Goal: Task Accomplishment & Management: Complete application form

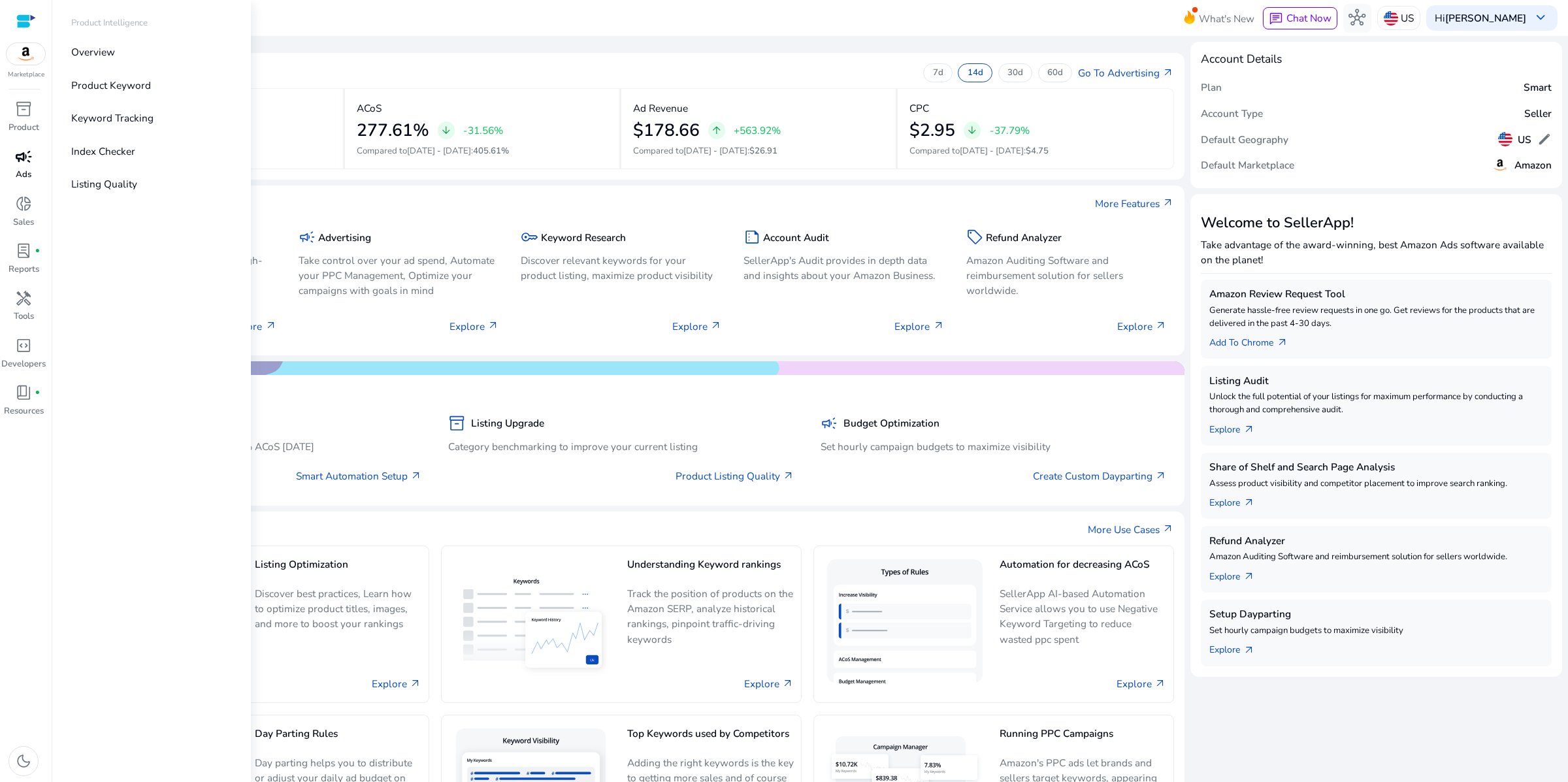
click at [27, 165] on span "campaign" at bounding box center [24, 157] width 17 height 17
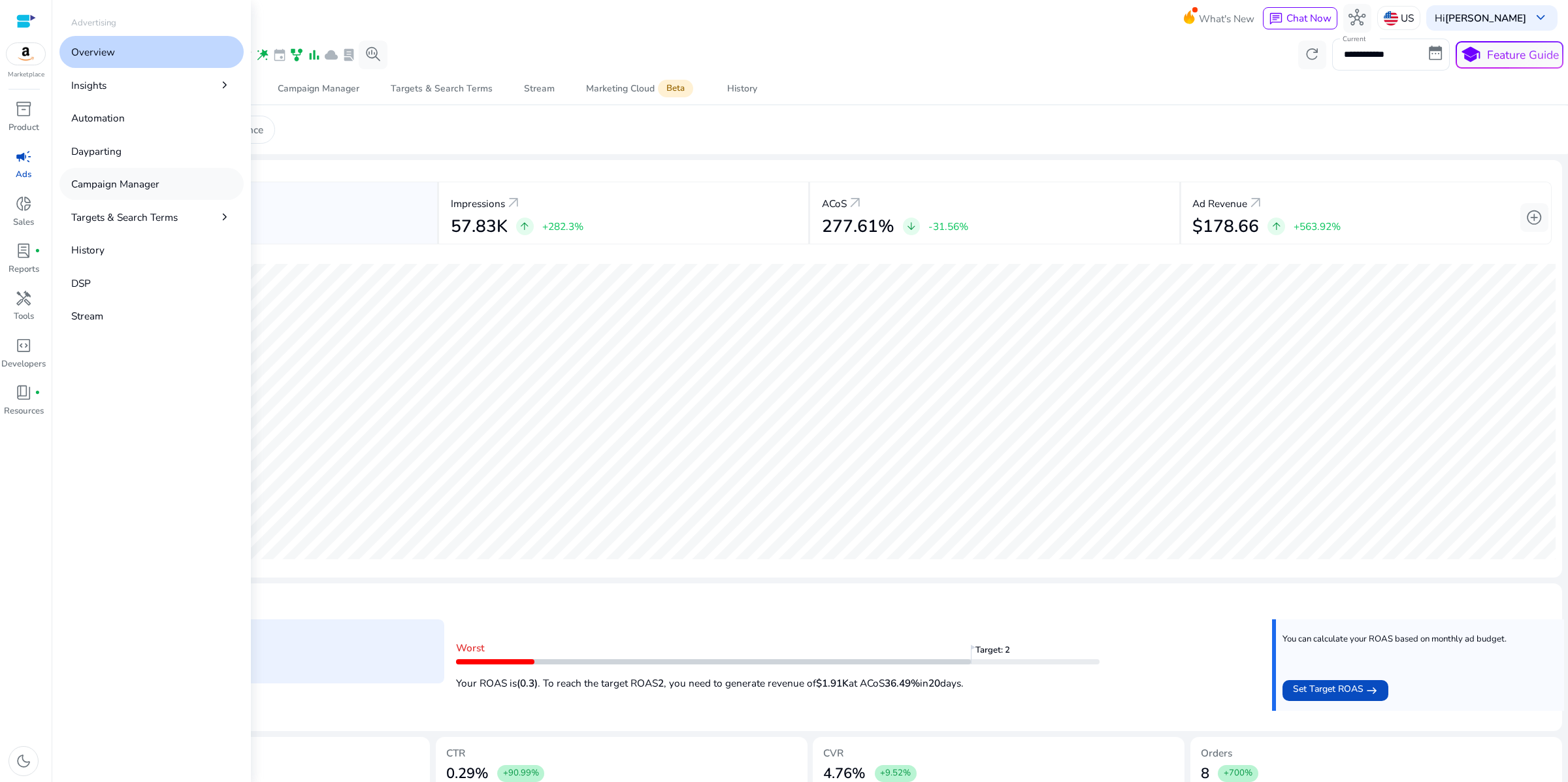
click at [153, 191] on p "Campaign Manager" at bounding box center [116, 183] width 88 height 15
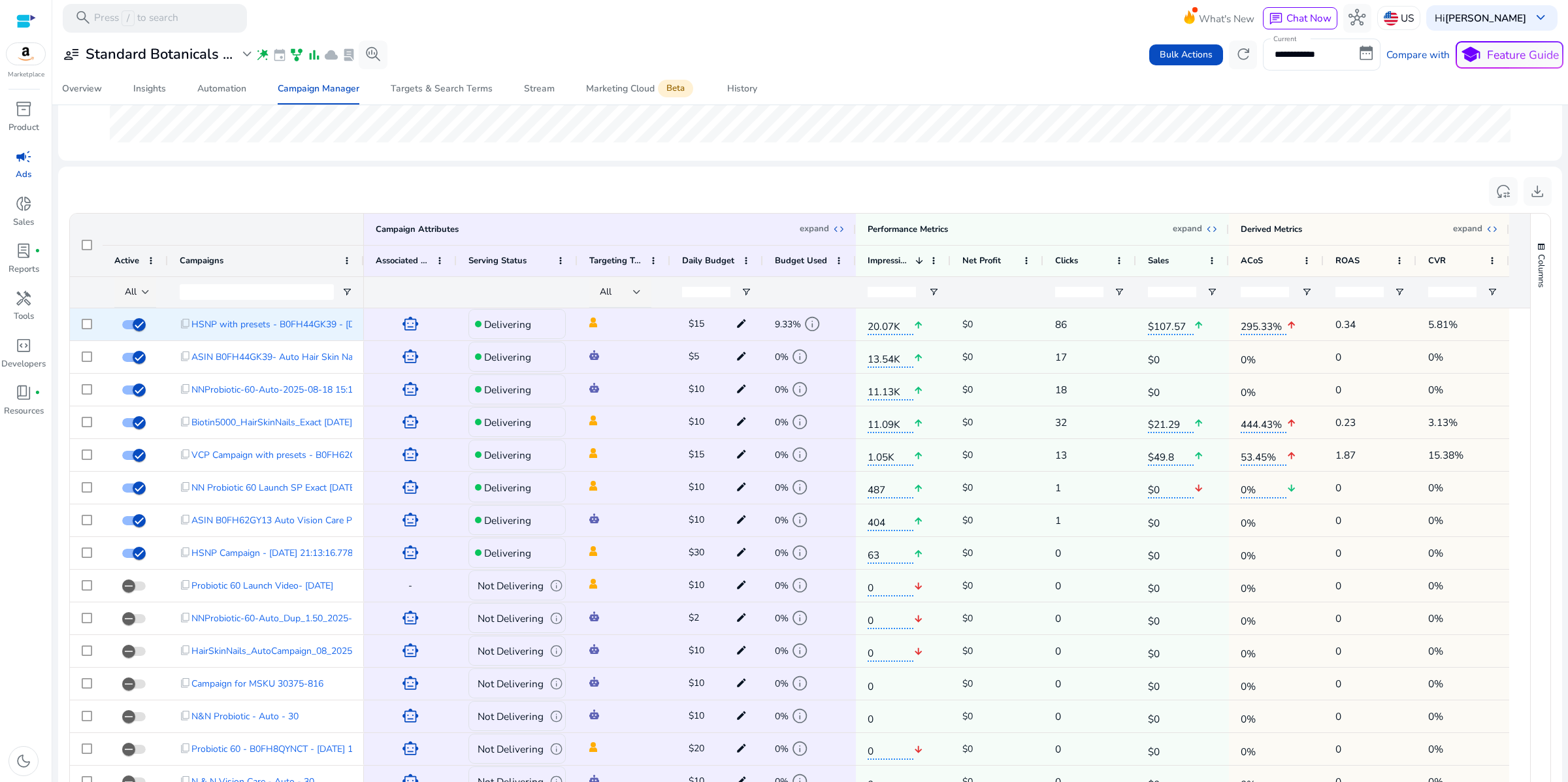
scroll to position [395, 0]
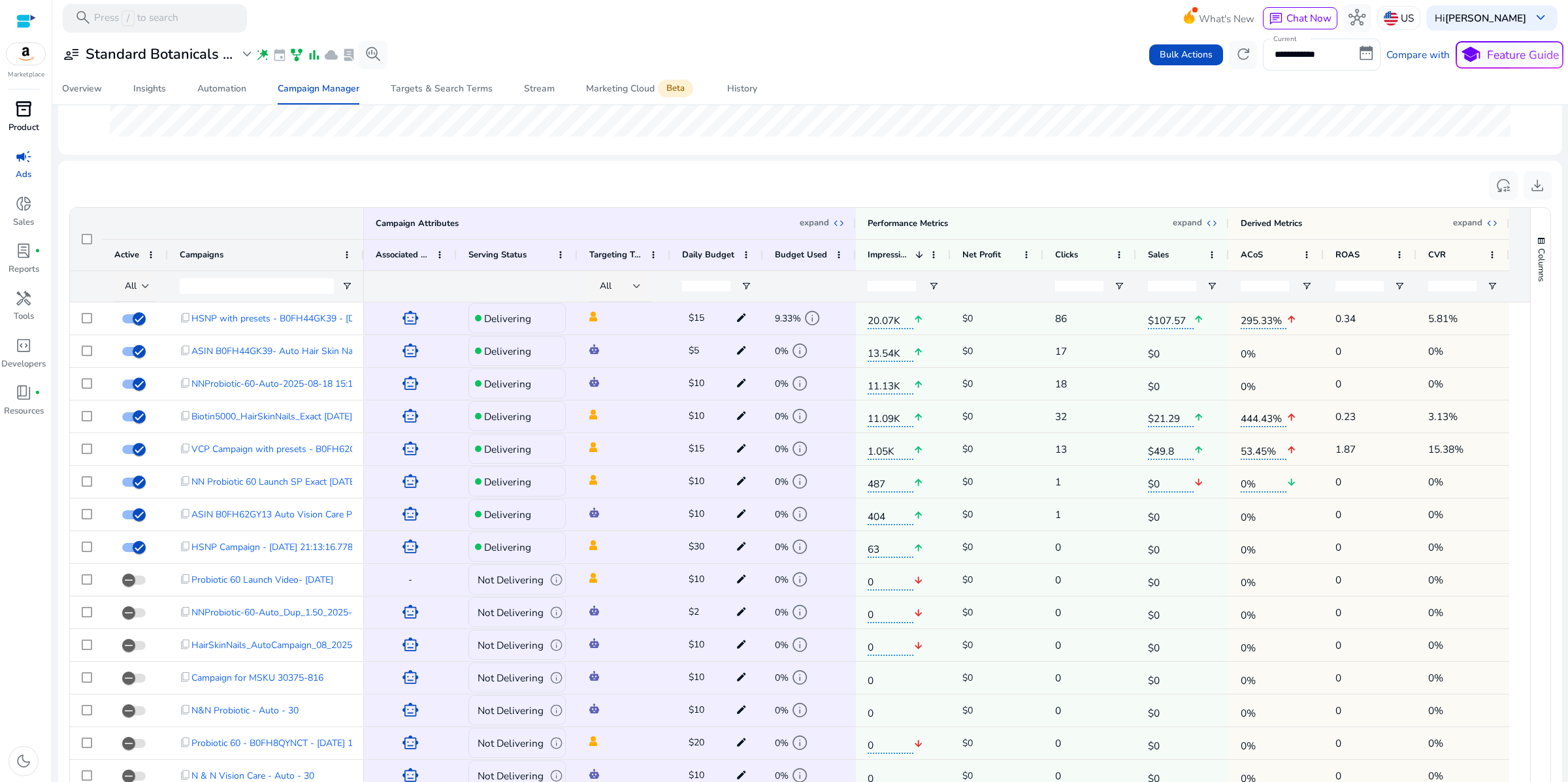
click at [26, 118] on span "inventory_2" at bounding box center [24, 109] width 17 height 17
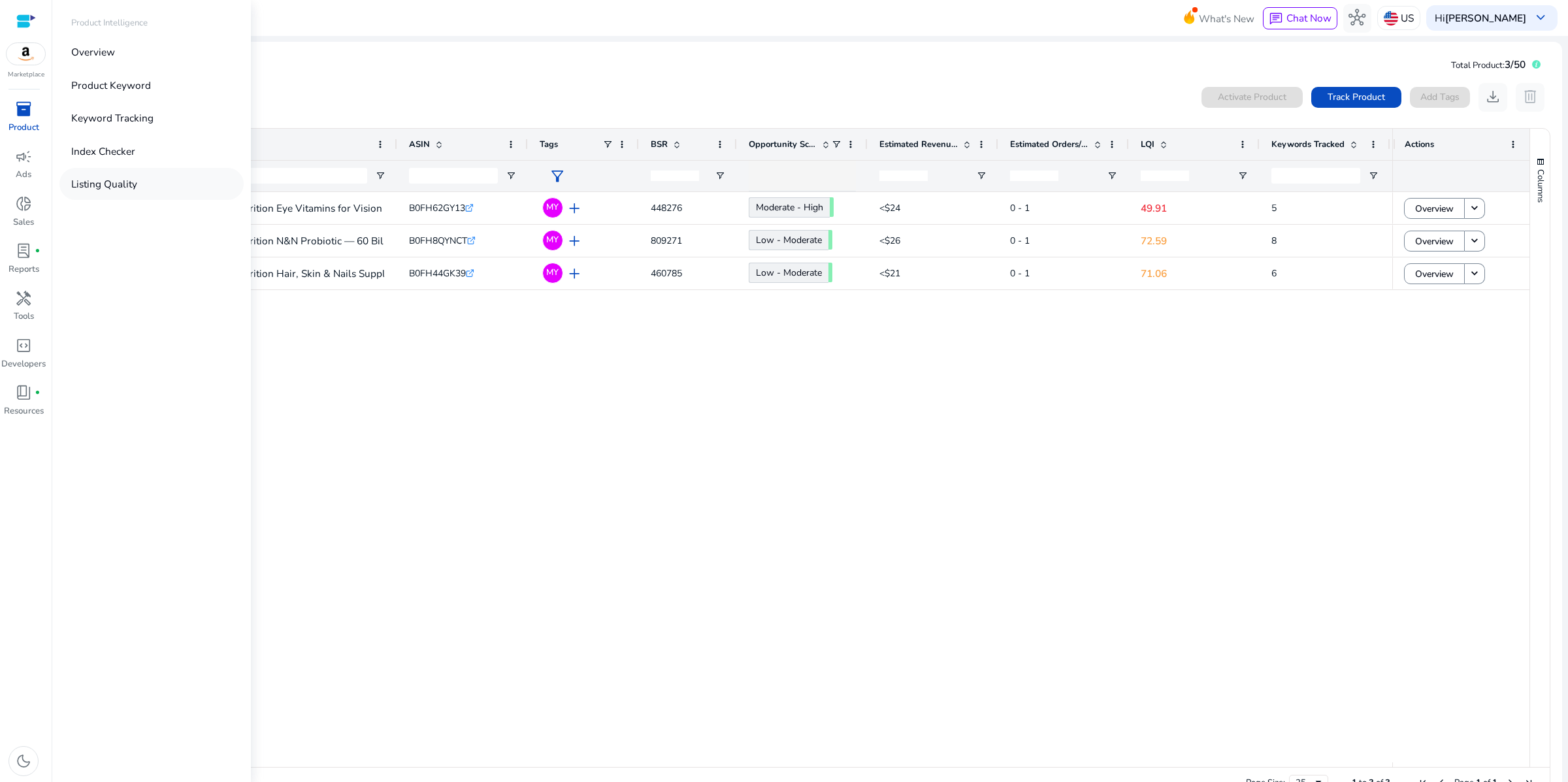
click at [133, 191] on p "Listing Quality" at bounding box center [104, 183] width 66 height 15
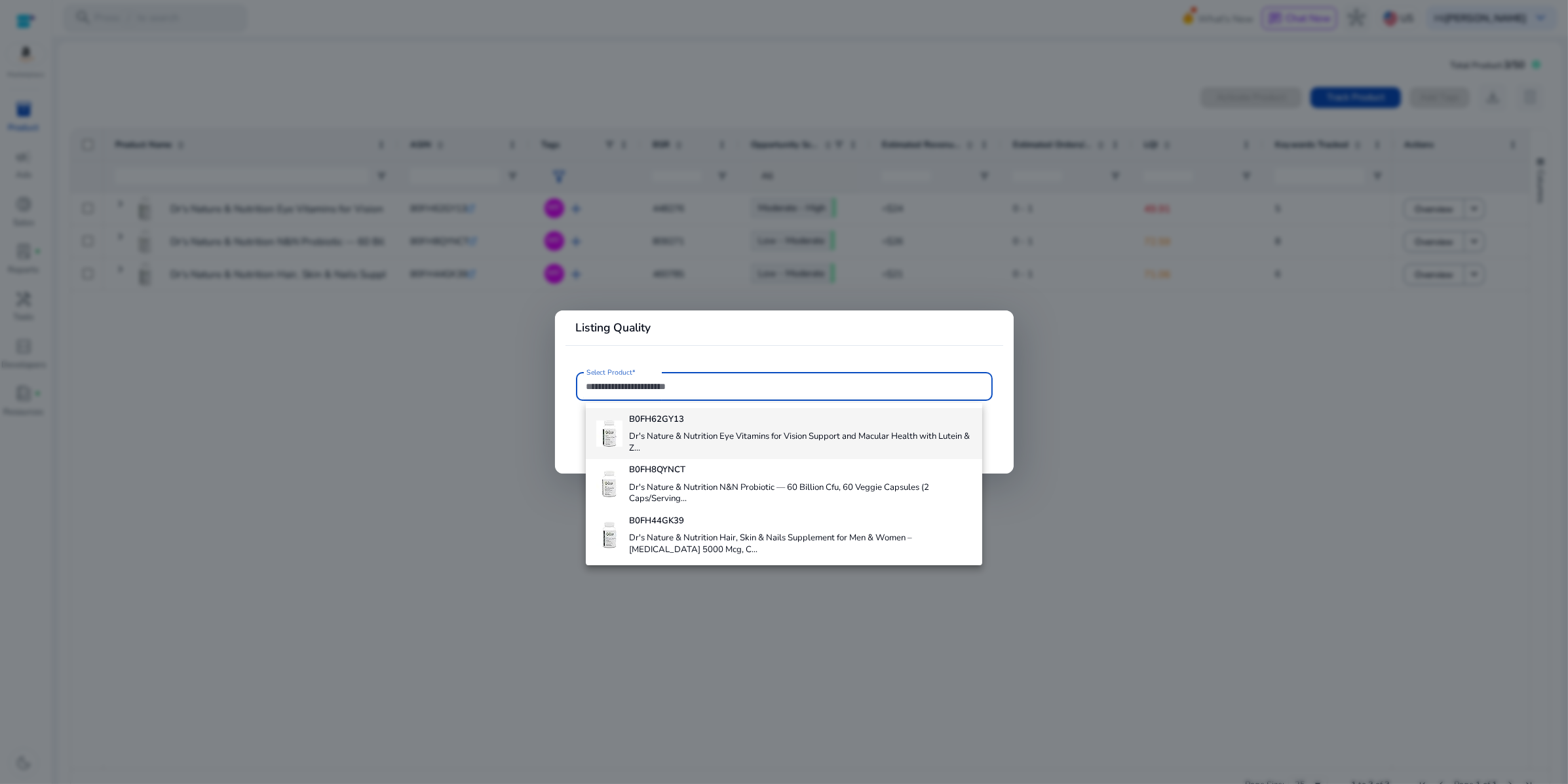
click at [693, 454] on h4 "Dr's Nature & Nutrition Eye Vitamins for Vision Support and Macular Health with…" at bounding box center [800, 442] width 342 height 23
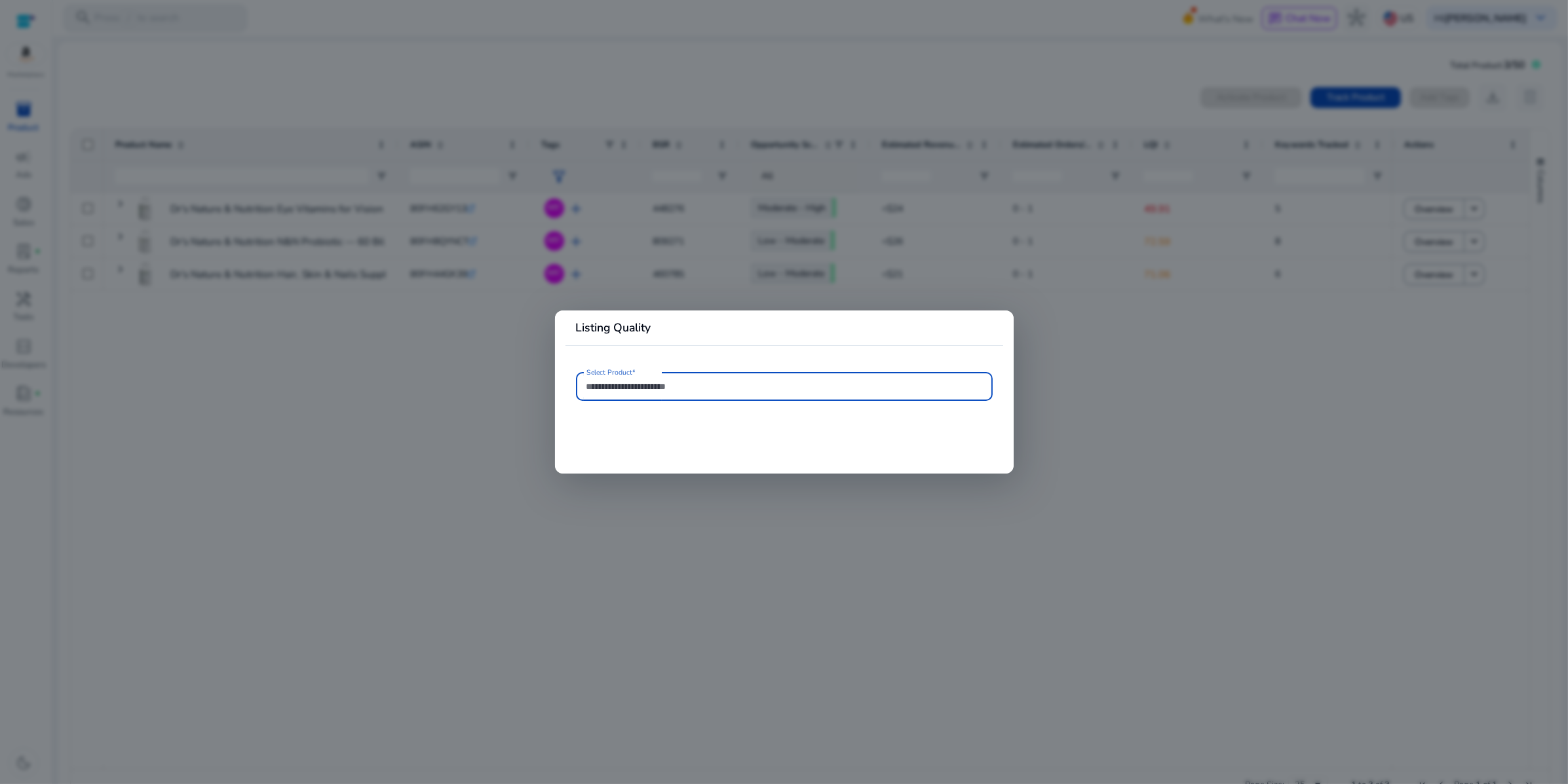
type input "**********"
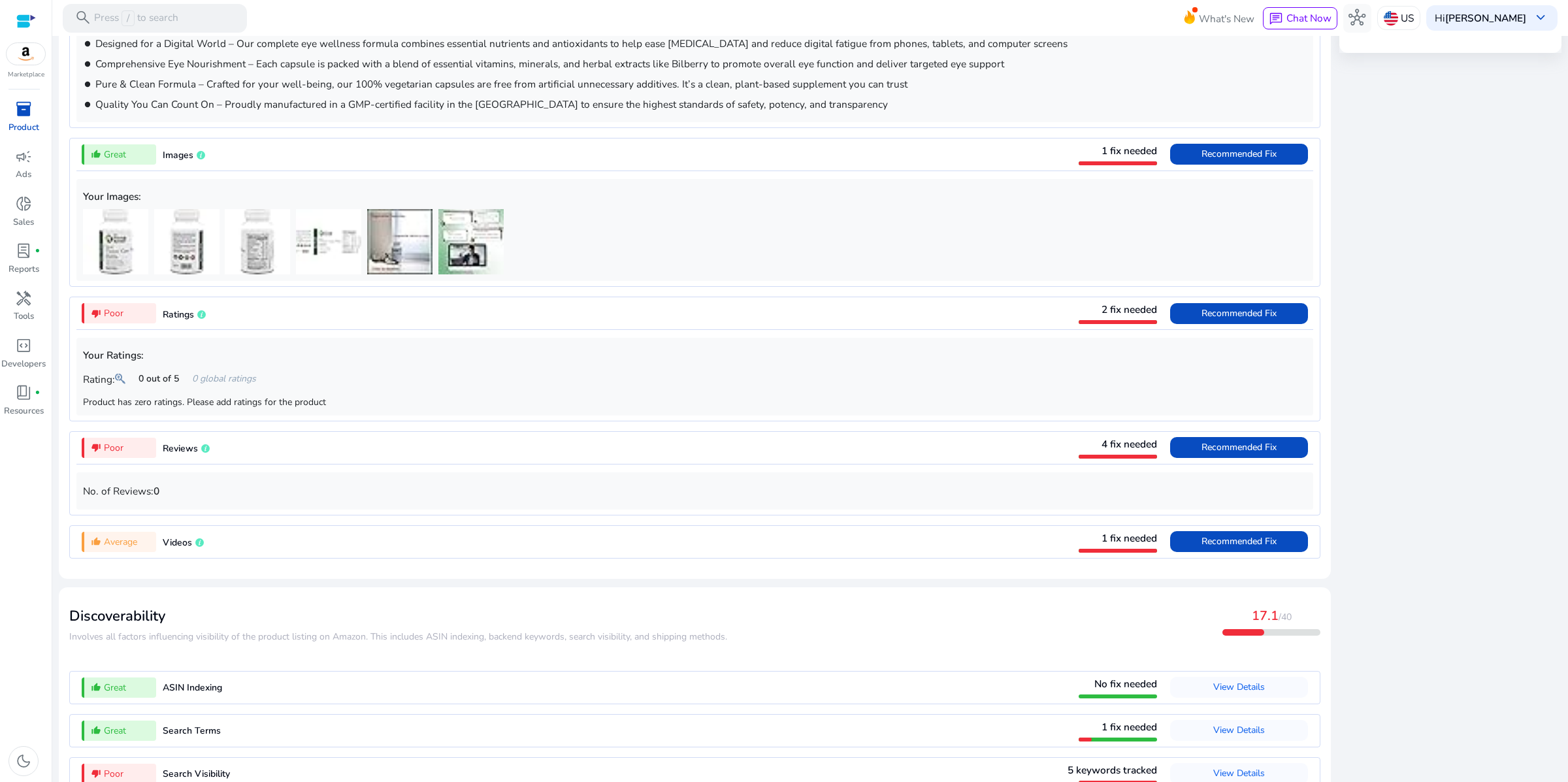
scroll to position [839, 0]
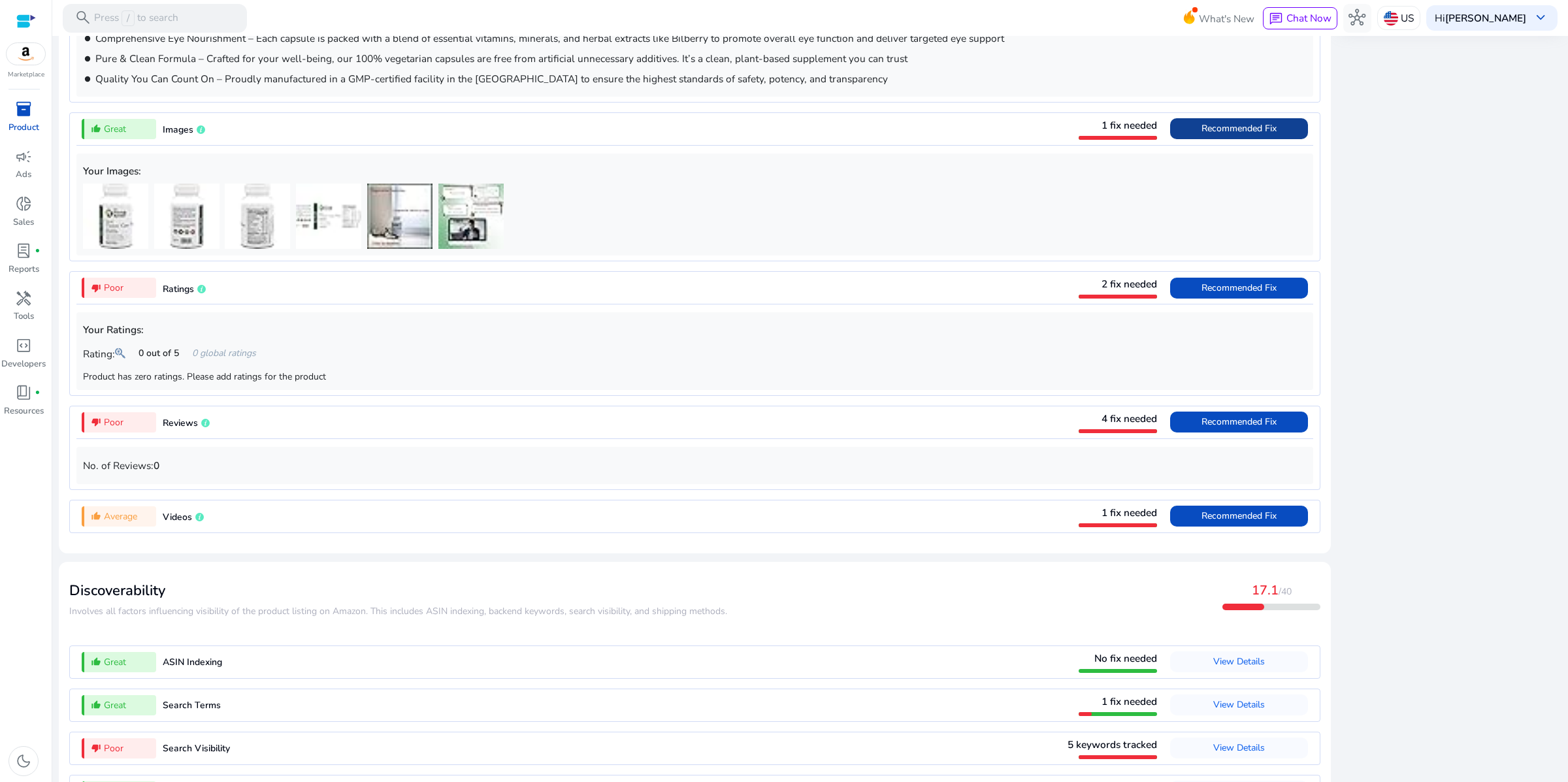
click at [1201, 139] on span "Recommended Fix" at bounding box center [1239, 129] width 75 height 21
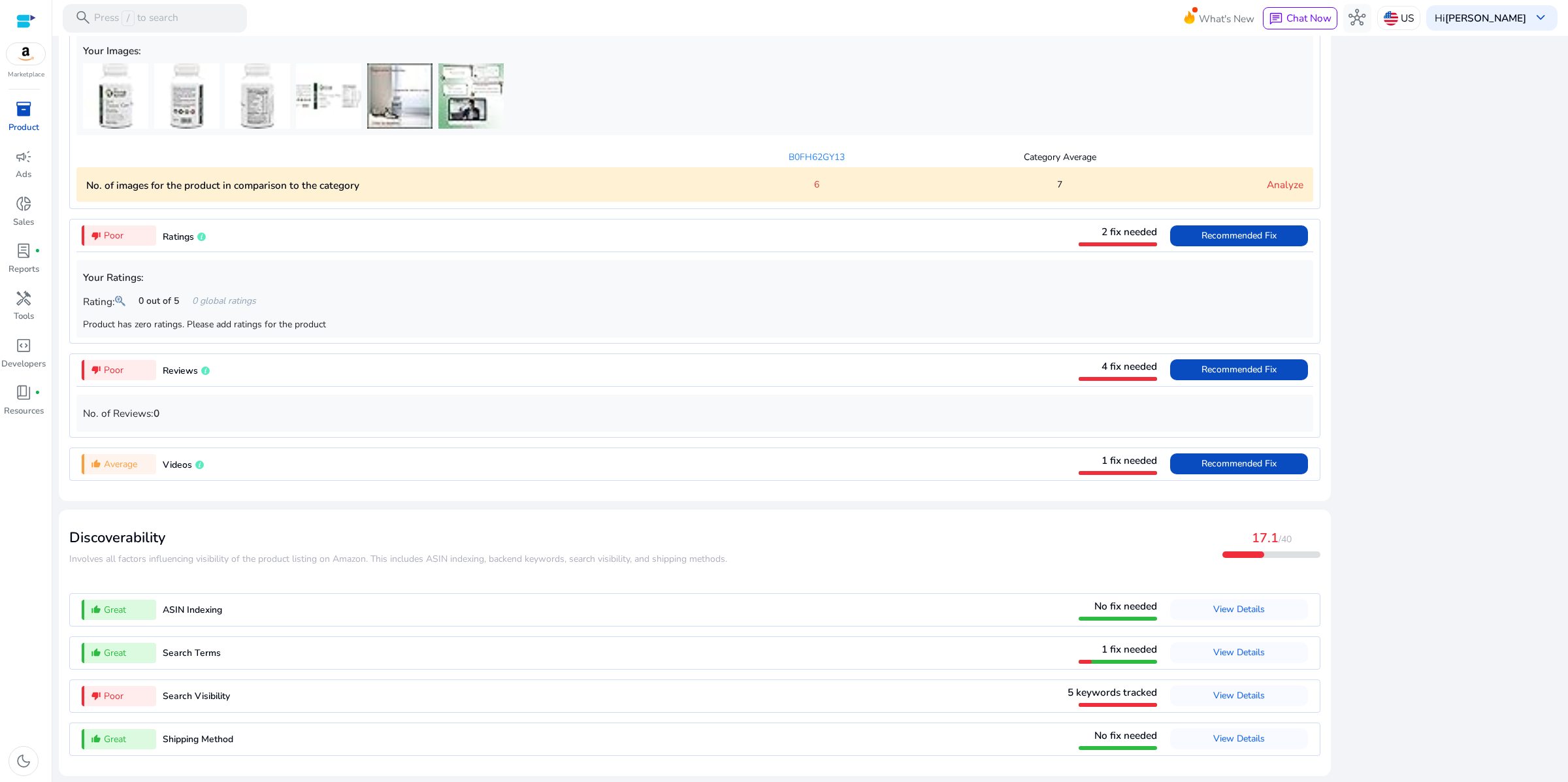
scroll to position [1399, 0]
click at [1201, 458] on span "Recommended Fix" at bounding box center [1239, 464] width 75 height 12
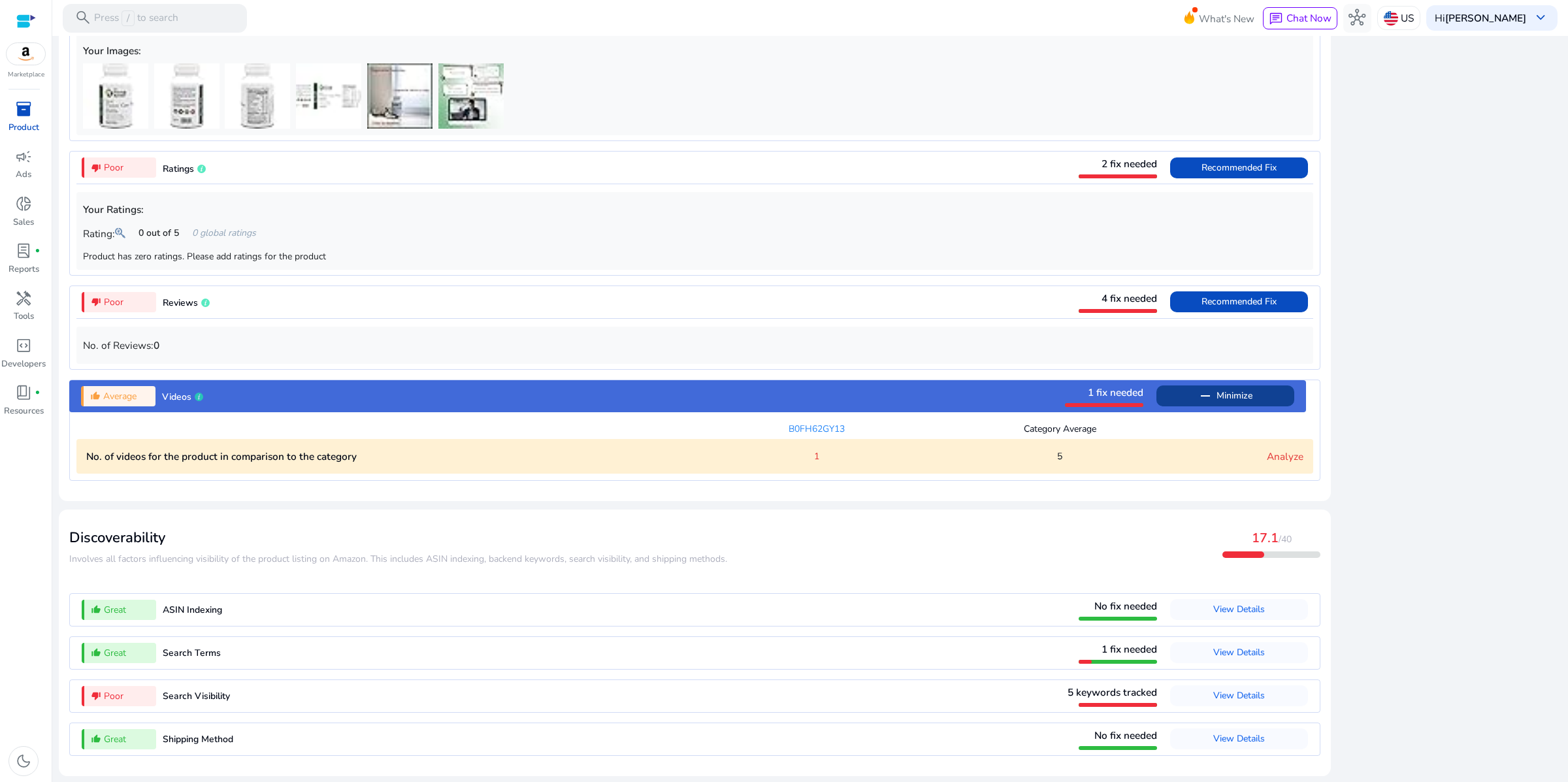
click at [1279, 450] on link "Analyze" at bounding box center [1285, 456] width 37 height 14
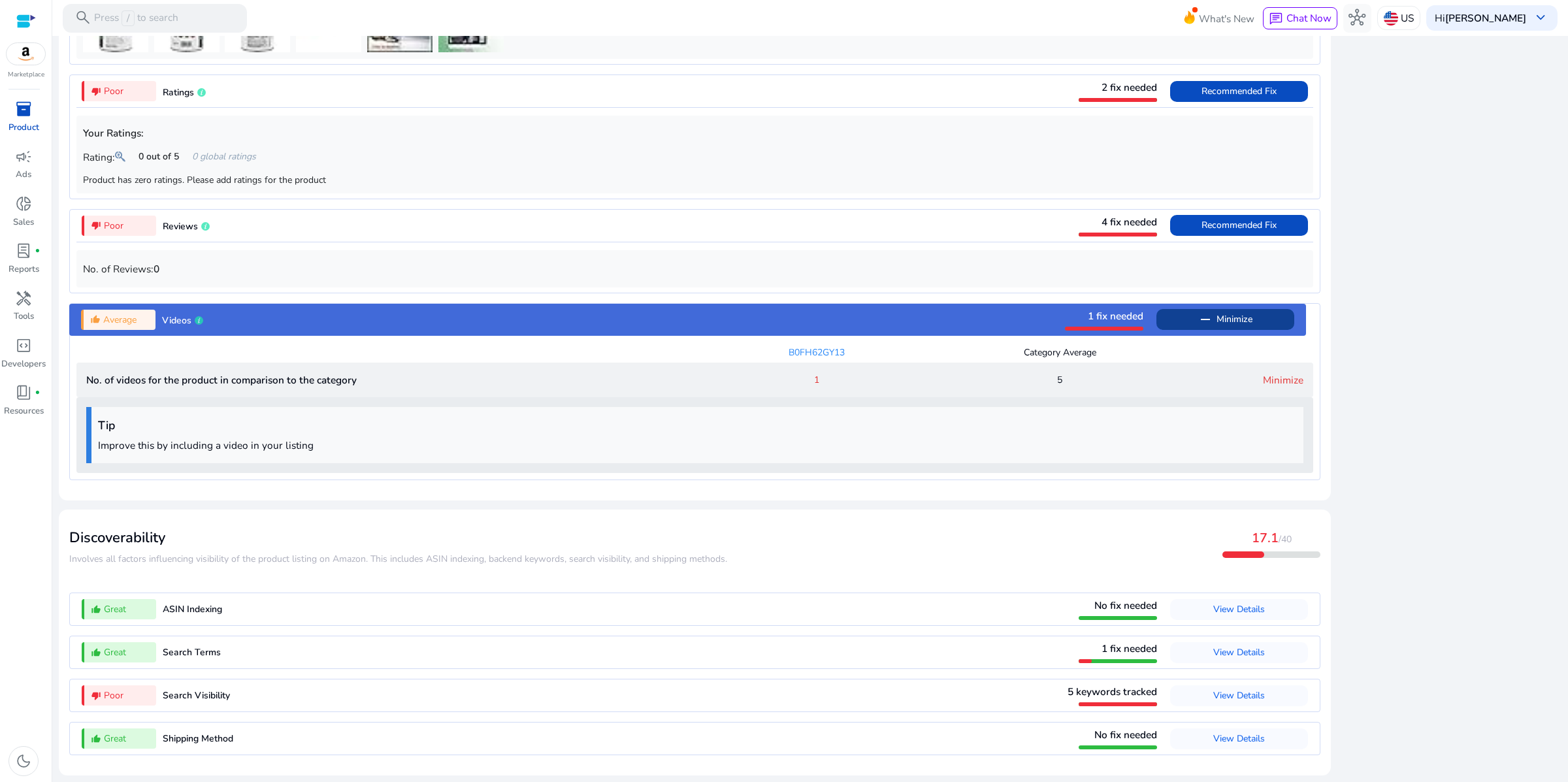
scroll to position [1498, 0]
click at [1214, 690] on span "View Details" at bounding box center [1239, 695] width 51 height 12
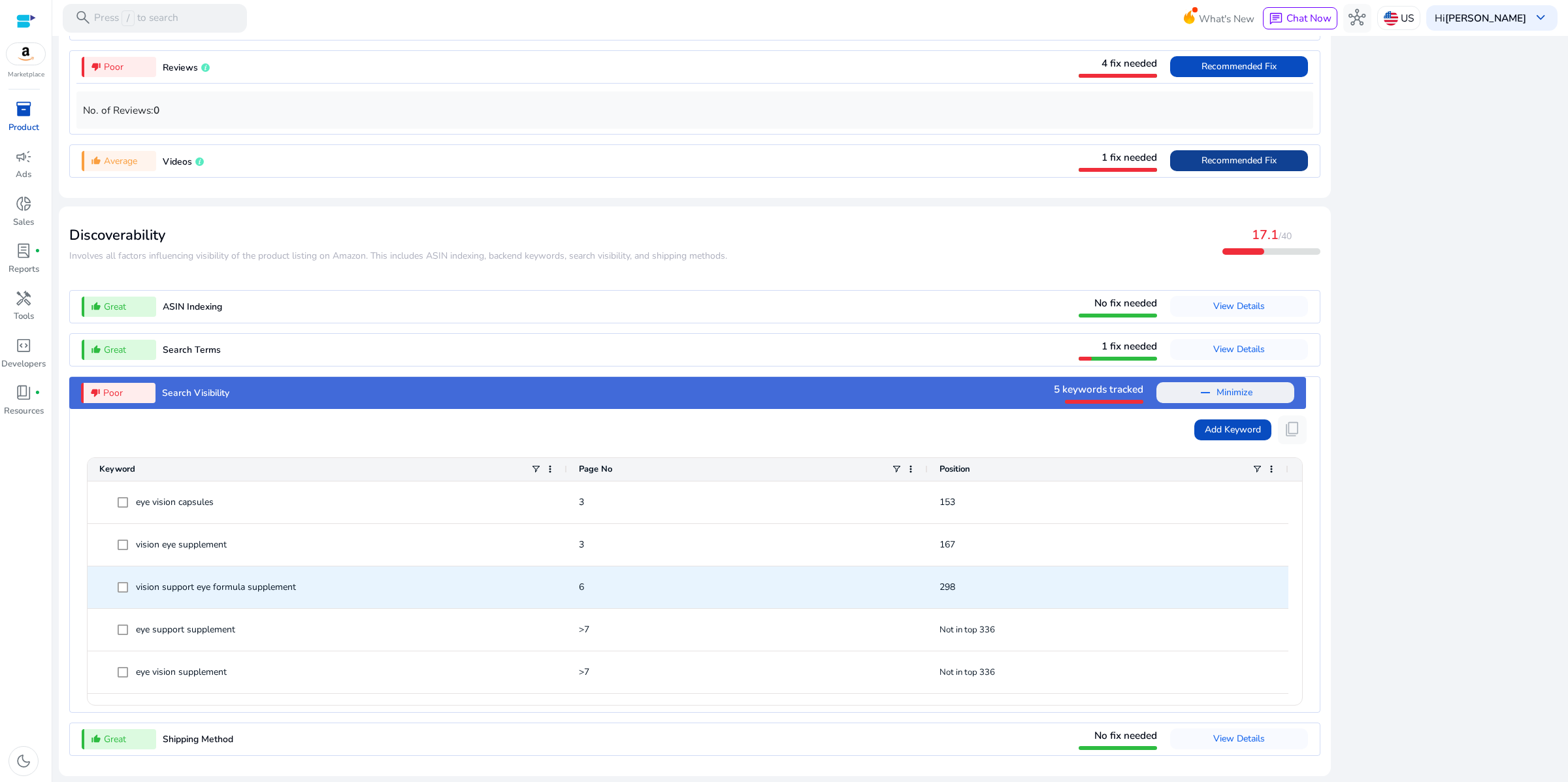
scroll to position [1637, 0]
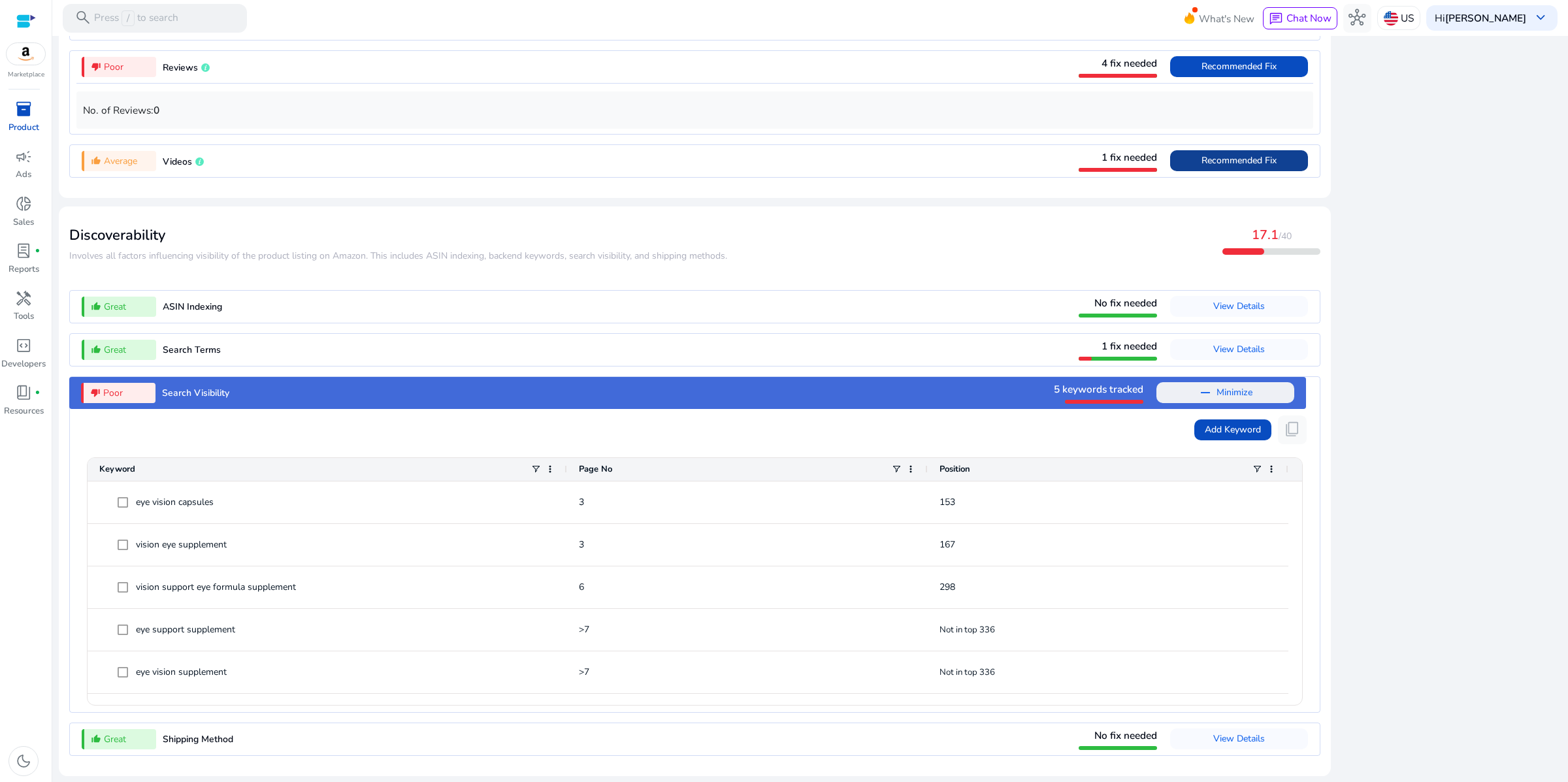
click at [23, 118] on span "inventory_2" at bounding box center [24, 109] width 17 height 17
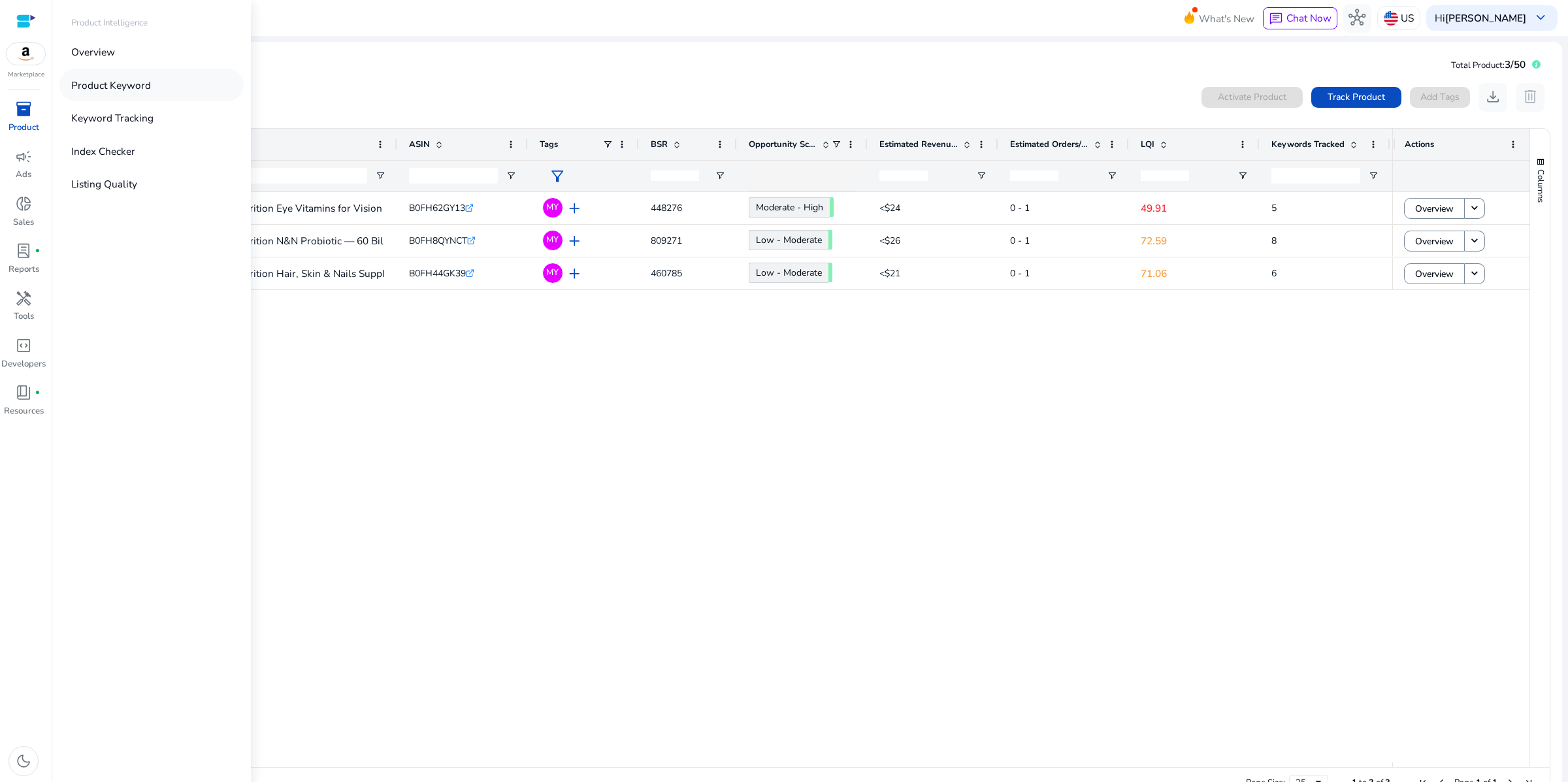
click at [151, 93] on p "Product Keyword" at bounding box center [111, 85] width 79 height 15
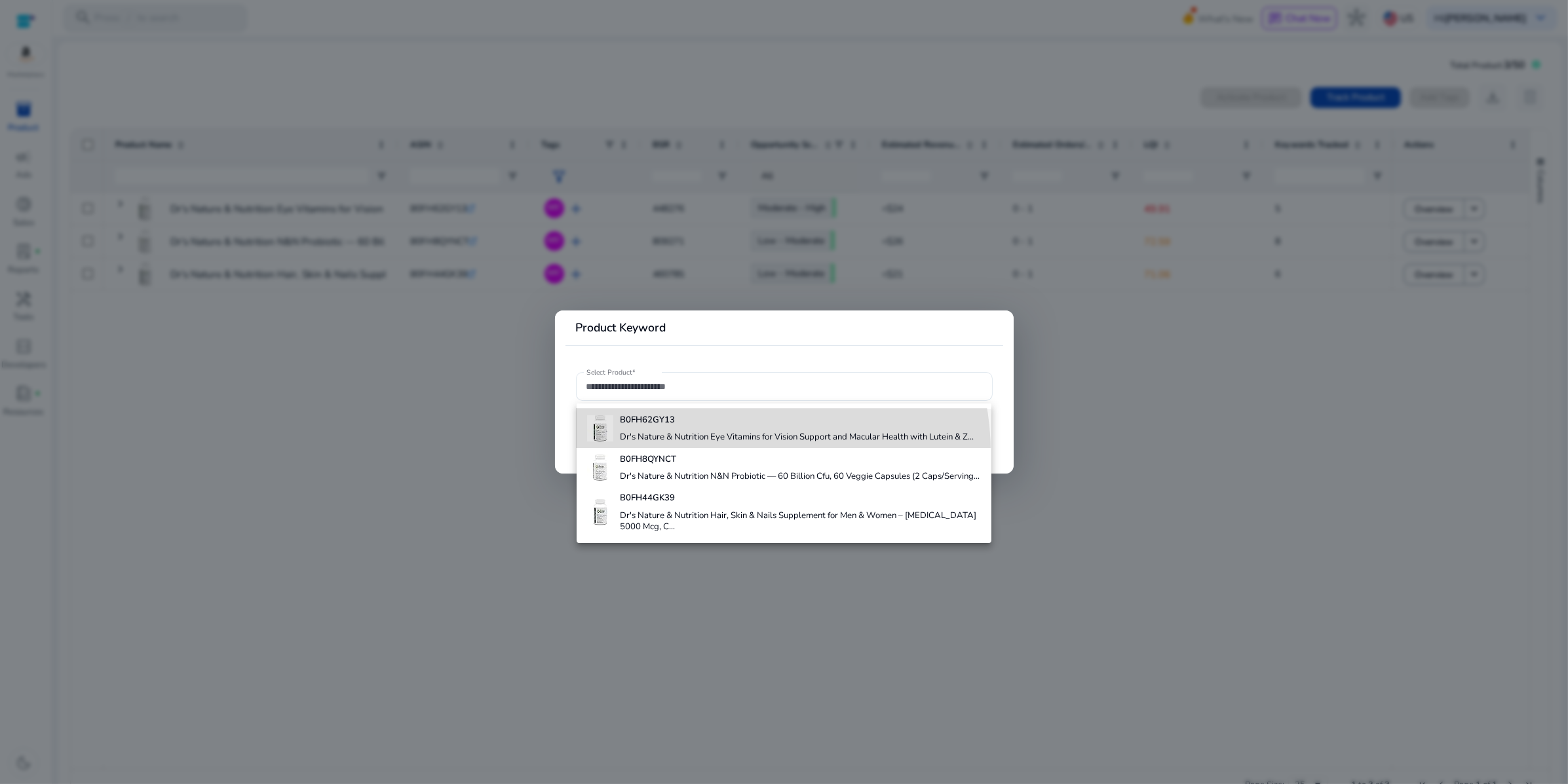
click at [728, 444] on h4 "Dr's Nature & Nutrition Eye Vitamins for Vision Support and Macular Health with…" at bounding box center [796, 437] width 354 height 12
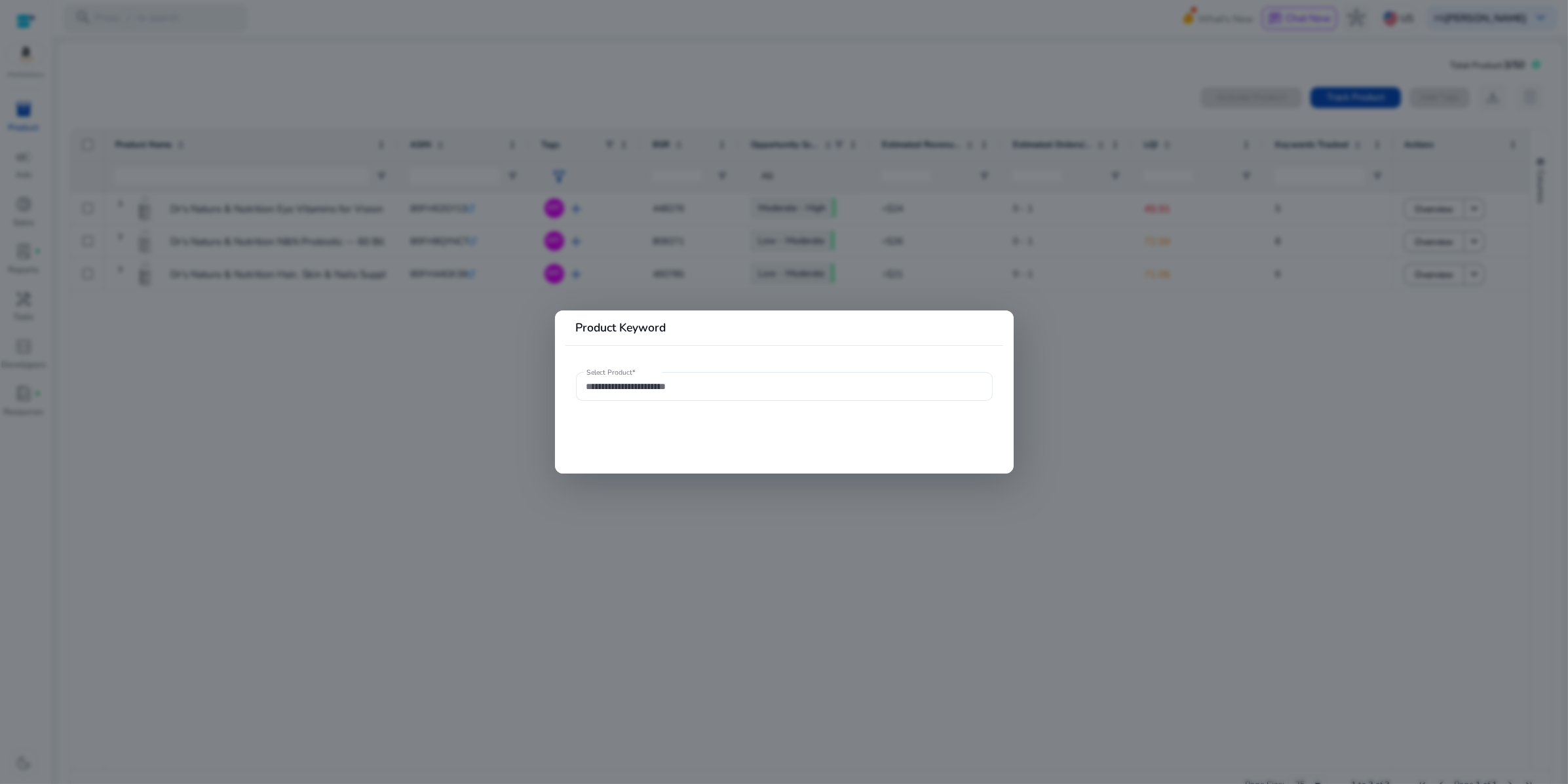
type input "**********"
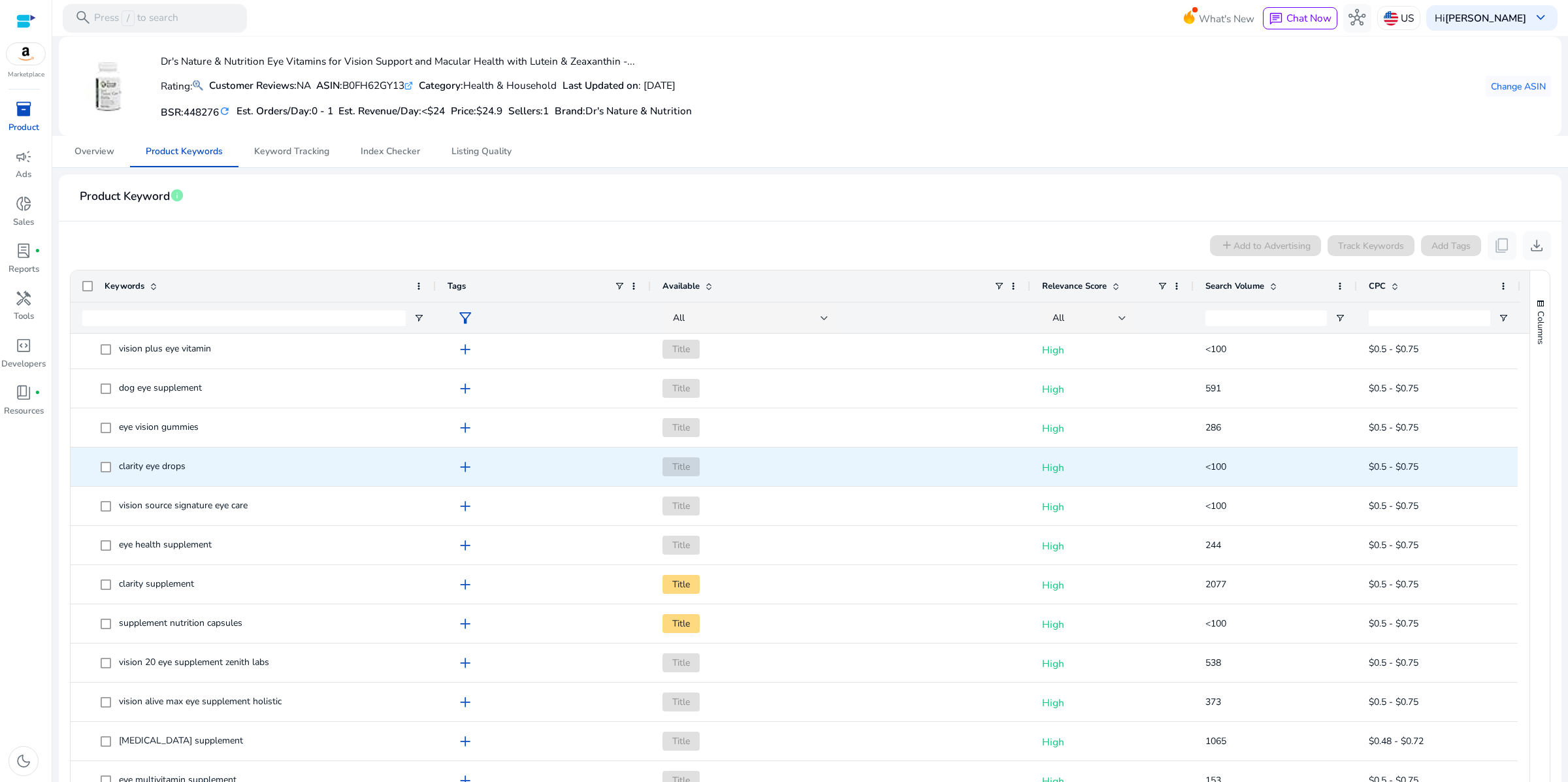
scroll to position [945, 0]
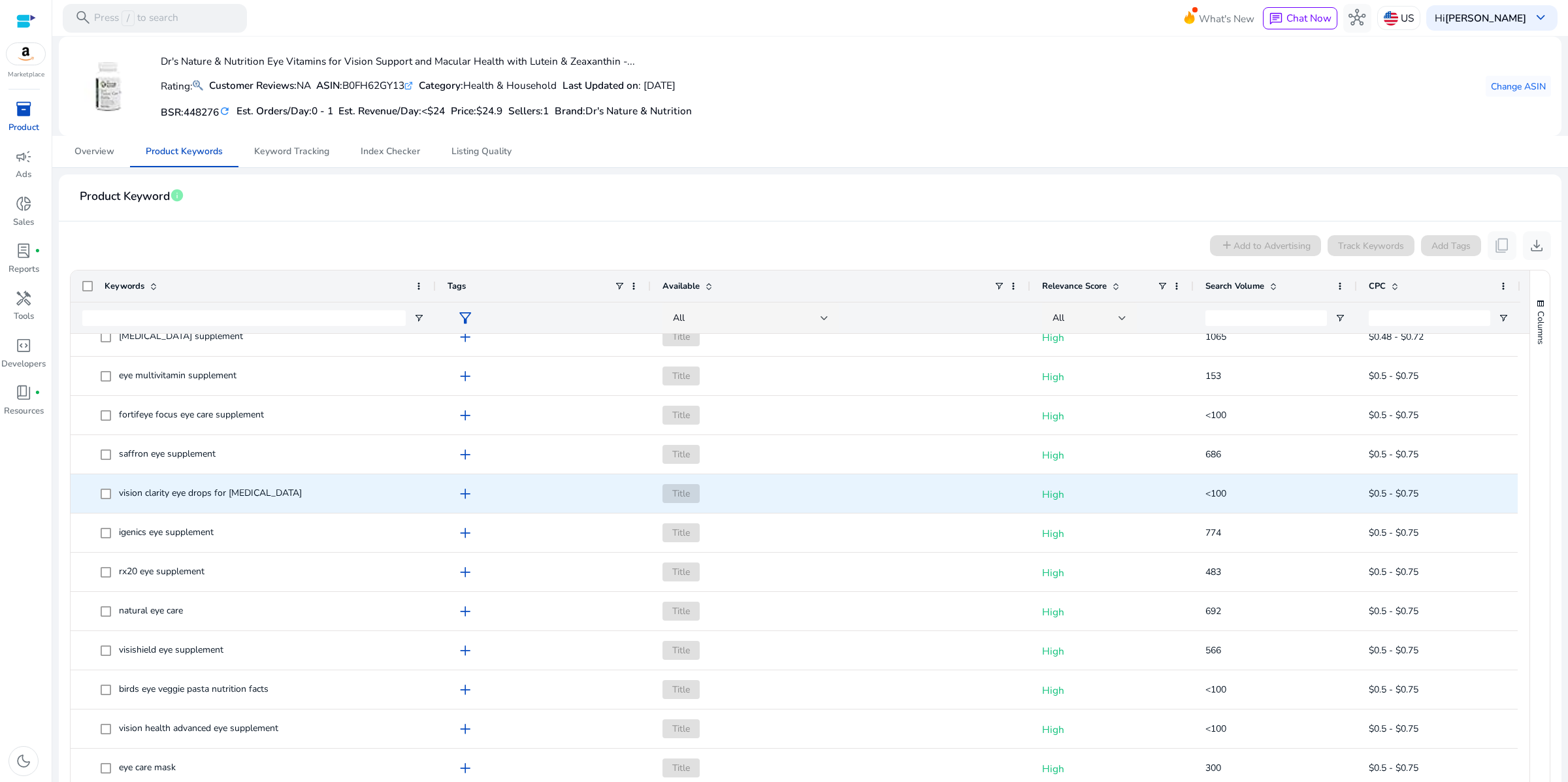
scroll to position [1321, 0]
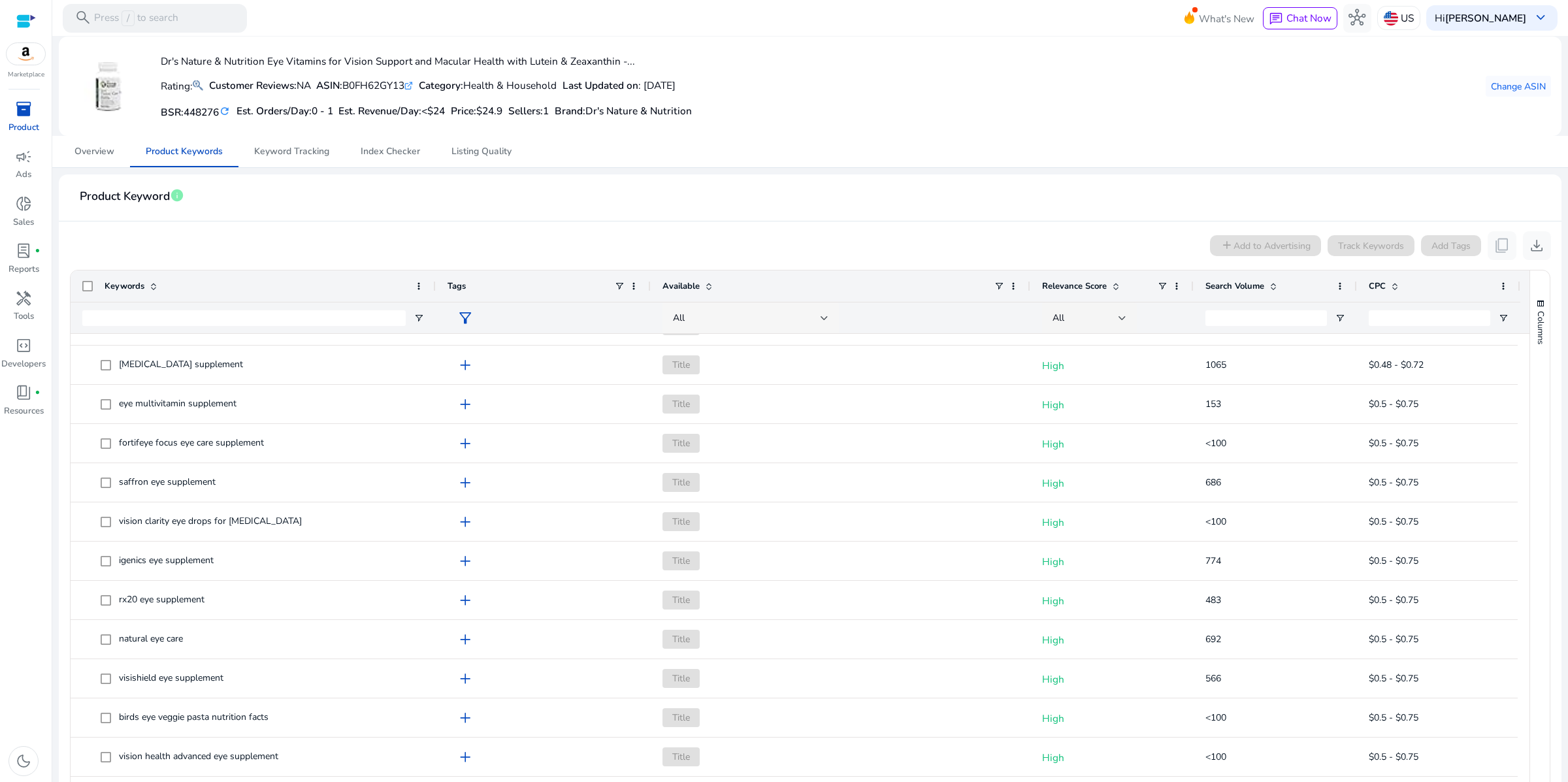
click at [684, 324] on span "All" at bounding box center [679, 318] width 12 height 12
click at [684, 359] on div at bounding box center [784, 391] width 1568 height 782
click at [830, 334] on div "All" at bounding box center [751, 318] width 176 height 31
click at [830, 360] on div at bounding box center [784, 391] width 1568 height 782
click at [830, 334] on div "All" at bounding box center [751, 318] width 176 height 31
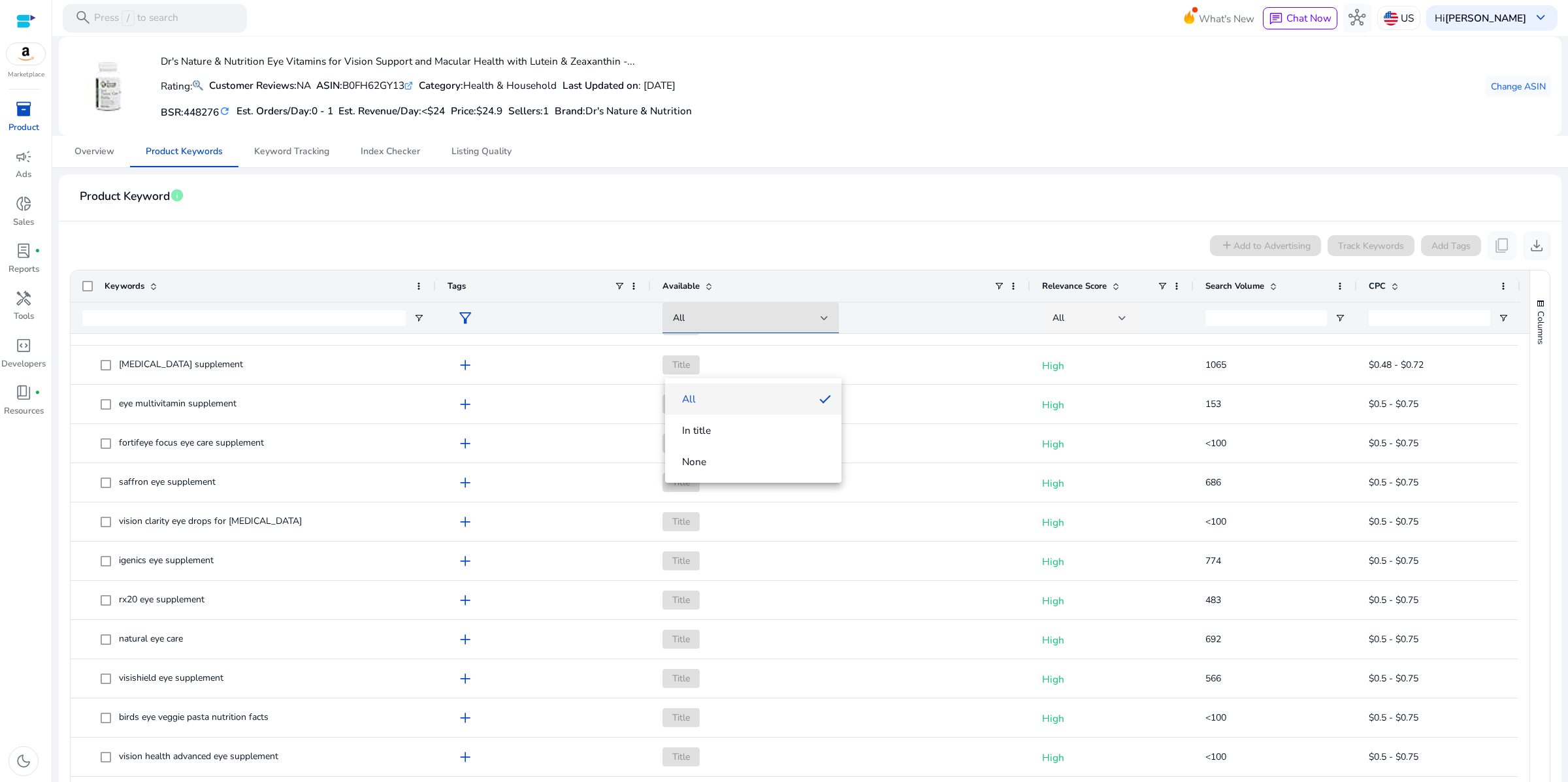
click at [837, 268] on div at bounding box center [784, 391] width 1568 height 782
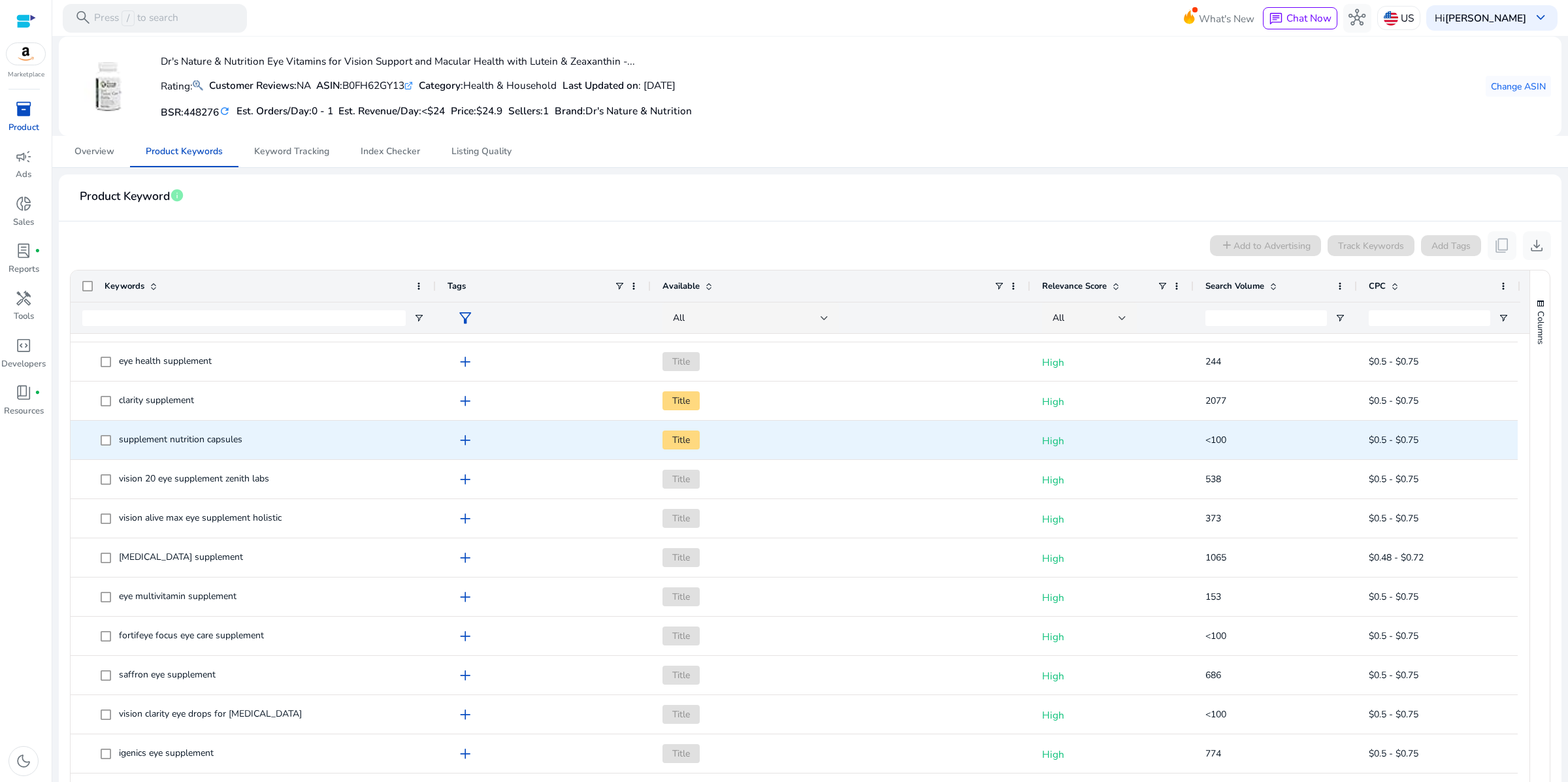
scroll to position [1125, 0]
click at [698, 453] on span "Title" at bounding box center [681, 444] width 38 height 19
click at [679, 453] on span "Title" at bounding box center [681, 444] width 38 height 19
click at [1063, 458] on p "High" at bounding box center [1112, 444] width 140 height 27
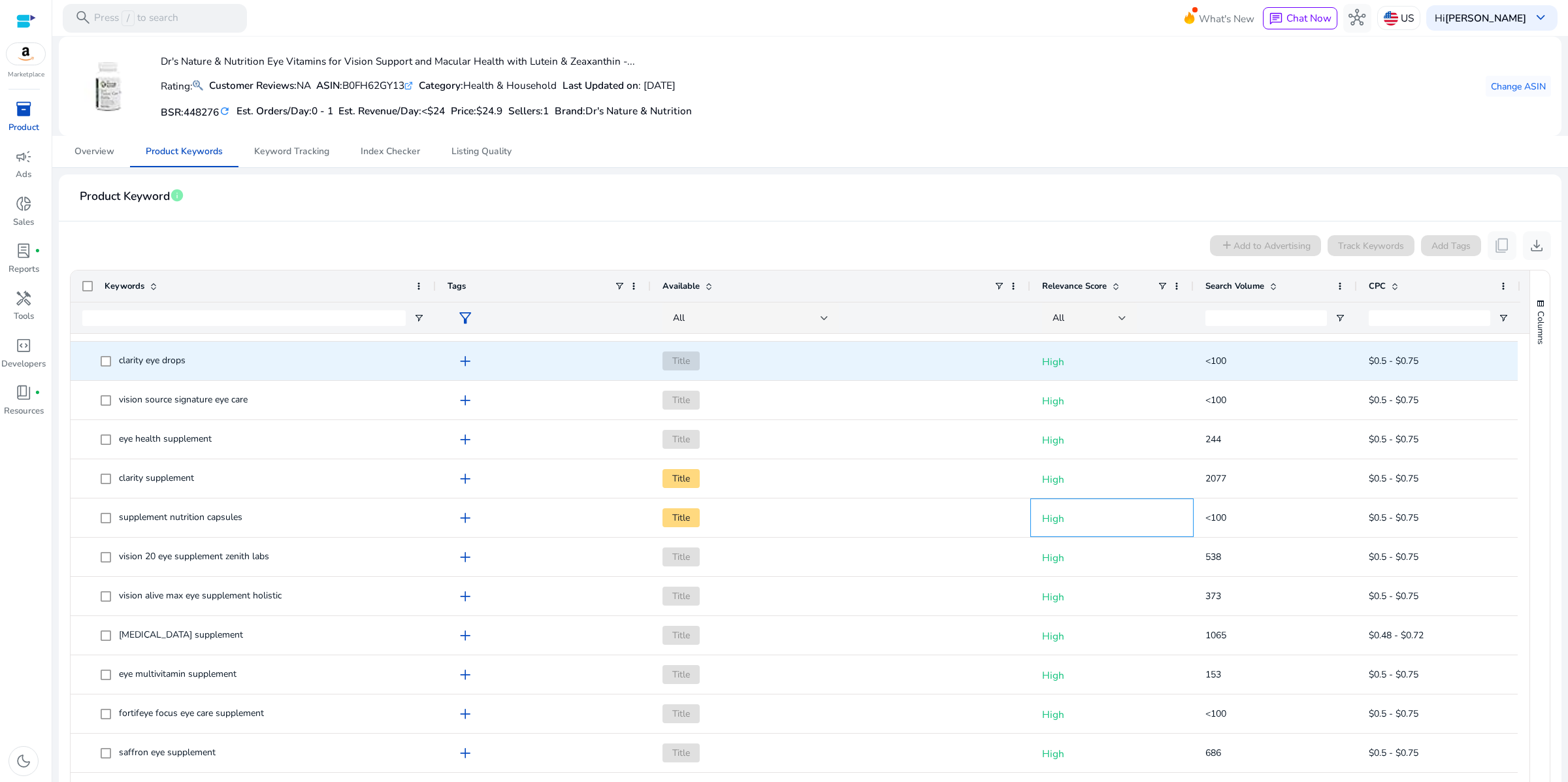
scroll to position [784, 0]
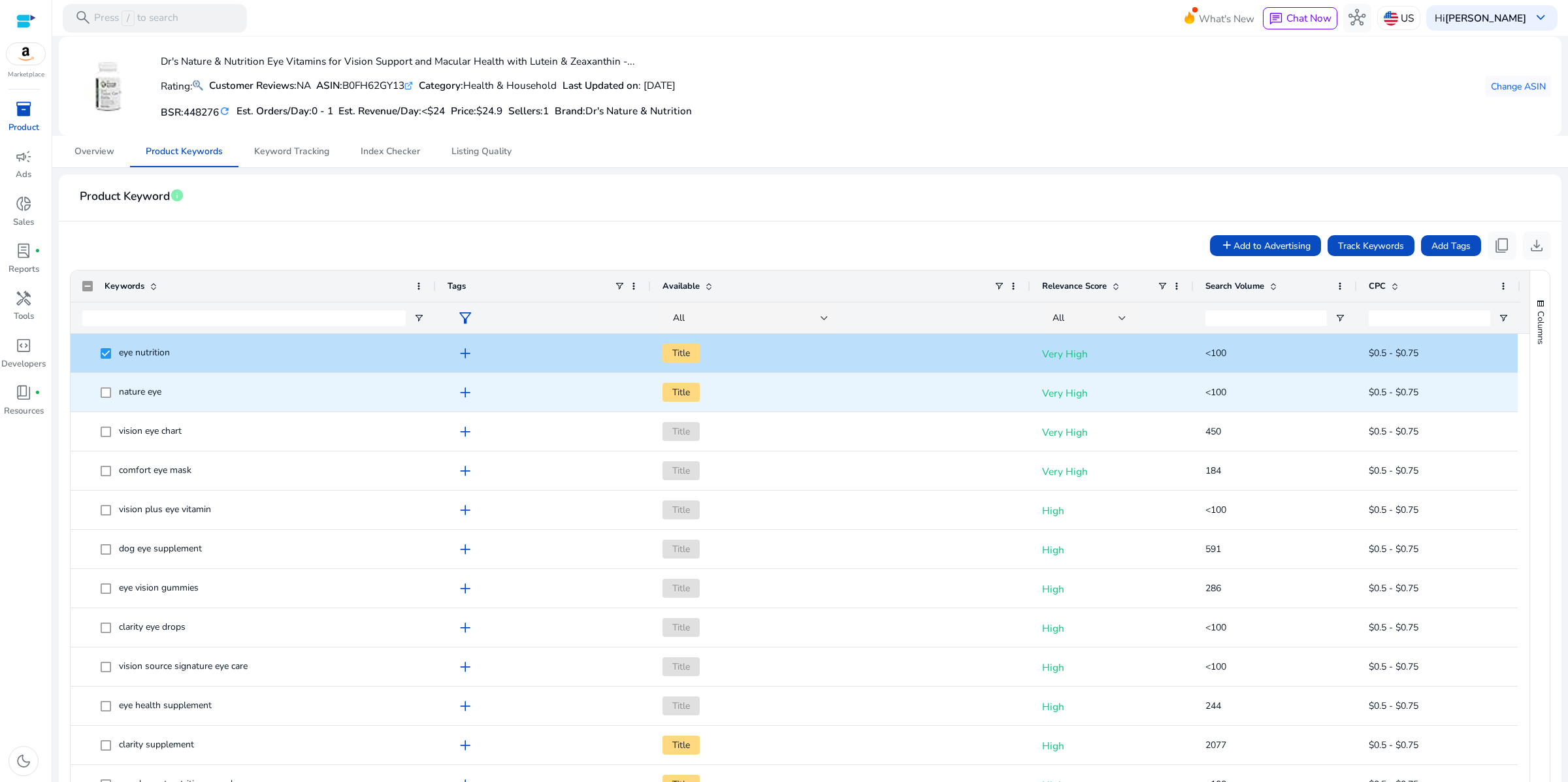
click at [97, 406] on span "nature eye" at bounding box center [253, 392] width 341 height 27
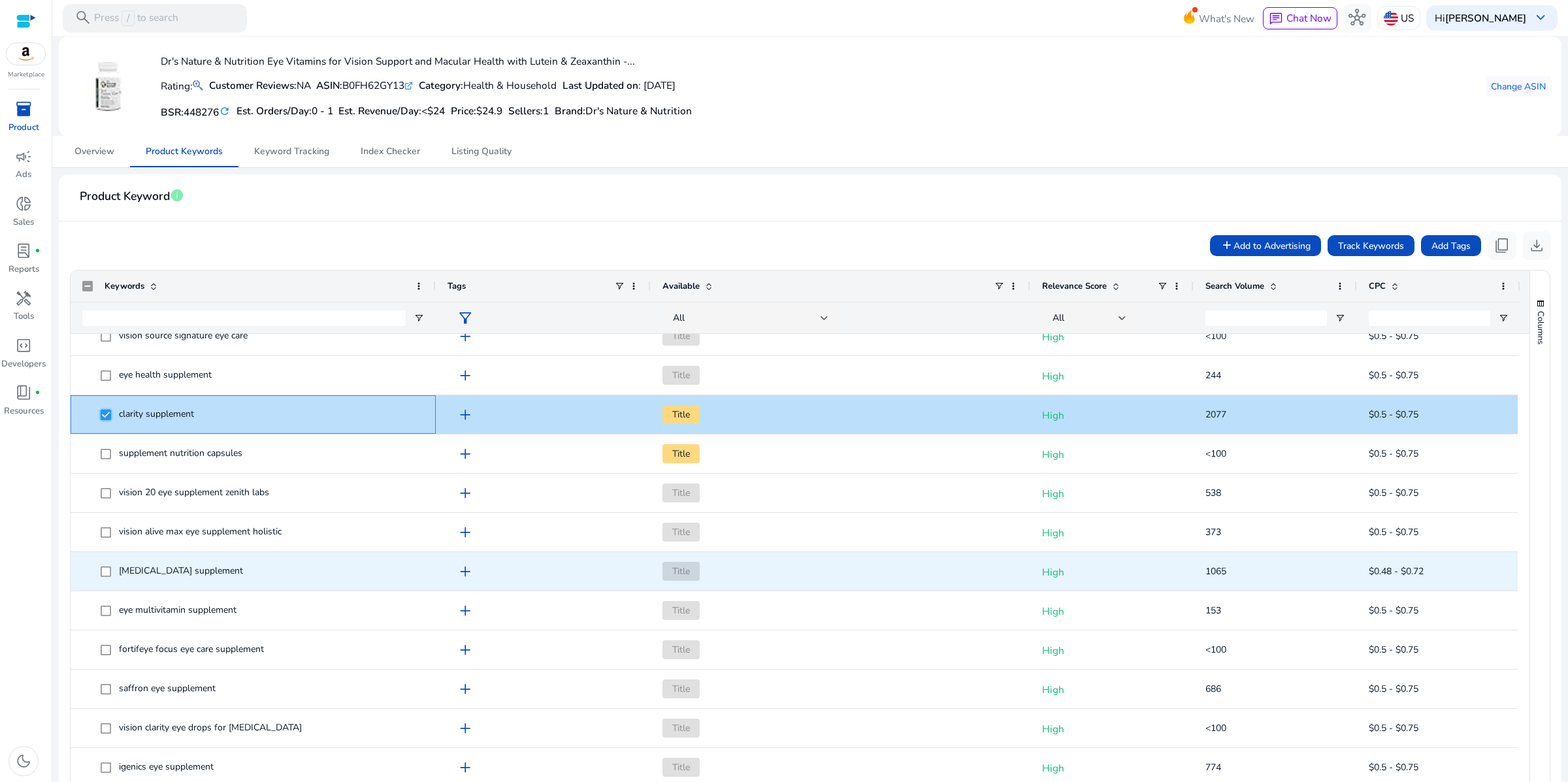
scroll to position [0, 0]
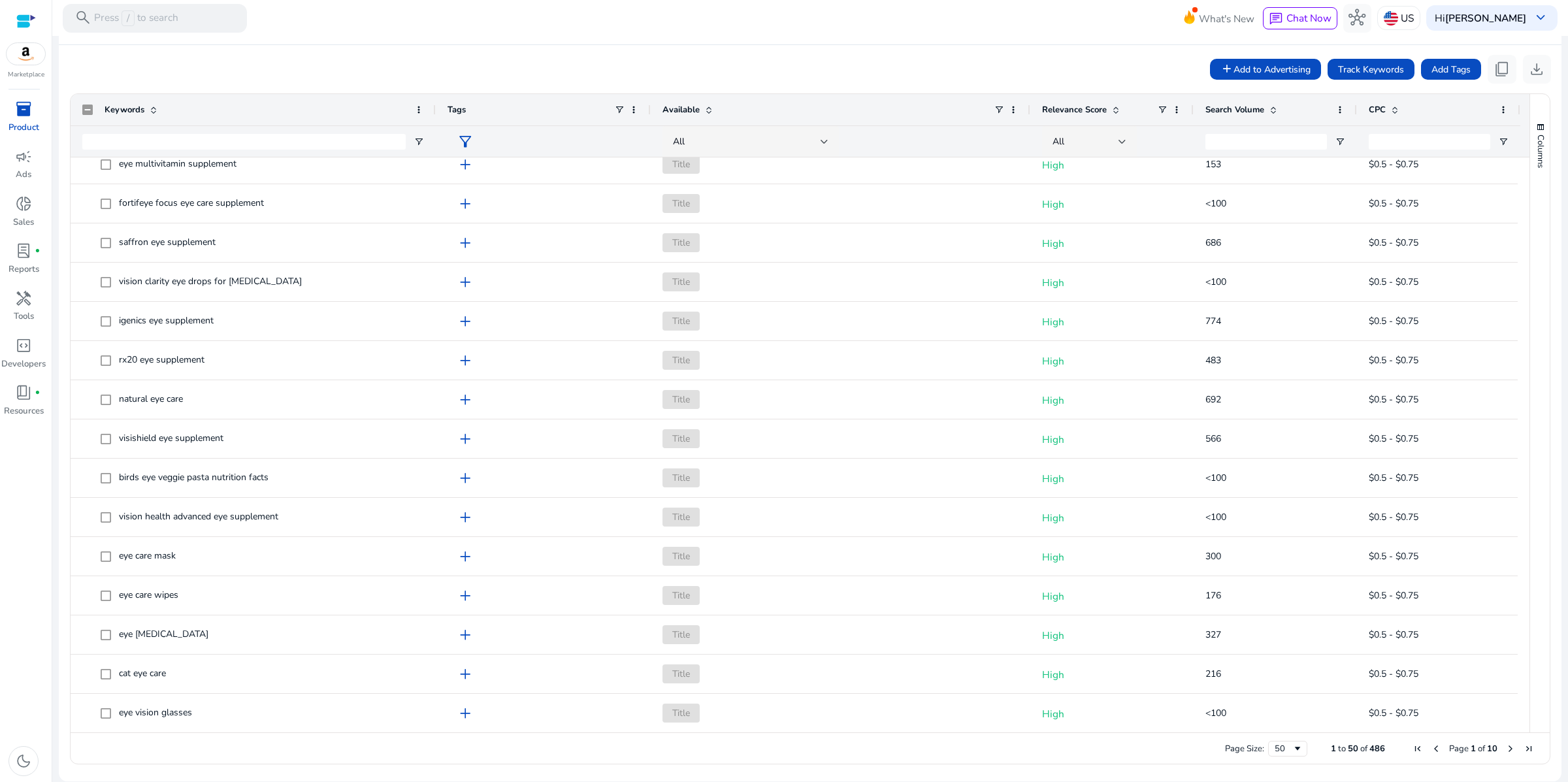
click at [1505, 747] on span "Next Page" at bounding box center [1510, 749] width 10 height 10
click at [1505, 748] on span "Next Page" at bounding box center [1510, 749] width 10 height 10
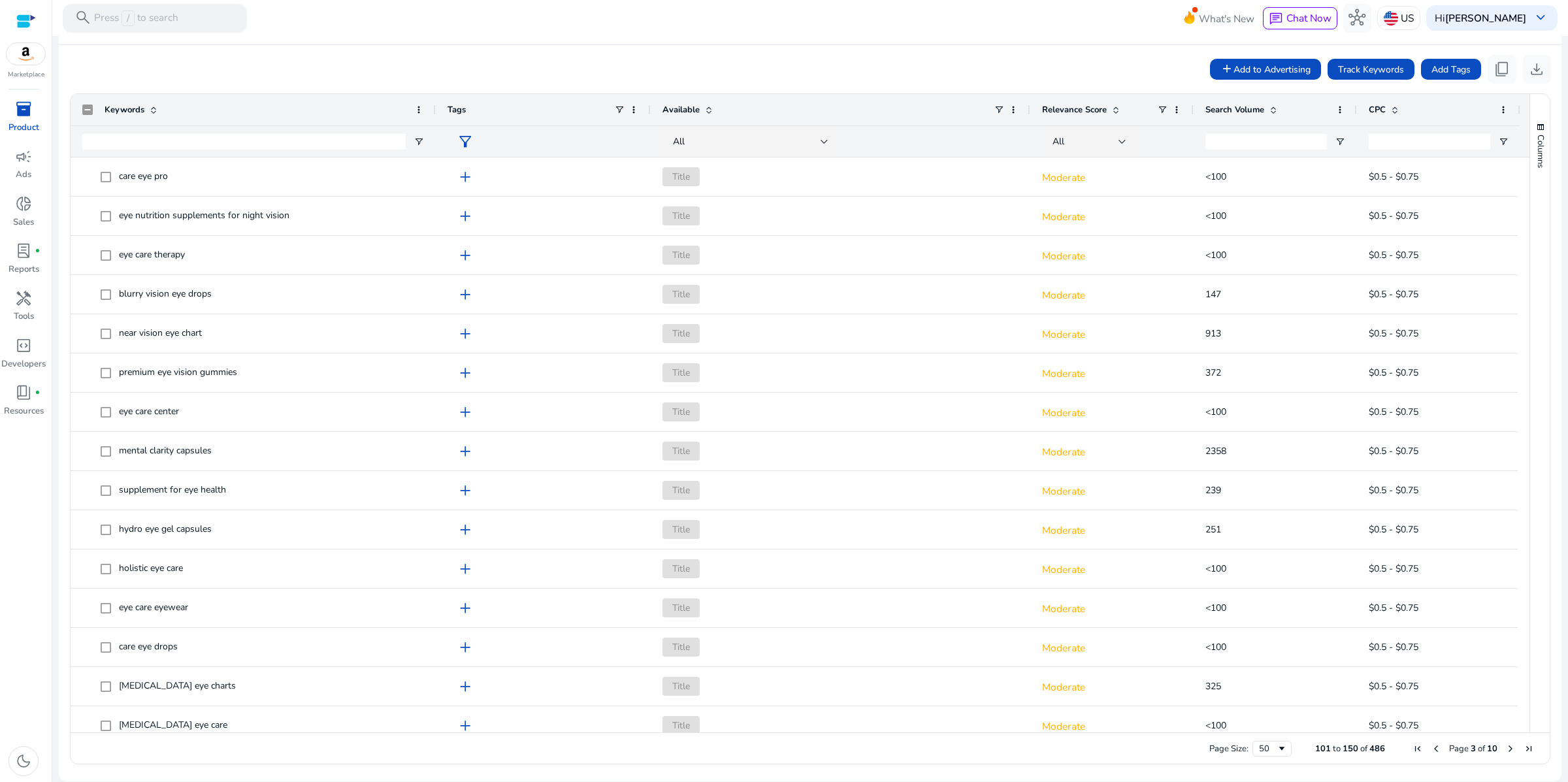
click at [1431, 749] on span "Previous Page" at bounding box center [1436, 749] width 10 height 10
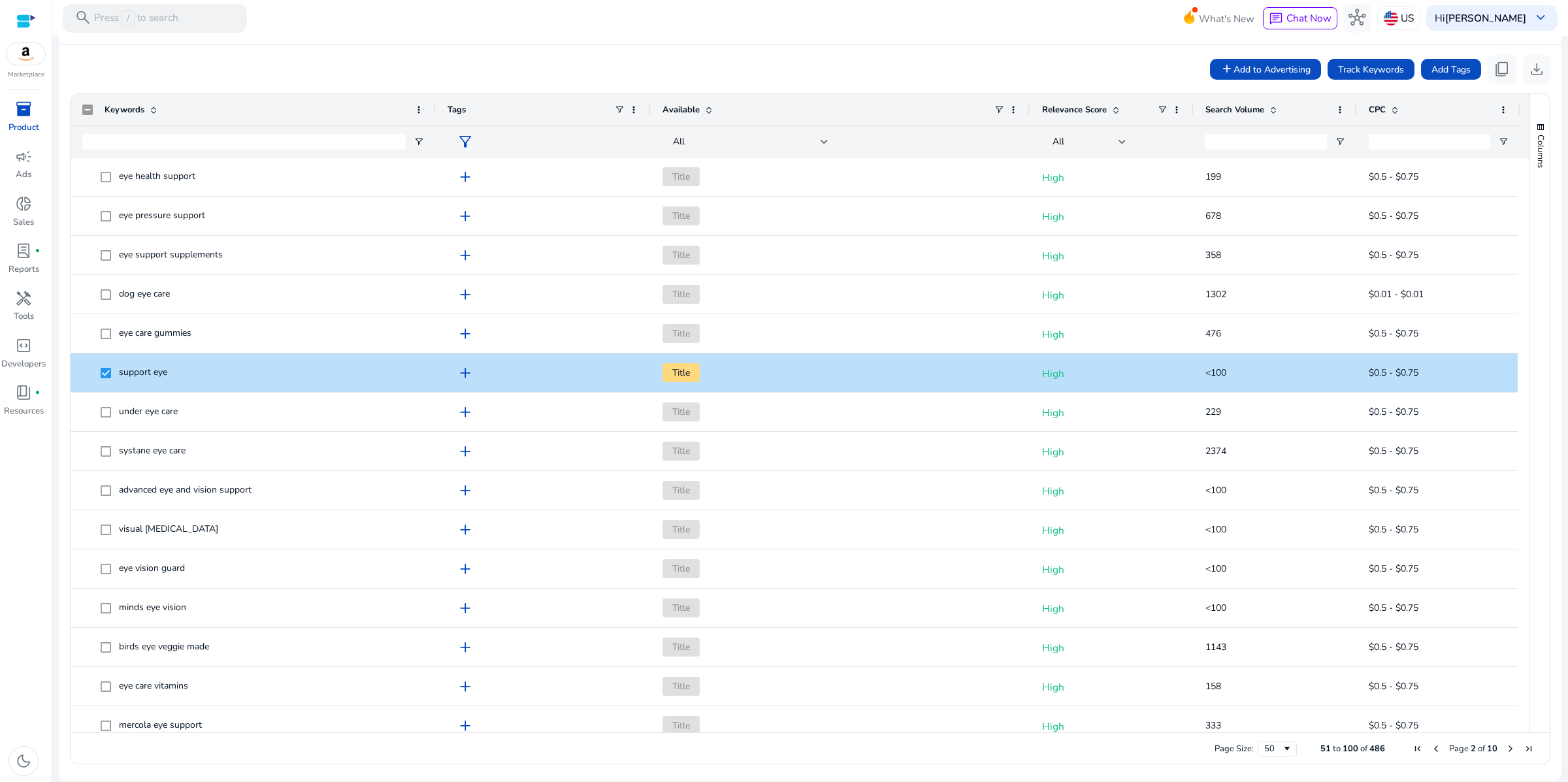
click at [1431, 749] on span "Previous Page" at bounding box center [1436, 749] width 10 height 10
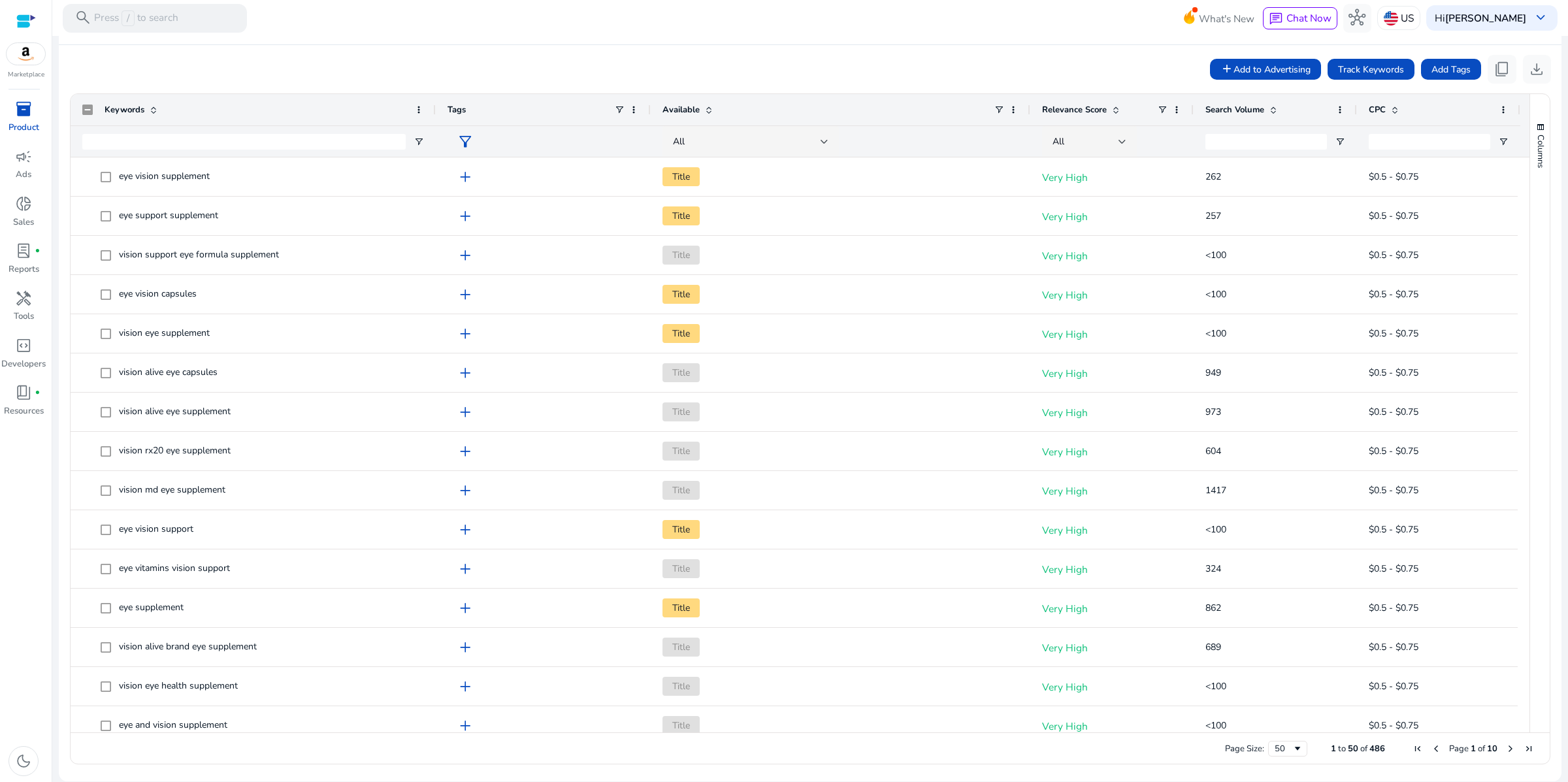
click at [1431, 749] on span "Previous Page" at bounding box center [1436, 749] width 10 height 10
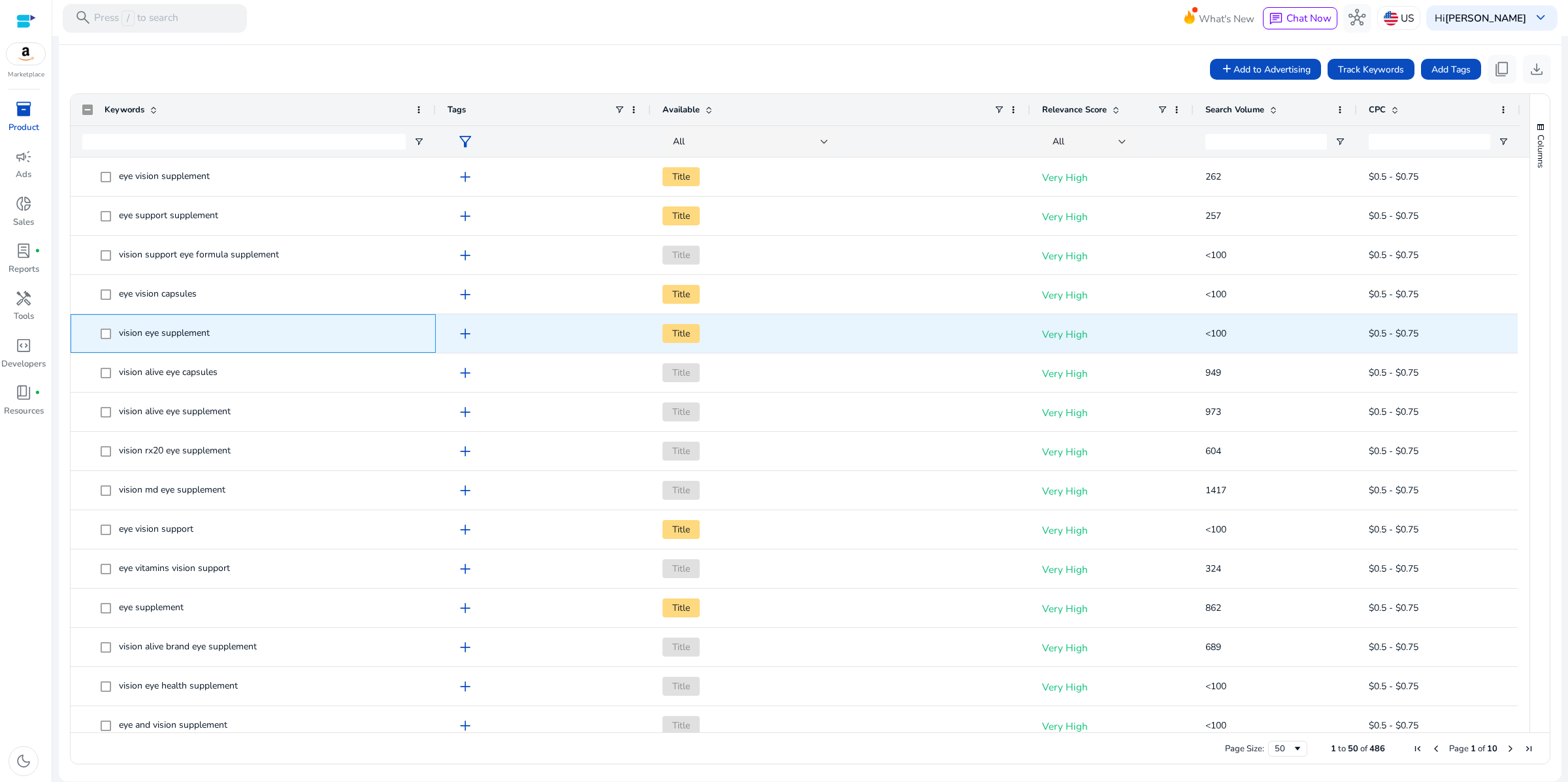
click at [100, 329] on span "vision eye supplement" at bounding box center [253, 333] width 341 height 27
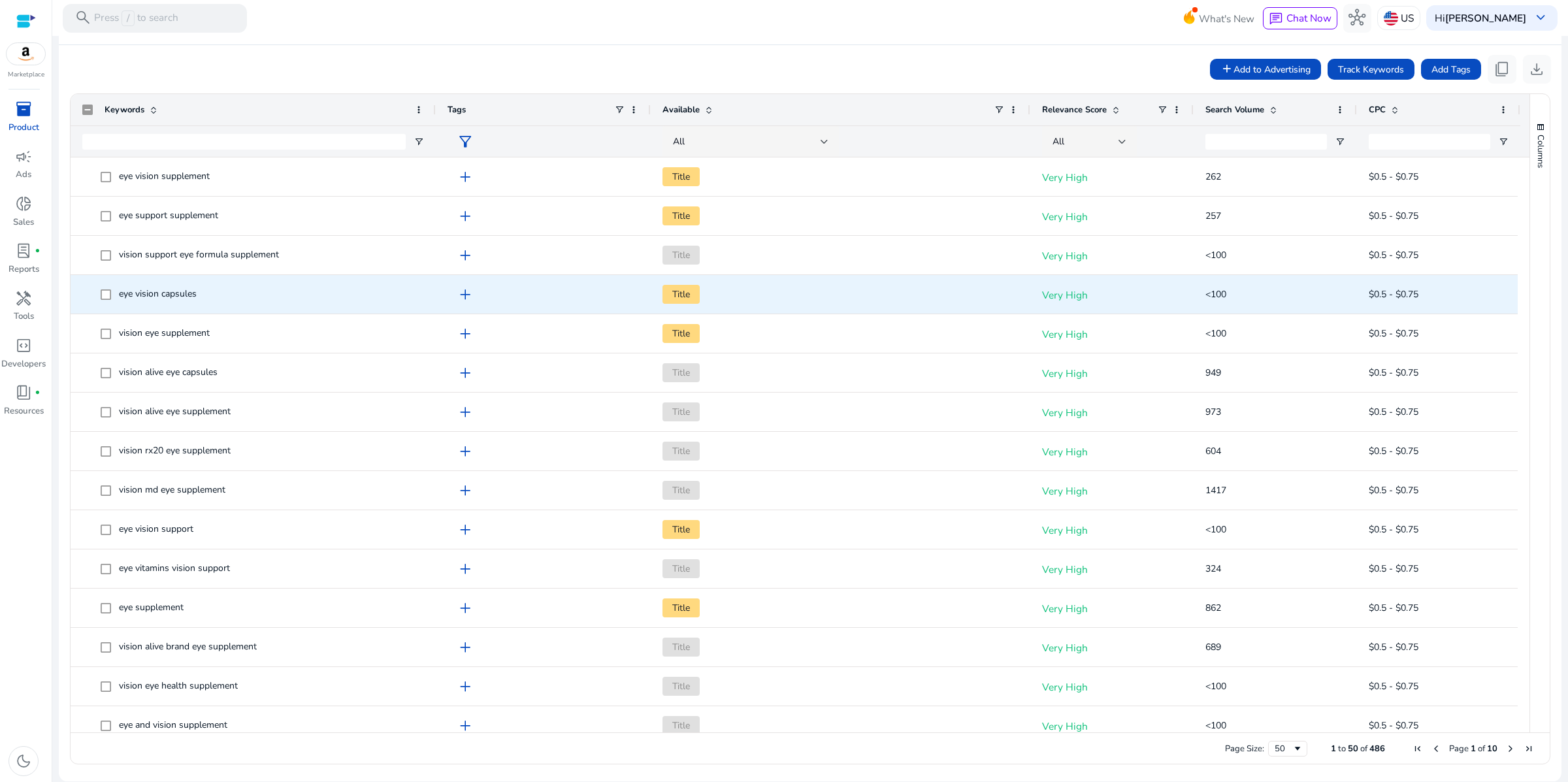
click at [100, 290] on span "eye vision capsules" at bounding box center [253, 294] width 341 height 27
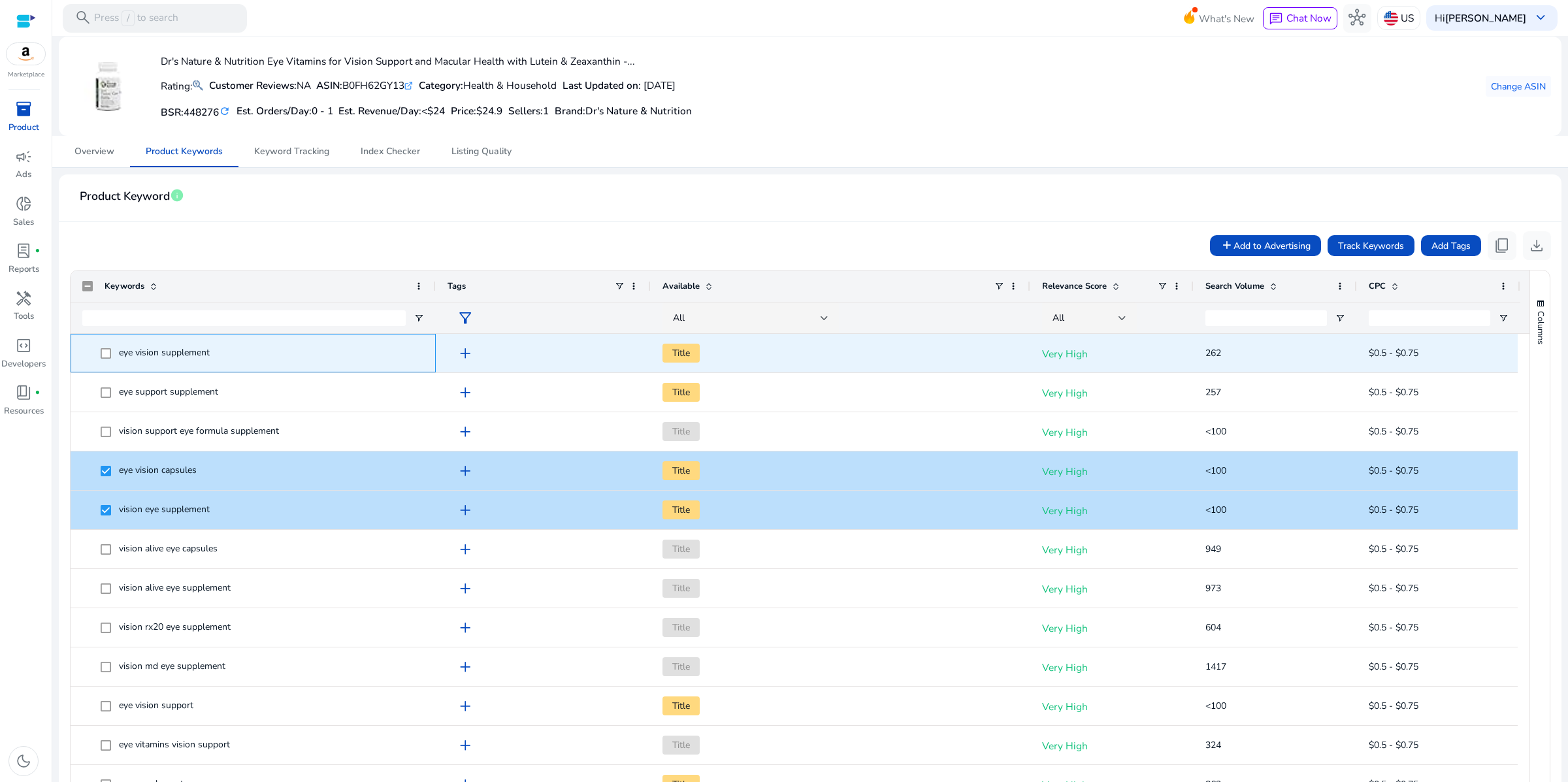
click at [114, 367] on span at bounding box center [109, 353] width 18 height 27
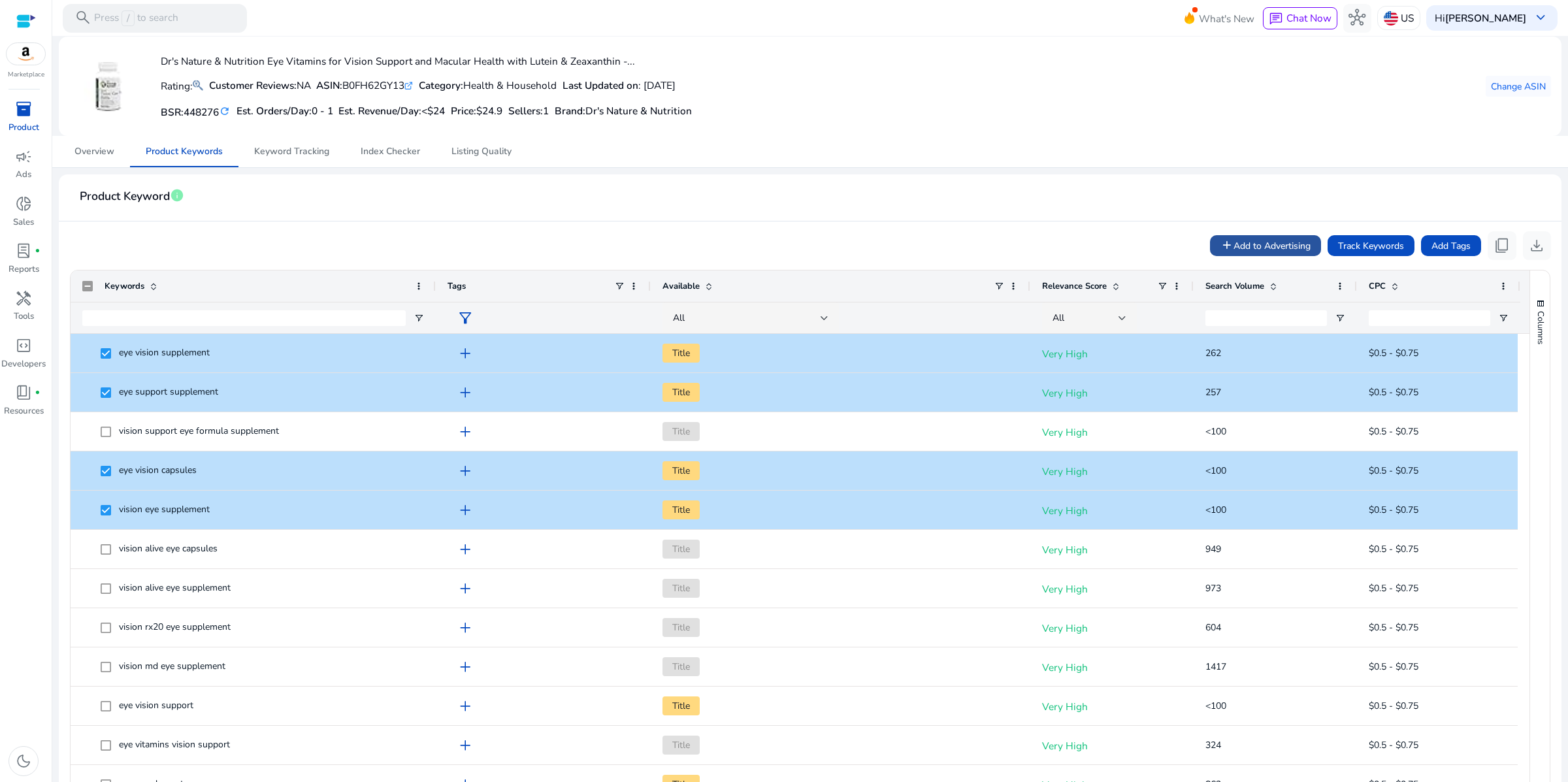
click at [1234, 253] on span "Add to Advertising" at bounding box center [1272, 246] width 77 height 14
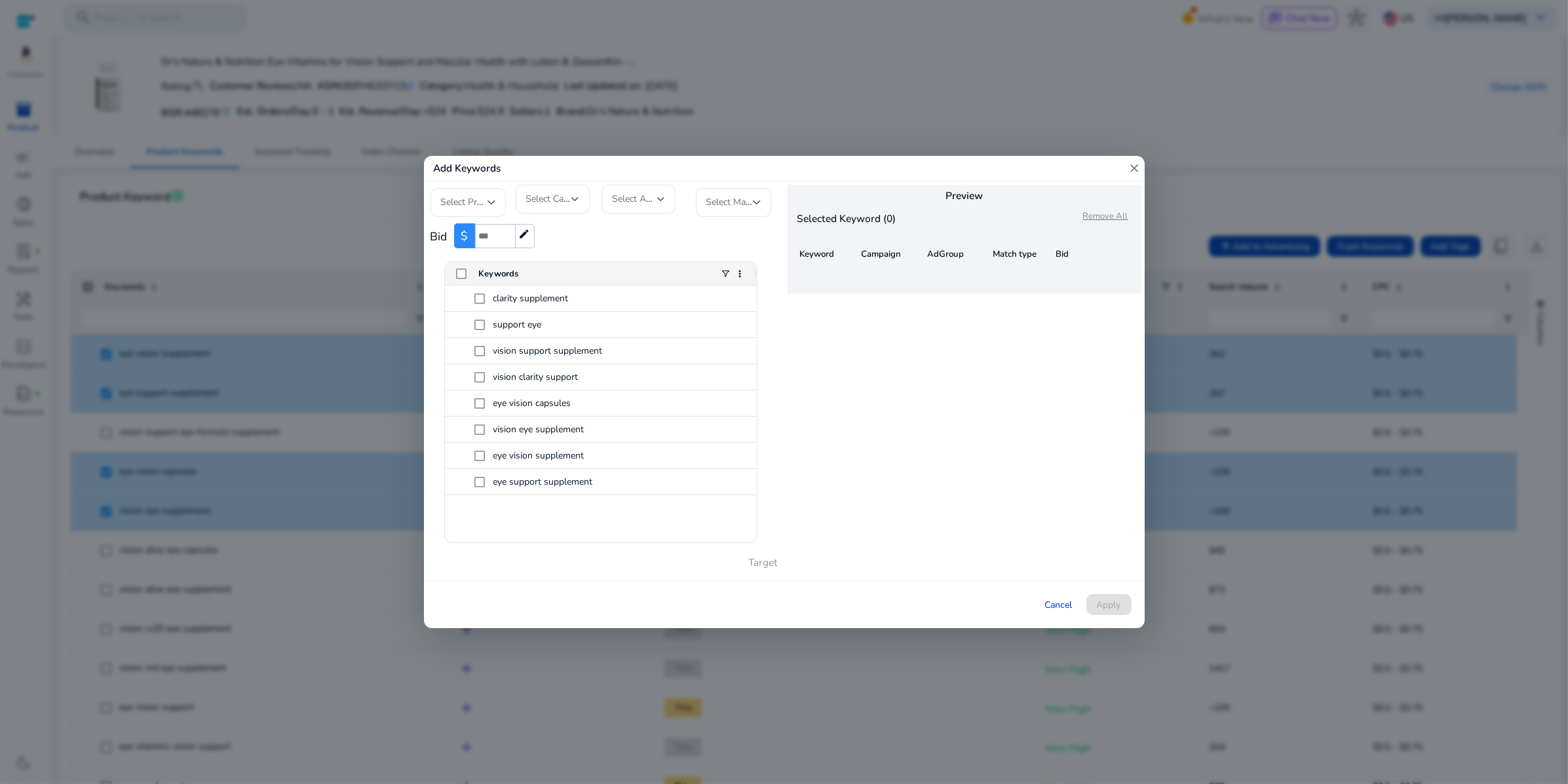
type input "**"
click at [515, 233] on input "**" at bounding box center [494, 237] width 40 height 25
type input "***"
click at [494, 195] on div at bounding box center [491, 203] width 8 height 16
click at [461, 232] on span "Standard Botanicals Incorporation" at bounding box center [479, 235] width 77 height 43
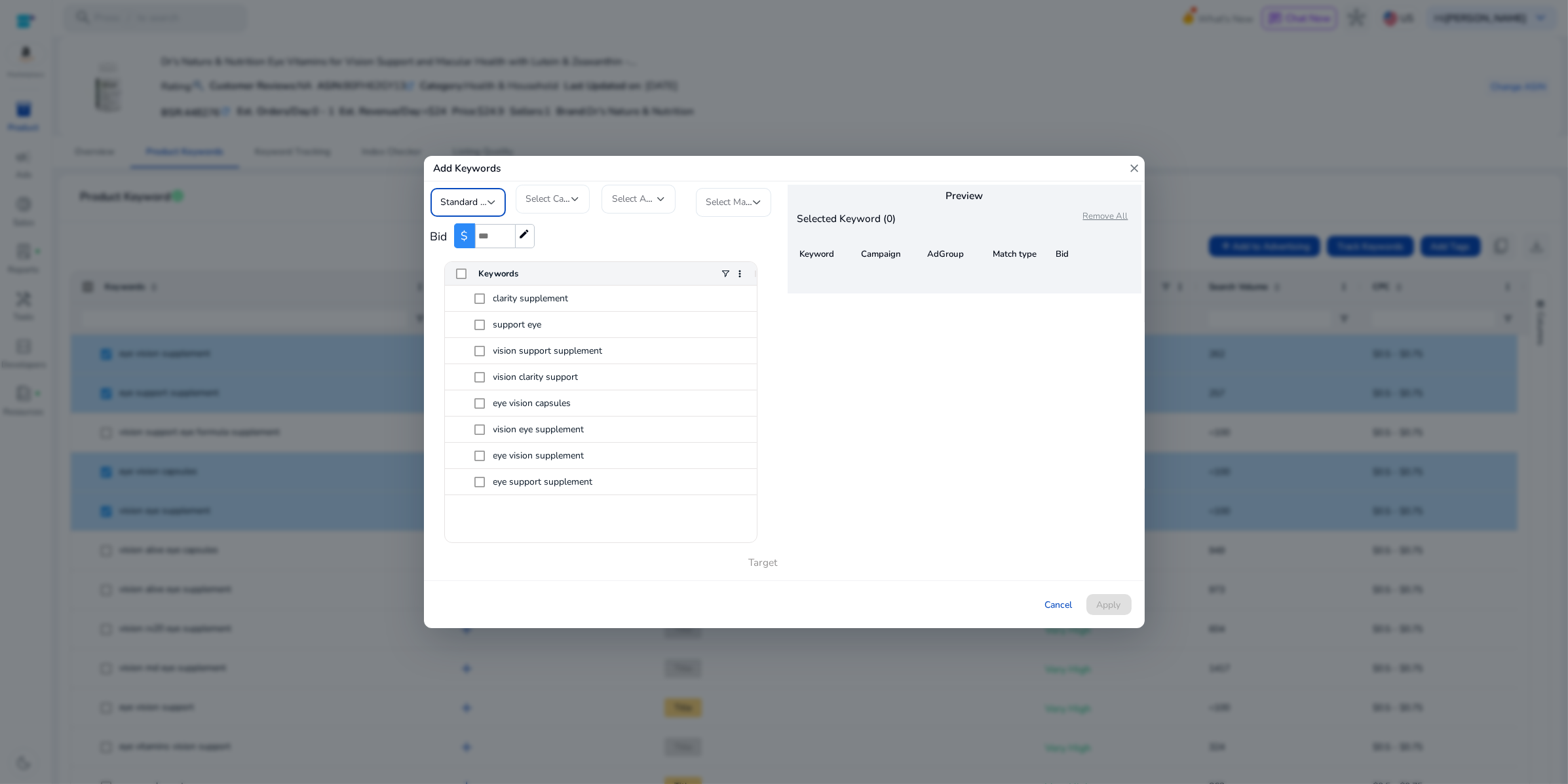
click at [573, 197] on div at bounding box center [575, 199] width 8 height 5
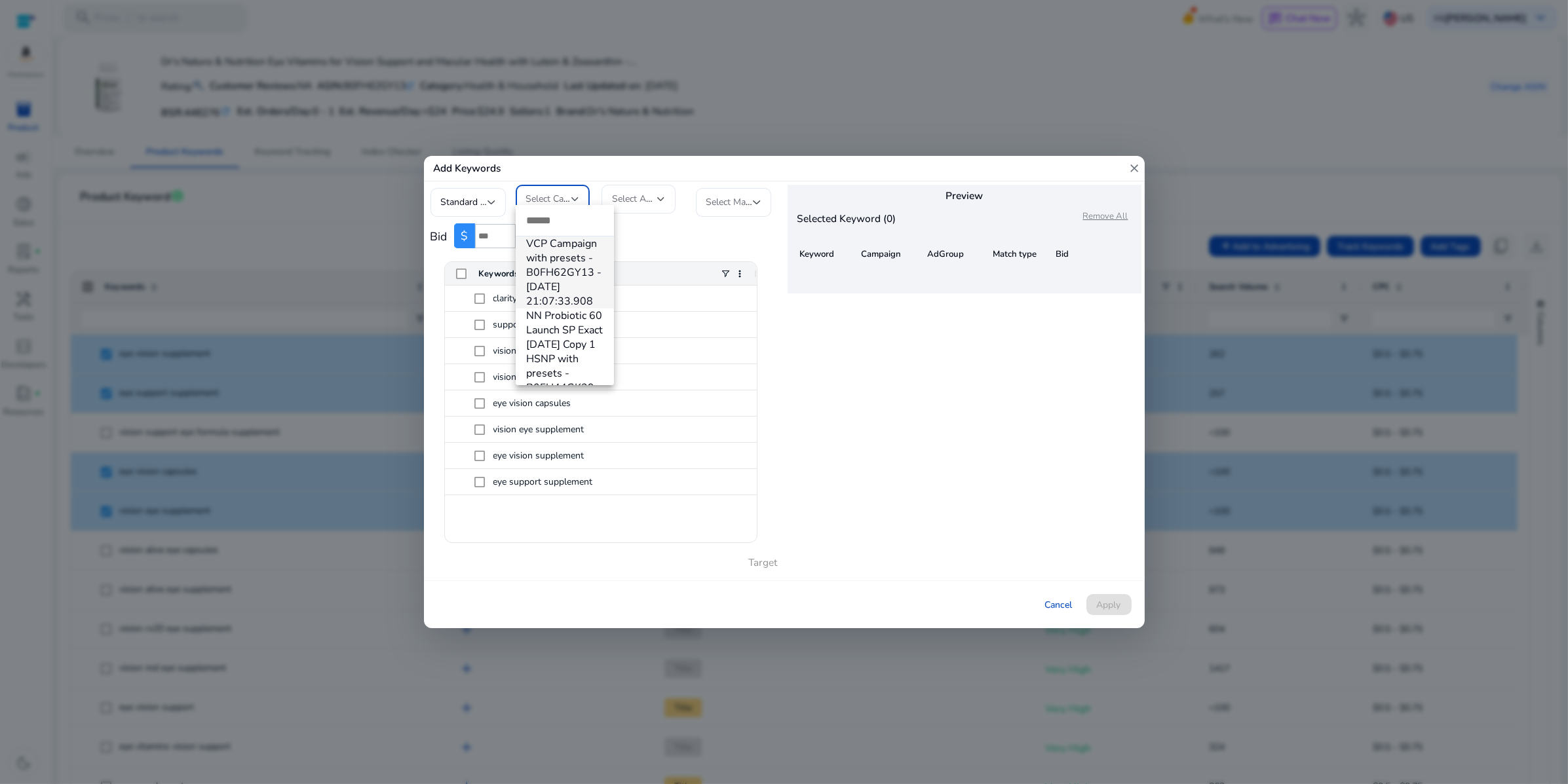
click at [567, 243] on span "VCP Campaign with presets - B0FH62GY13 - [DATE] 21:07:33.908" at bounding box center [565, 273] width 77 height 72
click at [659, 191] on div at bounding box center [661, 199] width 8 height 16
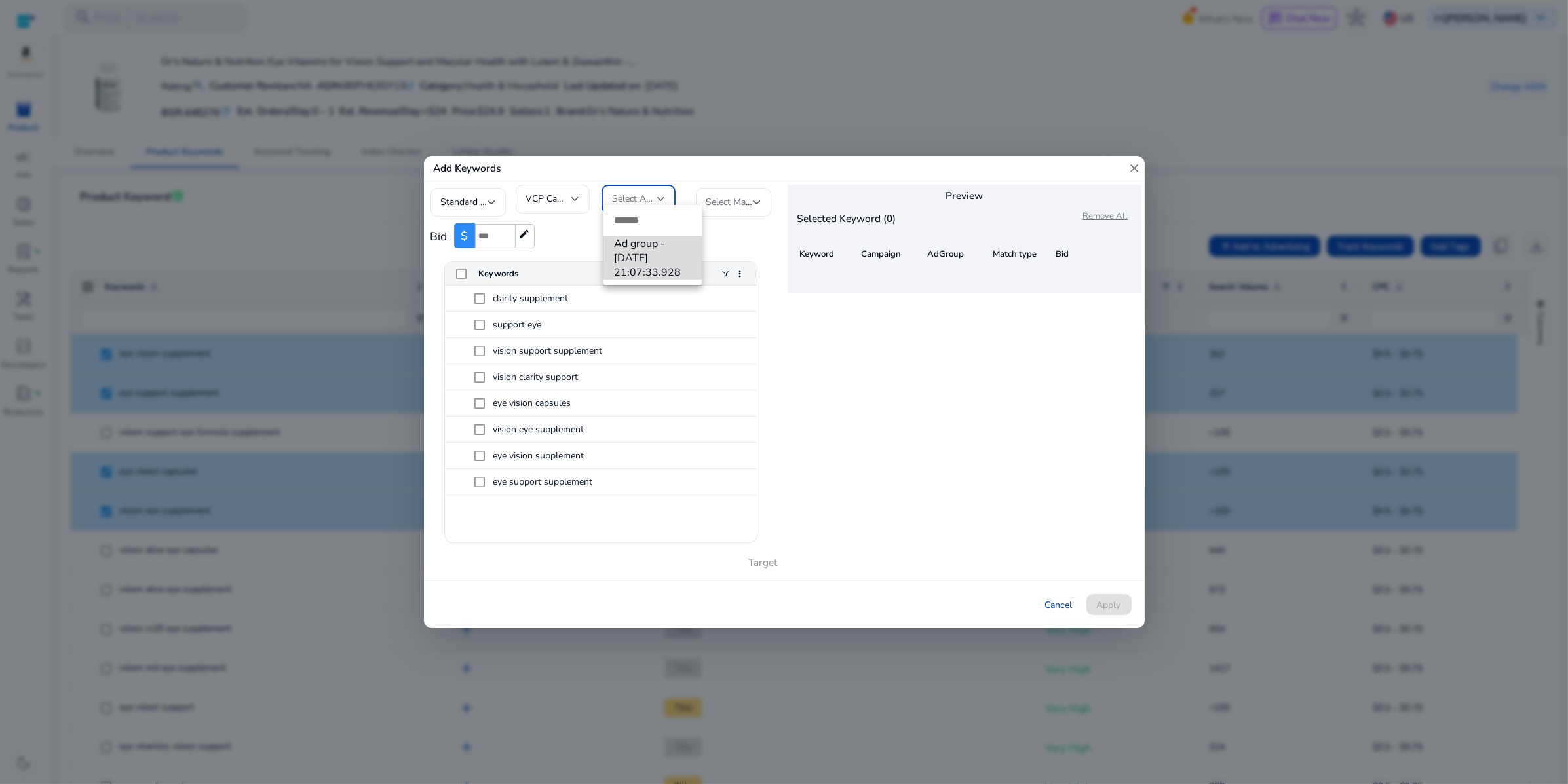
click at [647, 266] on span "Ad group - 8/26/2025 21:07:33.928" at bounding box center [652, 258] width 77 height 43
click at [753, 200] on div at bounding box center [756, 202] width 8 height 5
click at [721, 223] on span "Exact" at bounding box center [745, 229] width 77 height 14
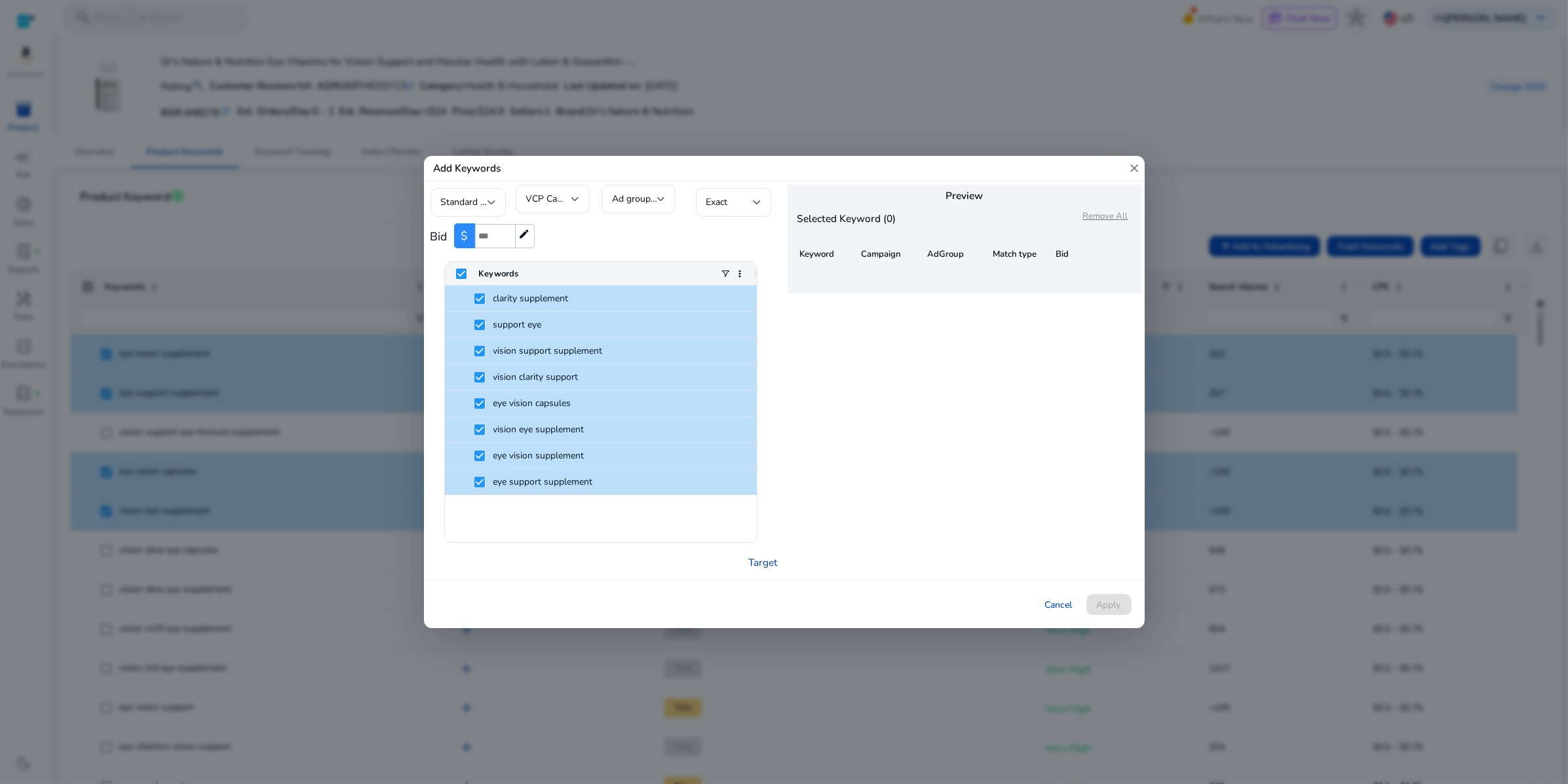
click at [749, 570] on link "Target" at bounding box center [763, 562] width 29 height 15
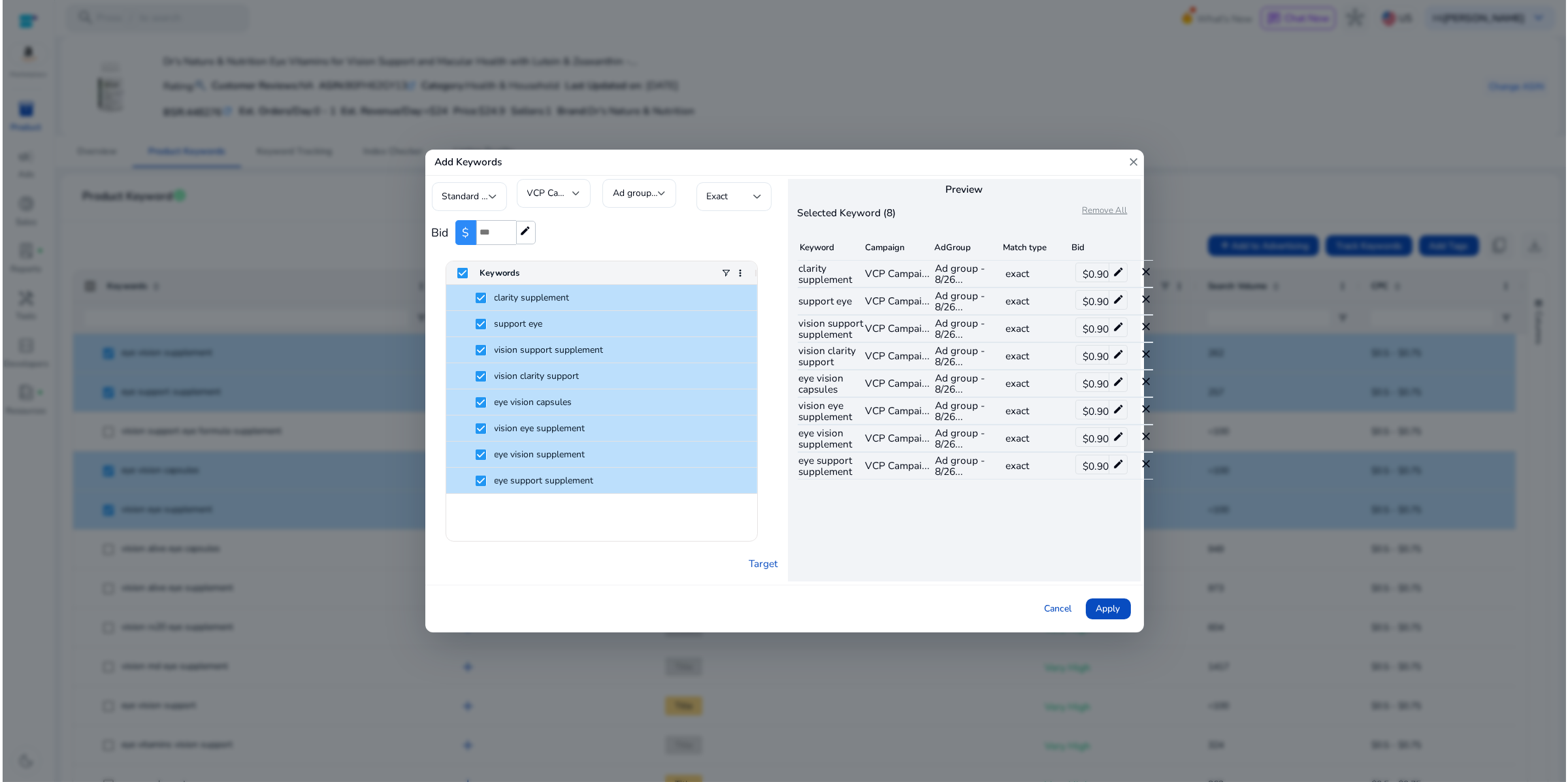
scroll to position [115, 0]
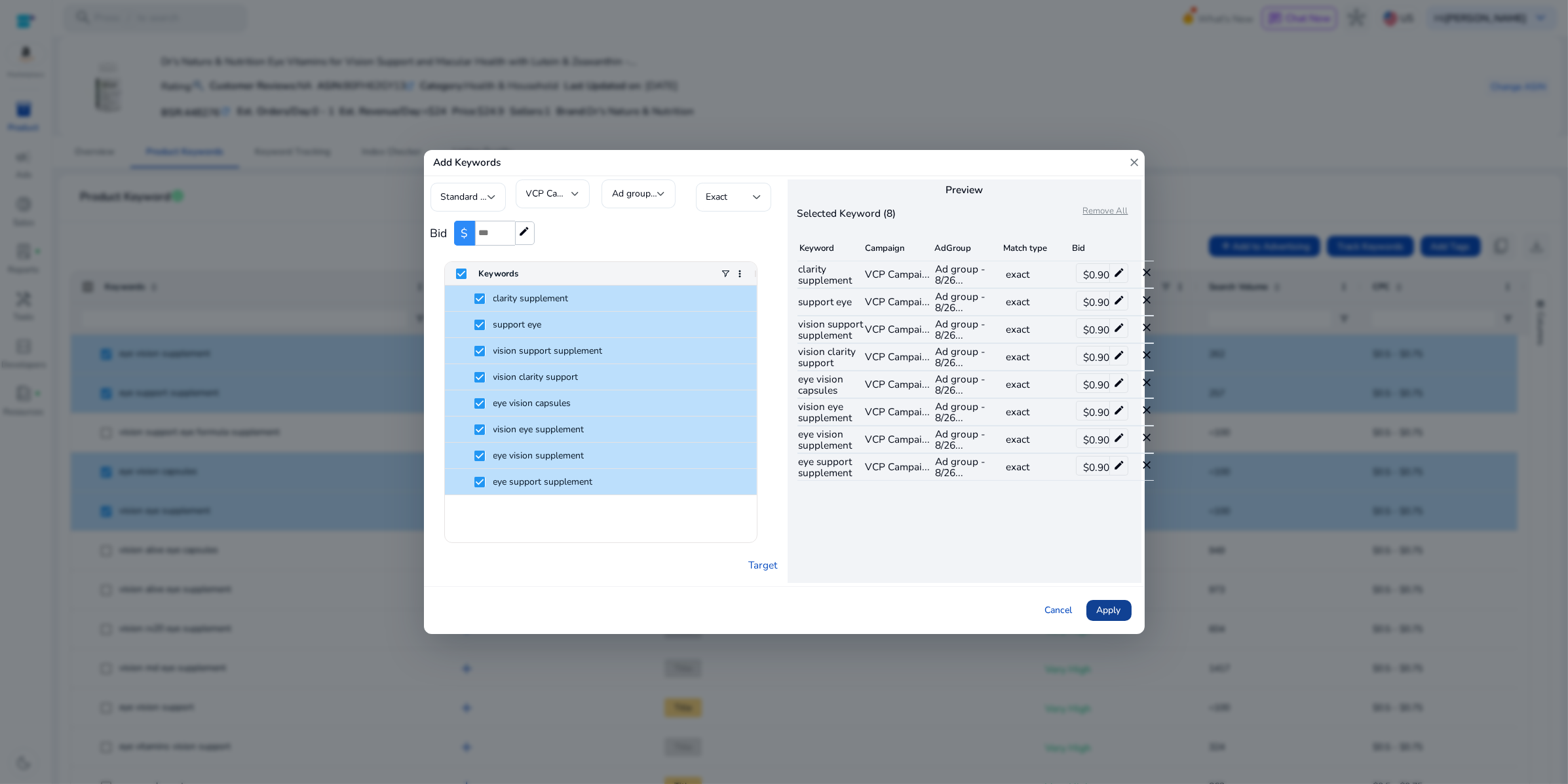
click at [1109, 617] on span "Apply" at bounding box center [1108, 610] width 24 height 14
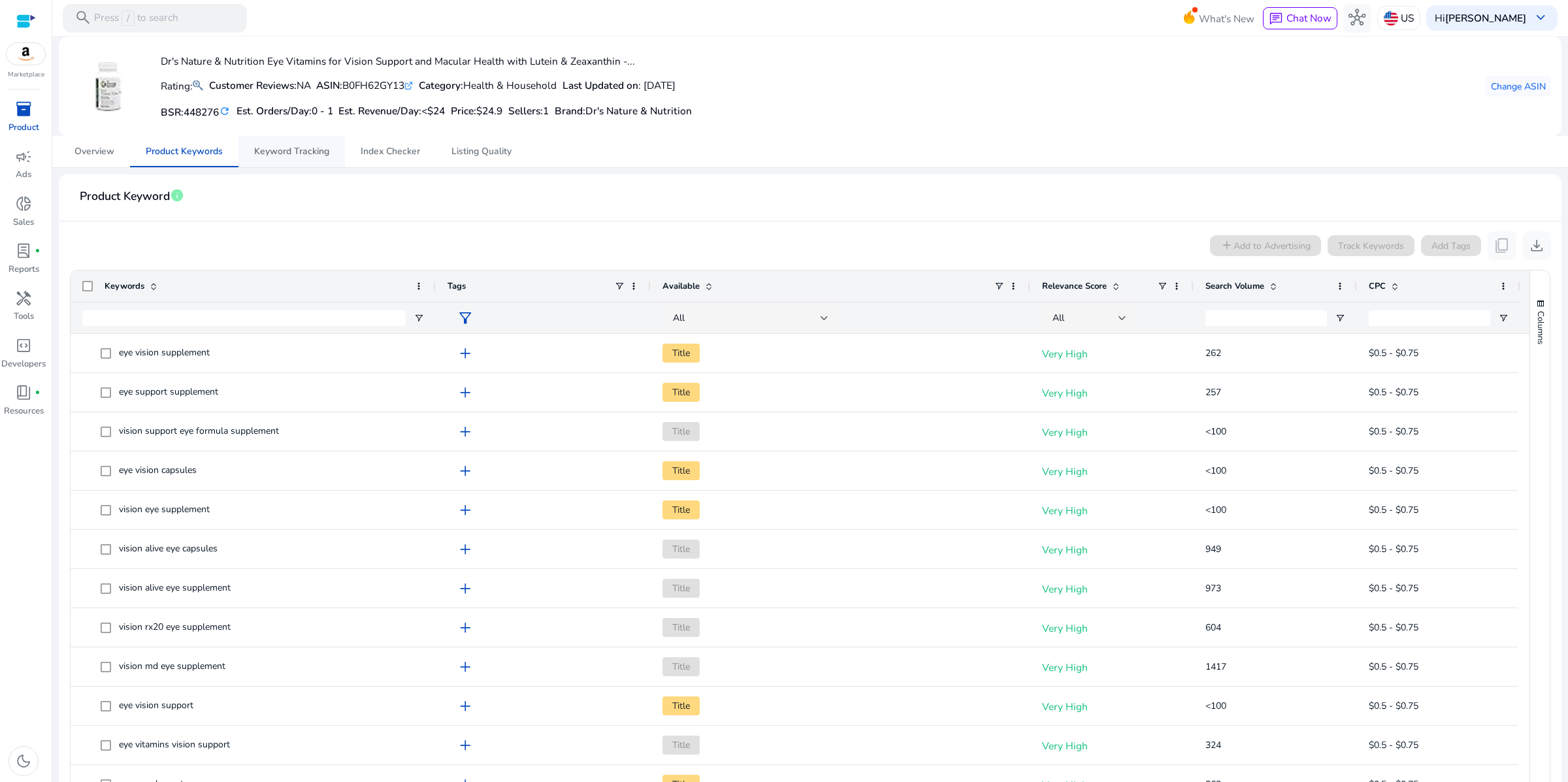
click at [286, 156] on span "Keyword Tracking" at bounding box center [292, 152] width 75 height 9
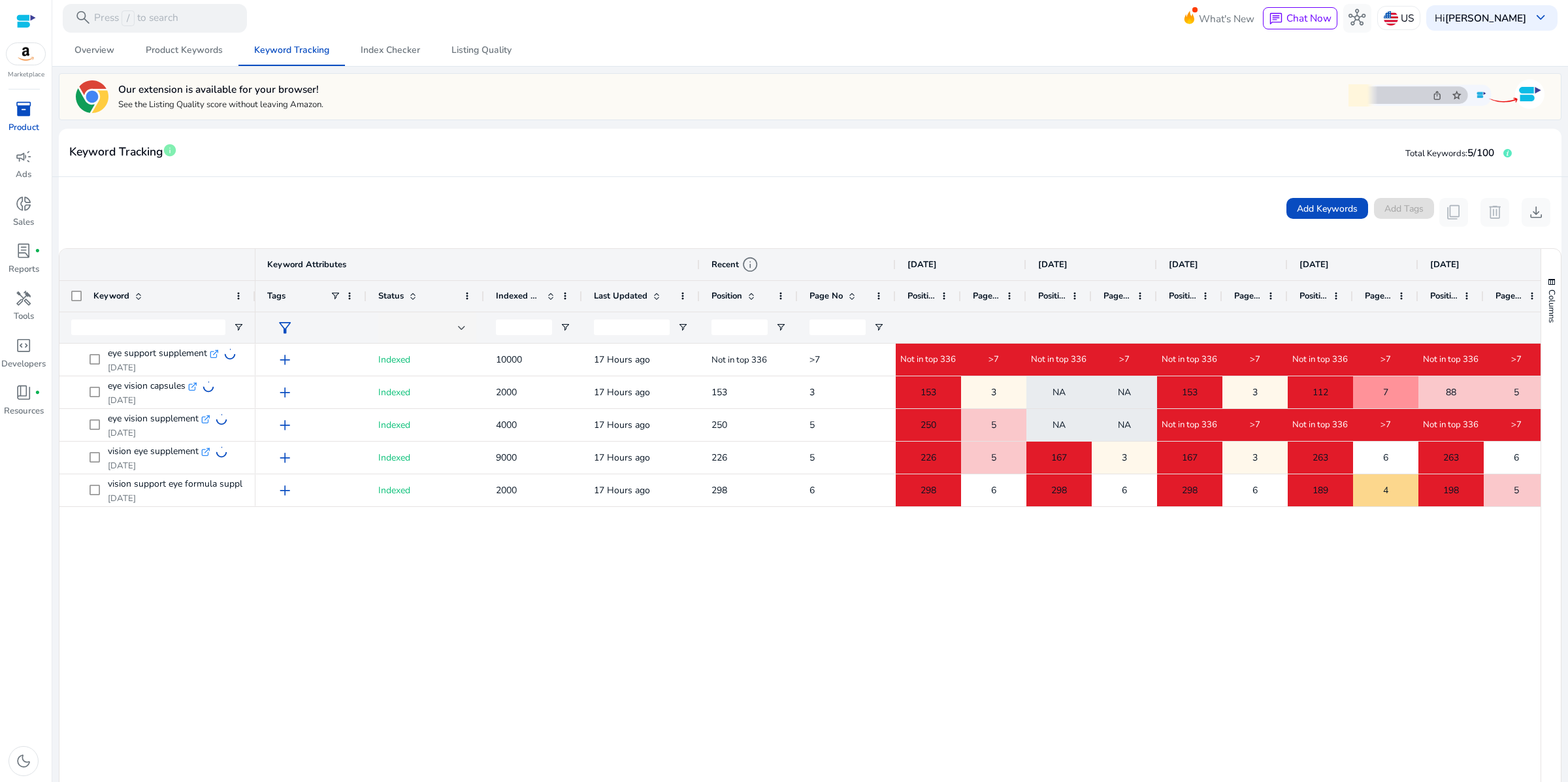
scroll to position [105, 0]
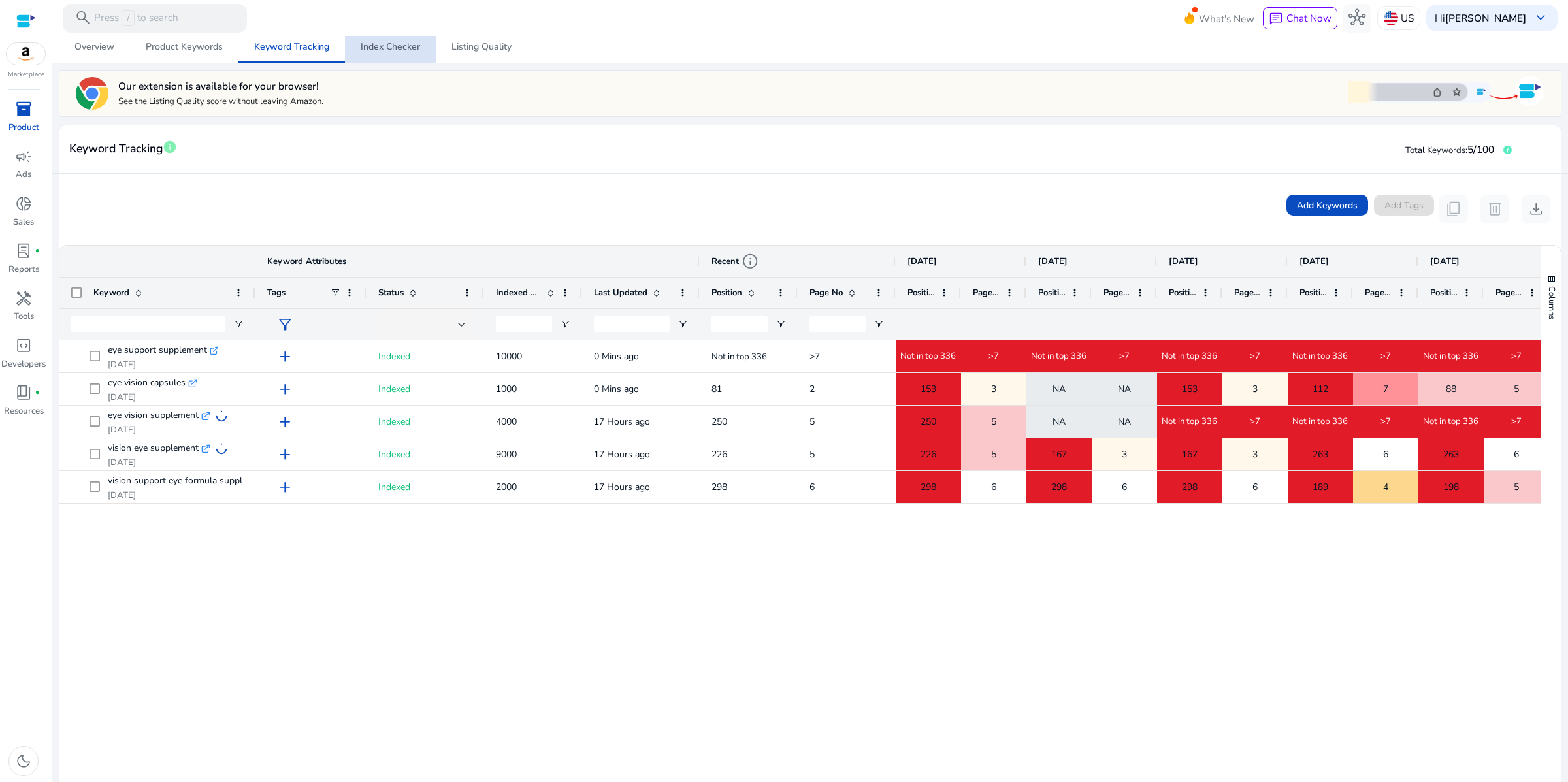
click at [397, 51] on span "Index Checker" at bounding box center [391, 47] width 59 height 9
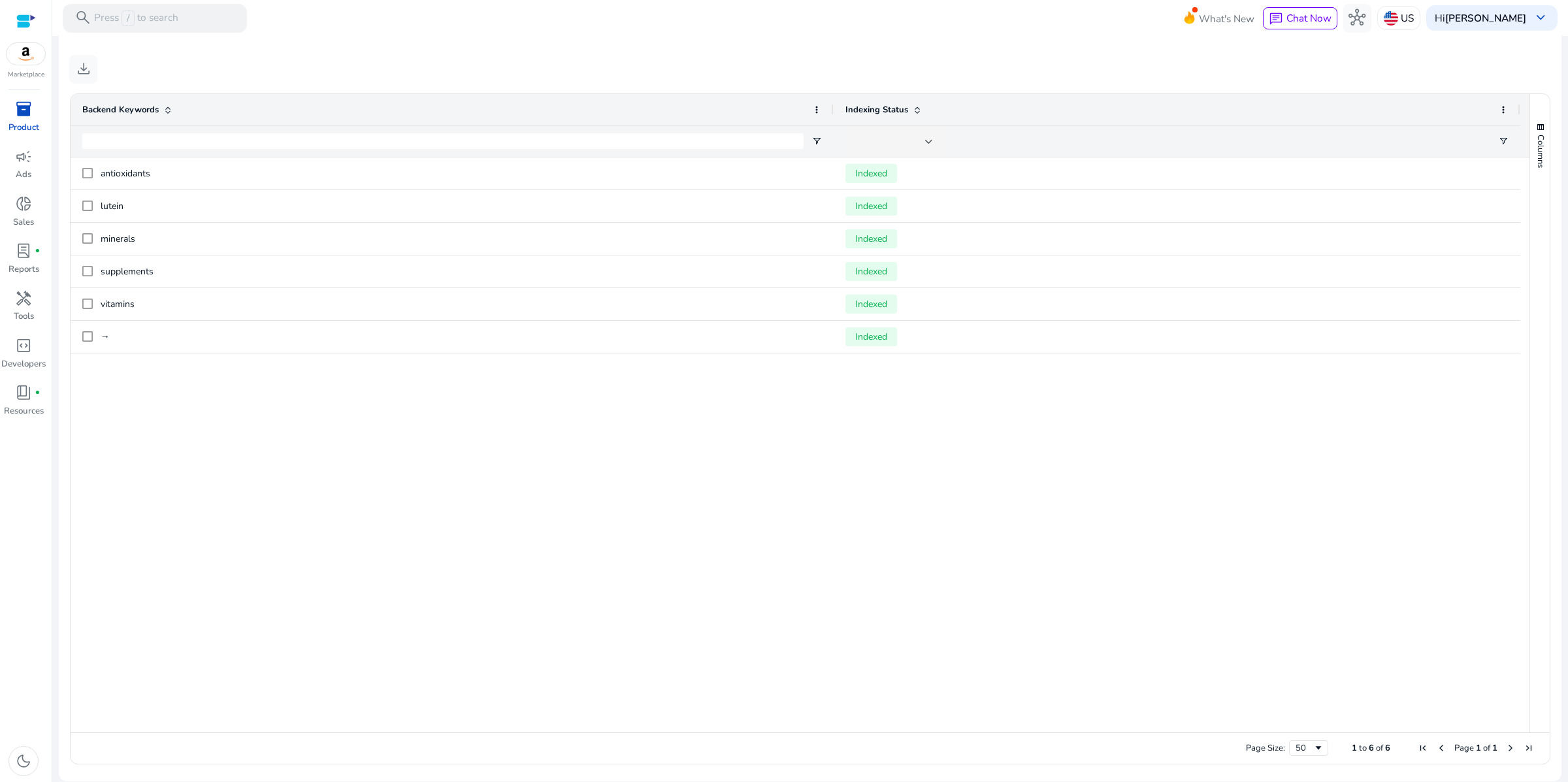
scroll to position [643, 0]
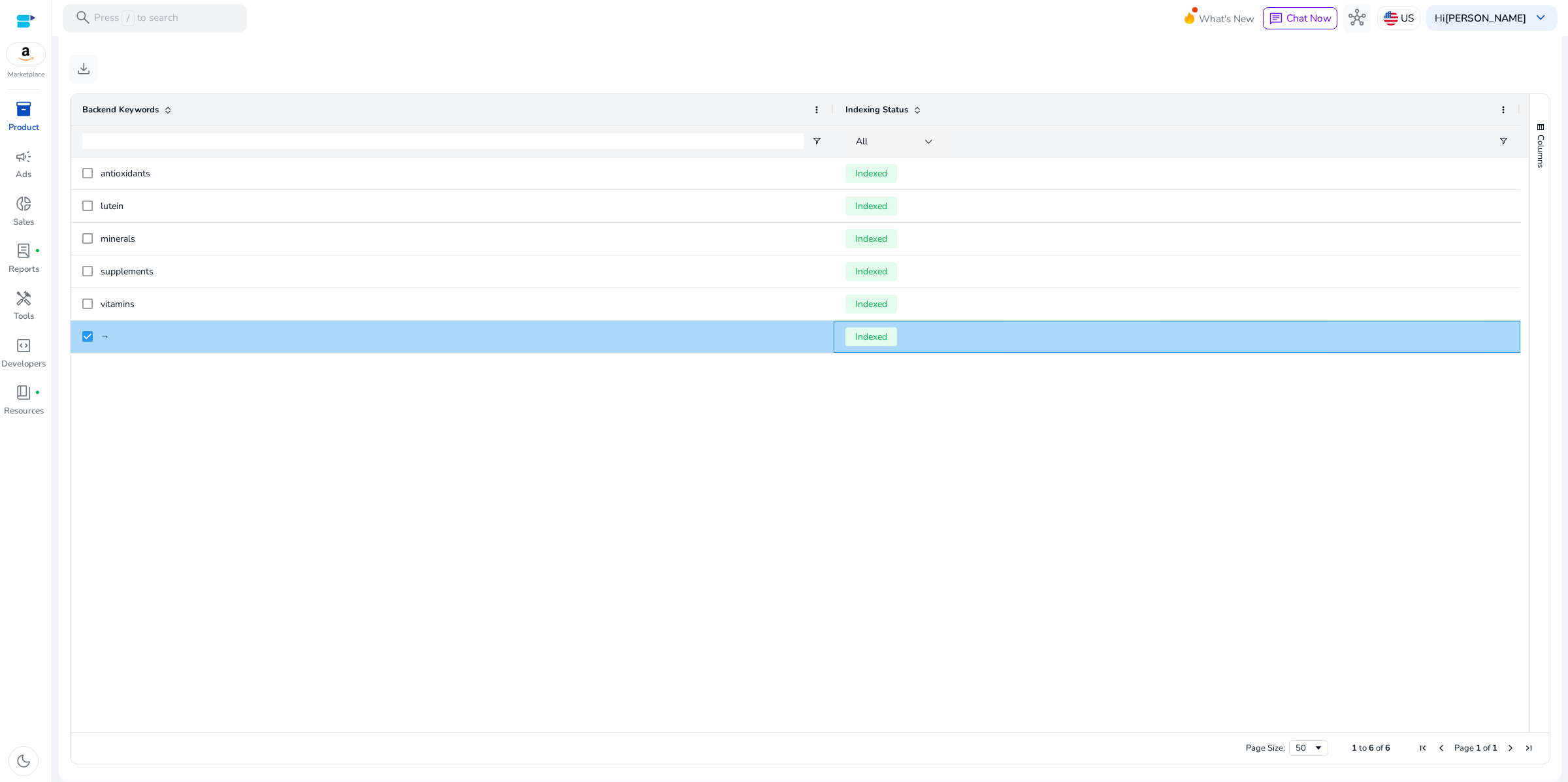
click at [877, 347] on span "Indexed" at bounding box center [871, 336] width 51 height 19
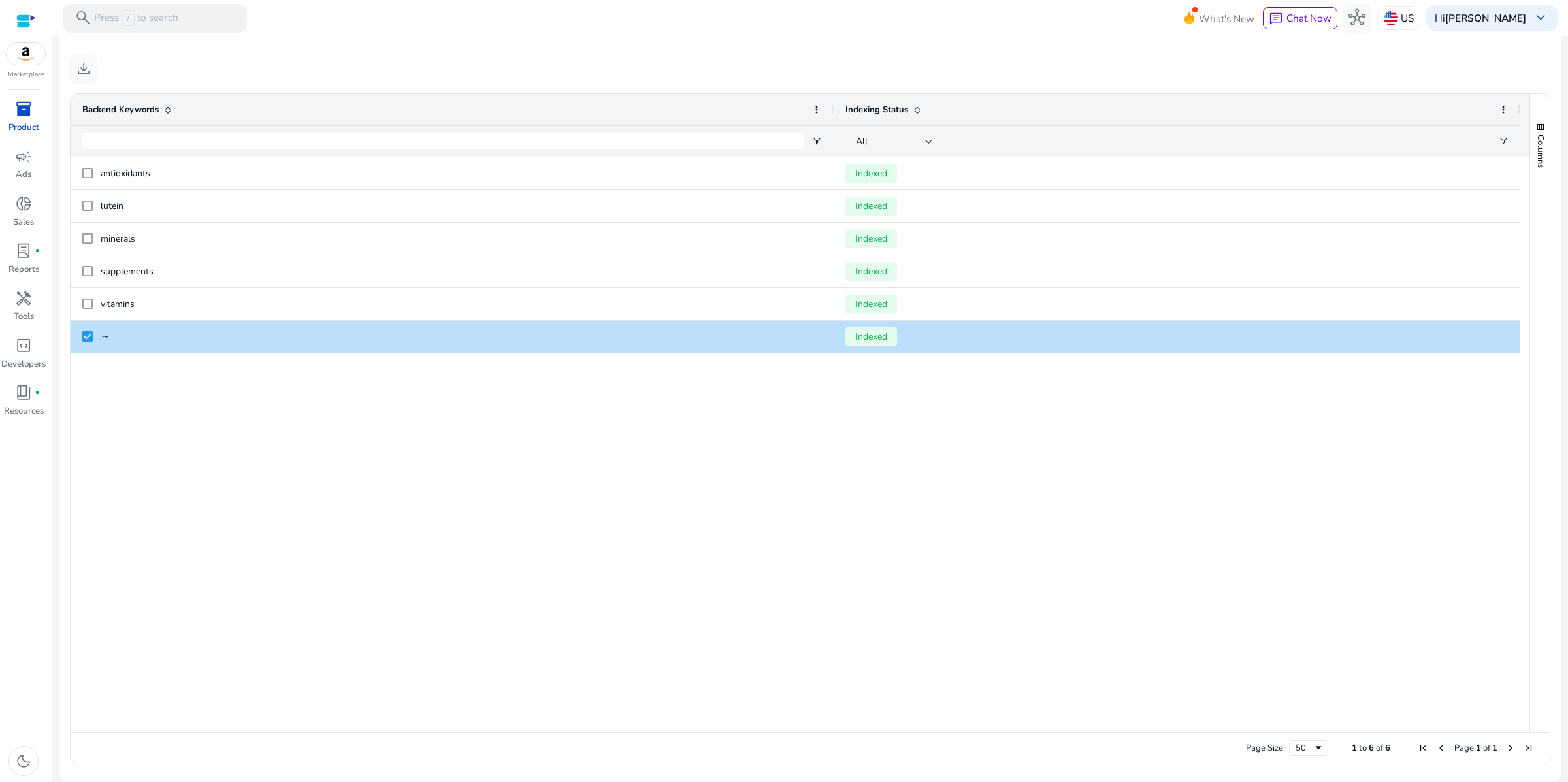
click at [765, 464] on div "antioxidants Indexed lutein Indexed minerals Indexed supplements Indexed vitami…" at bounding box center [800, 445] width 1459 height 575
click at [209, 513] on div "antioxidants Indexed lutein Indexed minerals Indexed supplements Indexed vitami…" at bounding box center [800, 445] width 1459 height 575
click at [211, 513] on div "antioxidants Indexed lutein Indexed minerals Indexed supplements Indexed vitami…" at bounding box center [800, 445] width 1459 height 575
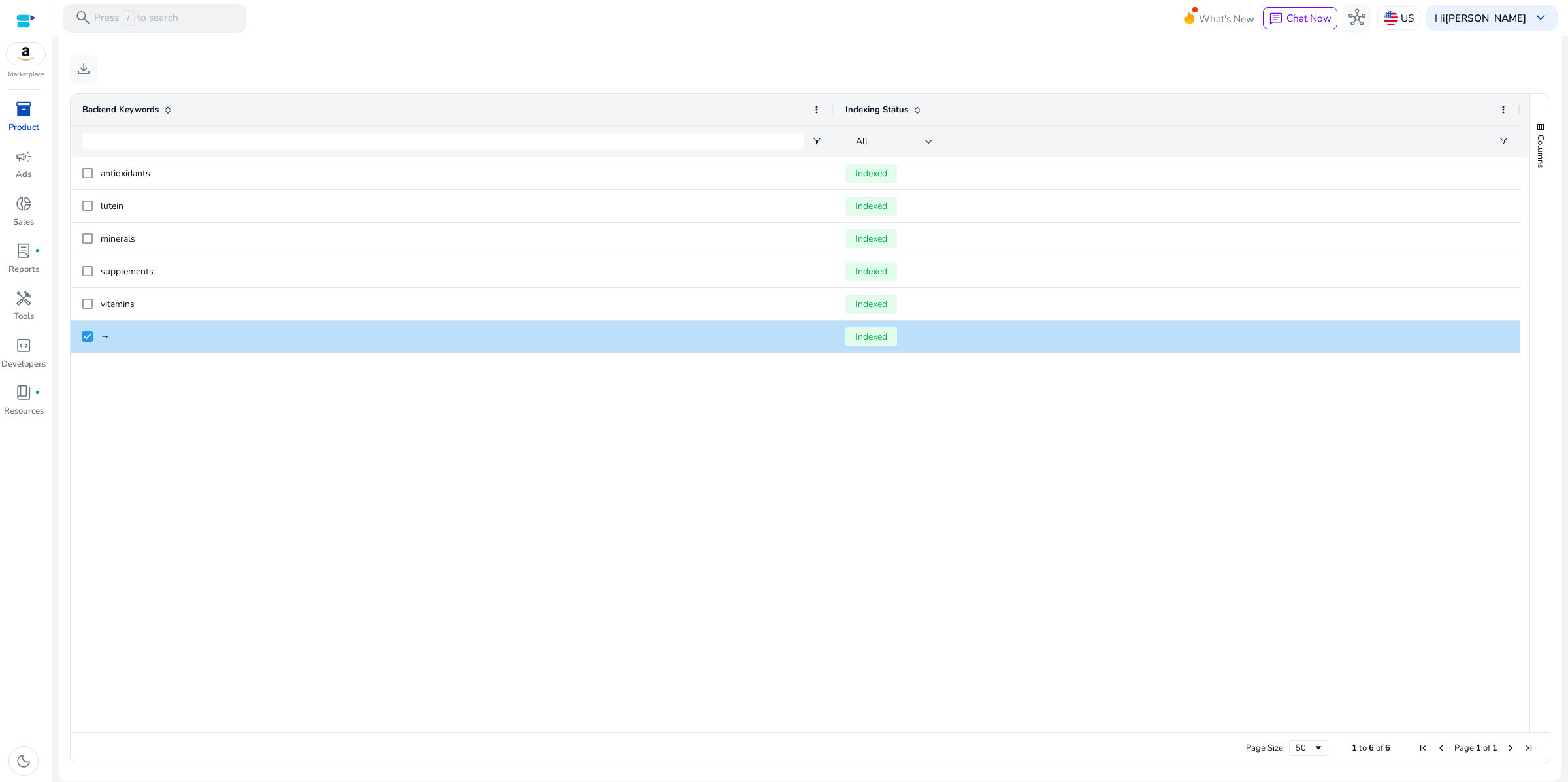
click at [211, 513] on div "antioxidants Indexed lutein Indexed minerals Indexed supplements Indexed vitami…" at bounding box center [800, 445] width 1459 height 575
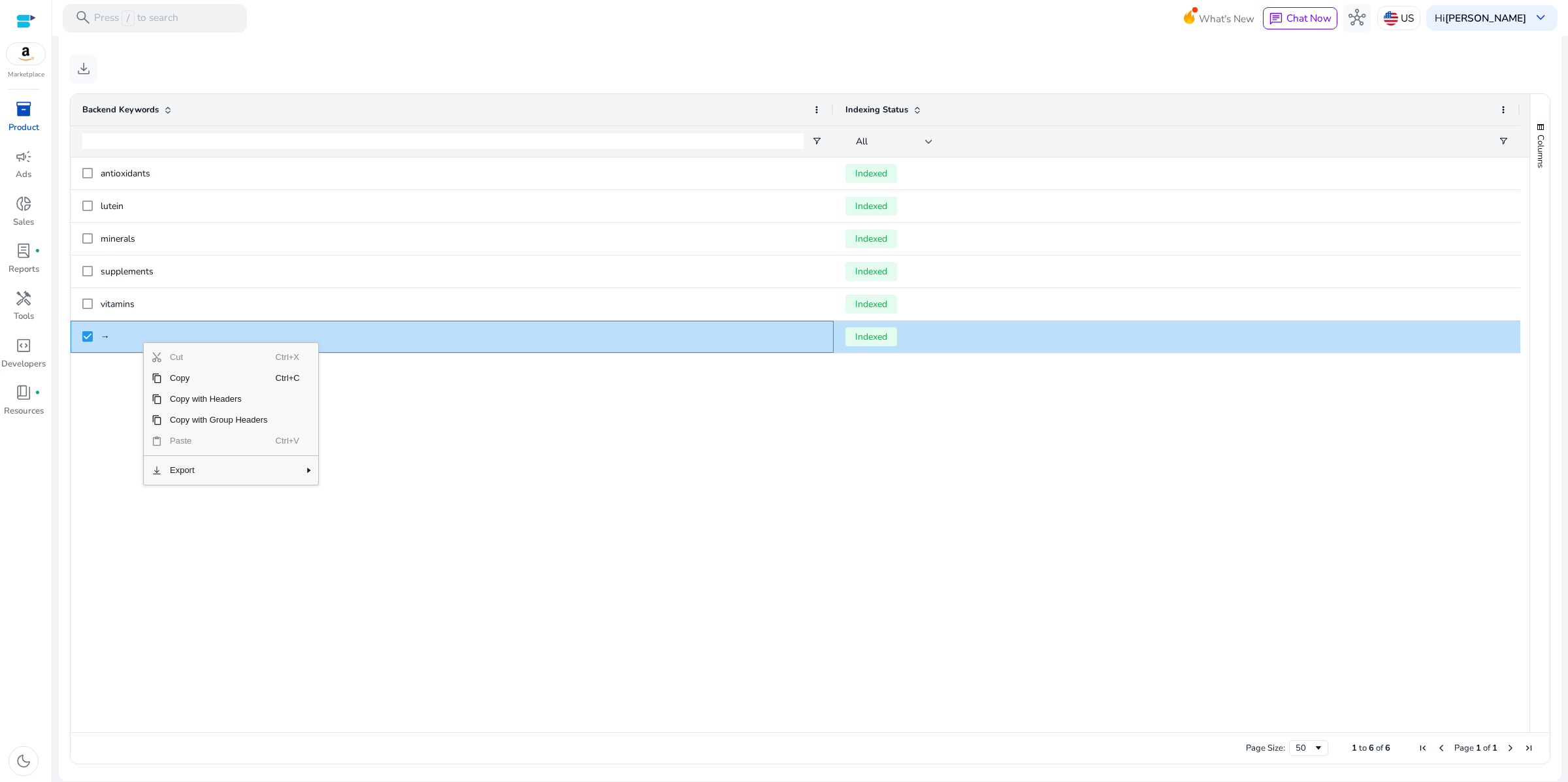
click at [529, 446] on div "antioxidants Indexed lutein Indexed minerals Indexed supplements Indexed vitami…" at bounding box center [800, 445] width 1459 height 575
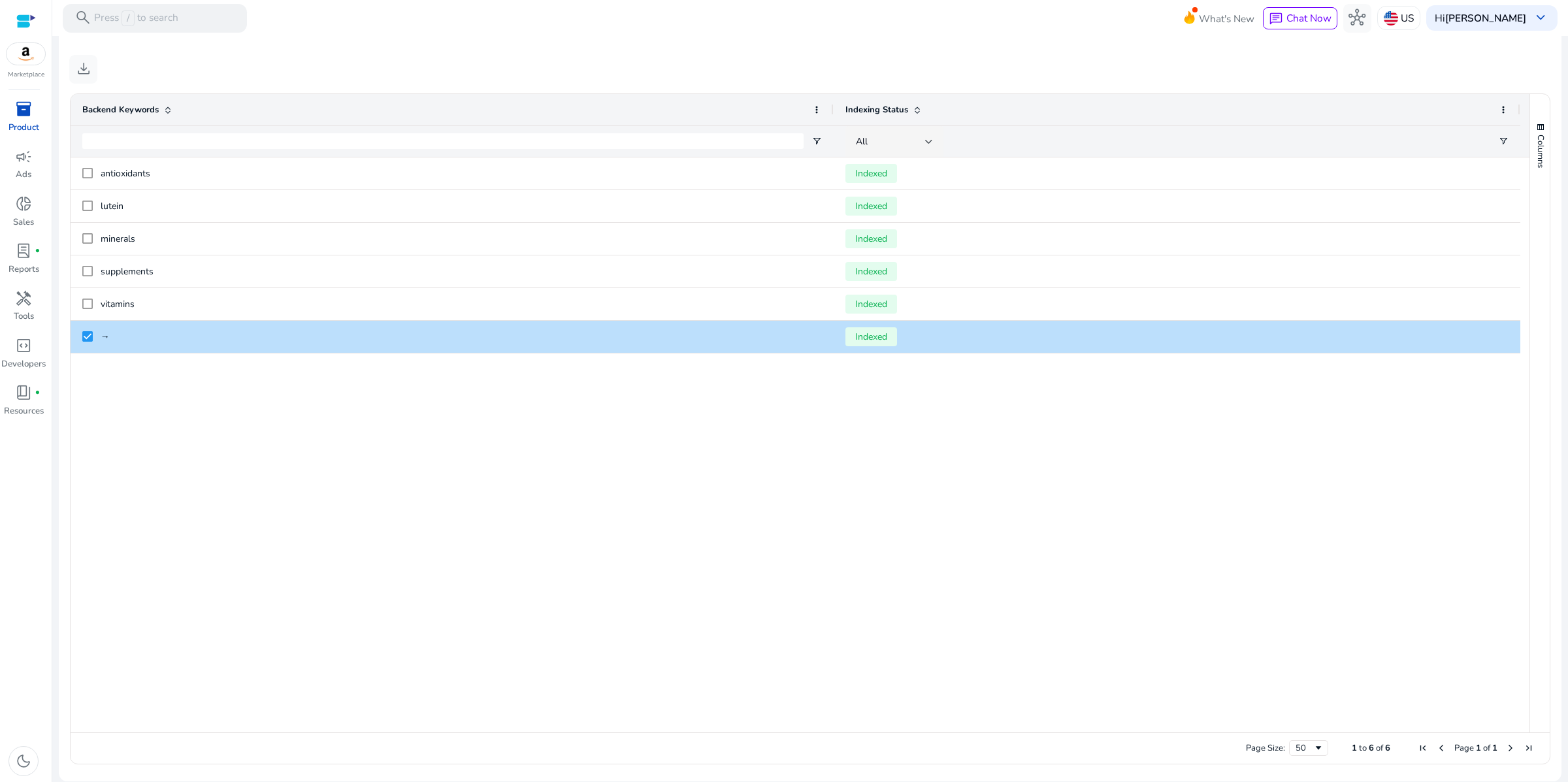
click at [529, 446] on div "antioxidants Indexed lutein Indexed minerals Indexed supplements Indexed vitami…" at bounding box center [800, 445] width 1459 height 575
click at [406, 76] on div "download" at bounding box center [810, 69] width 1482 height 29
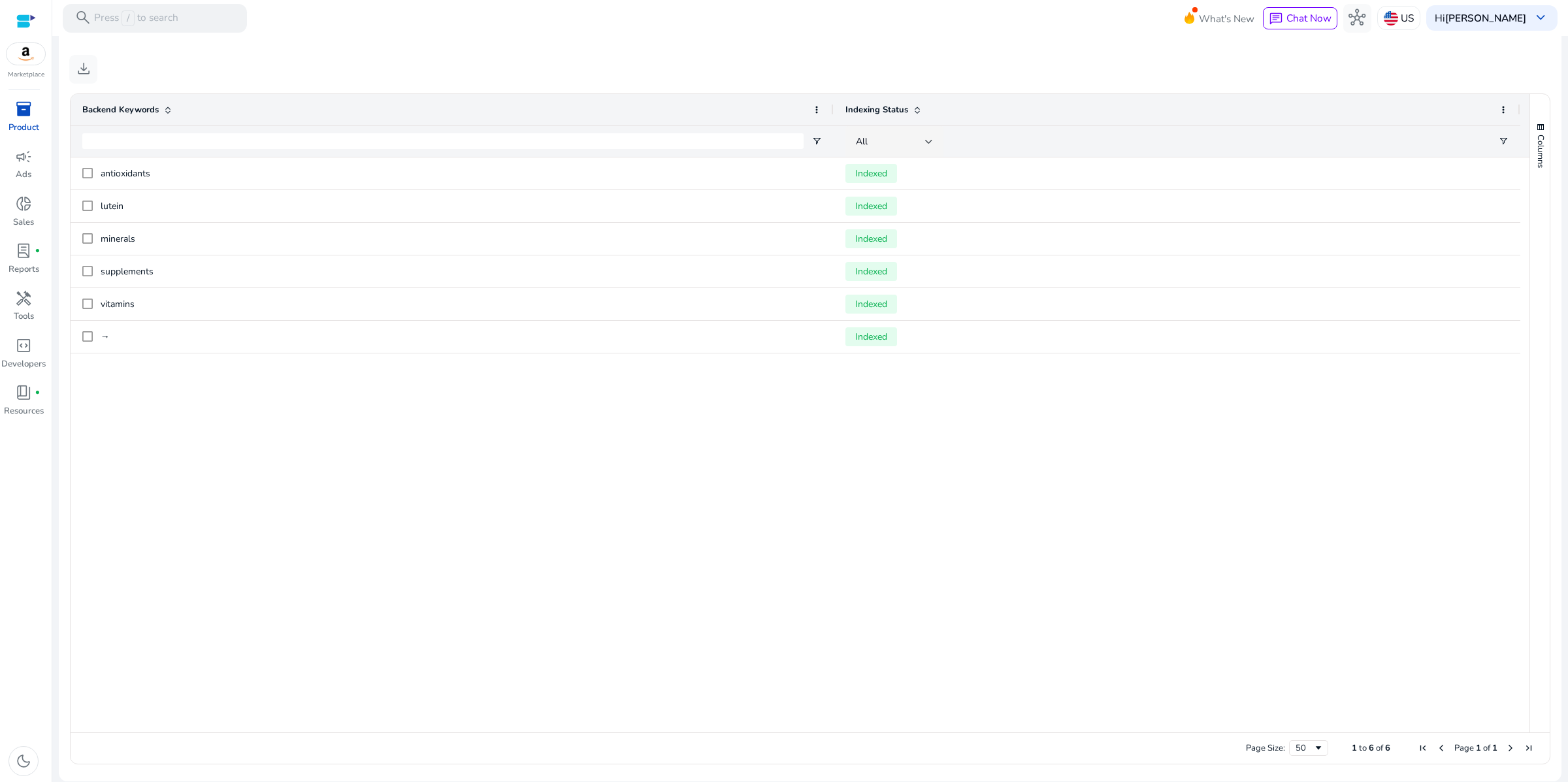
click at [204, 513] on div "antioxidants Indexed lutein Indexed minerals Indexed supplements Indexed vitami…" at bounding box center [800, 445] width 1459 height 575
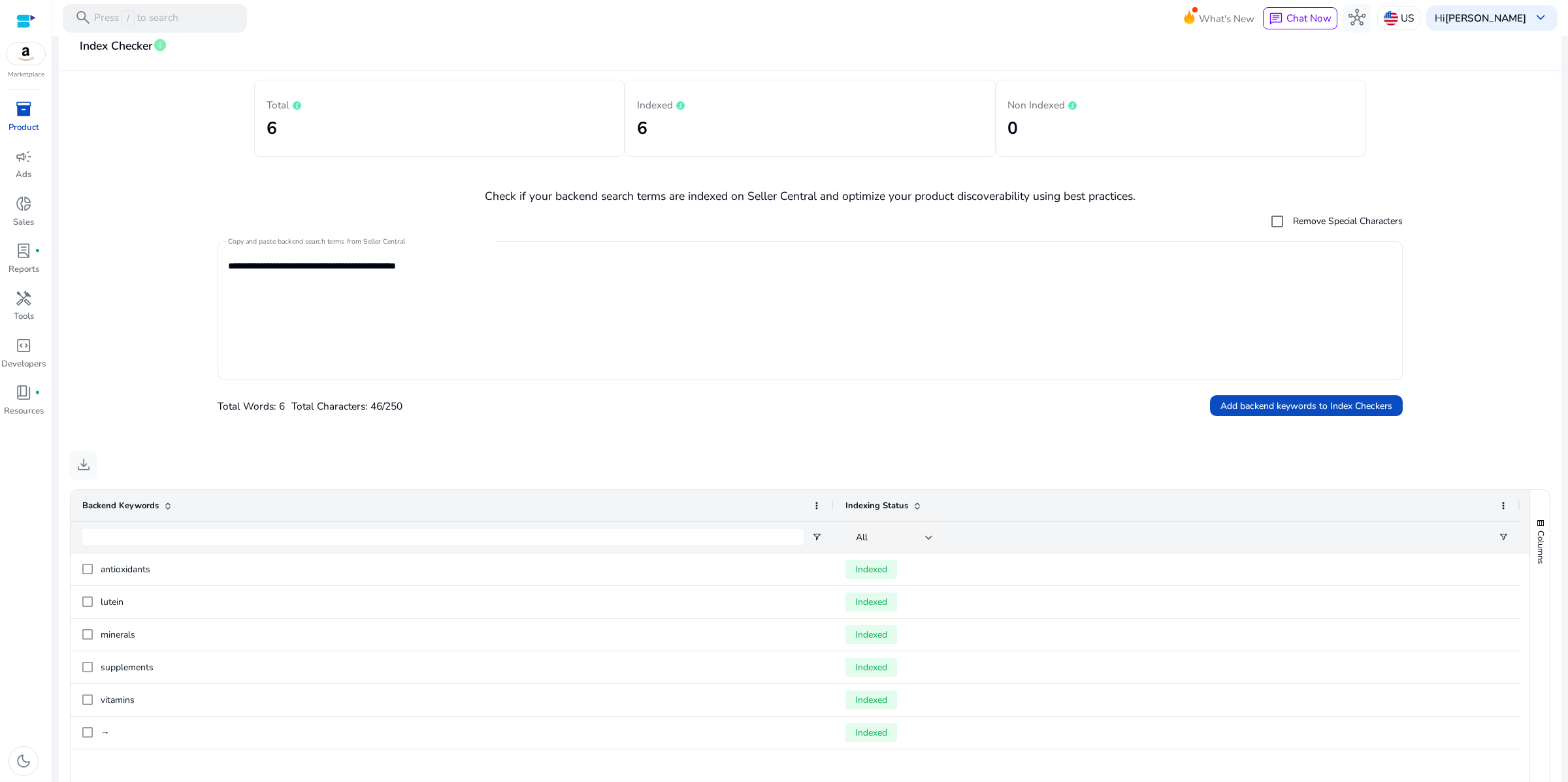
scroll to position [78, 0]
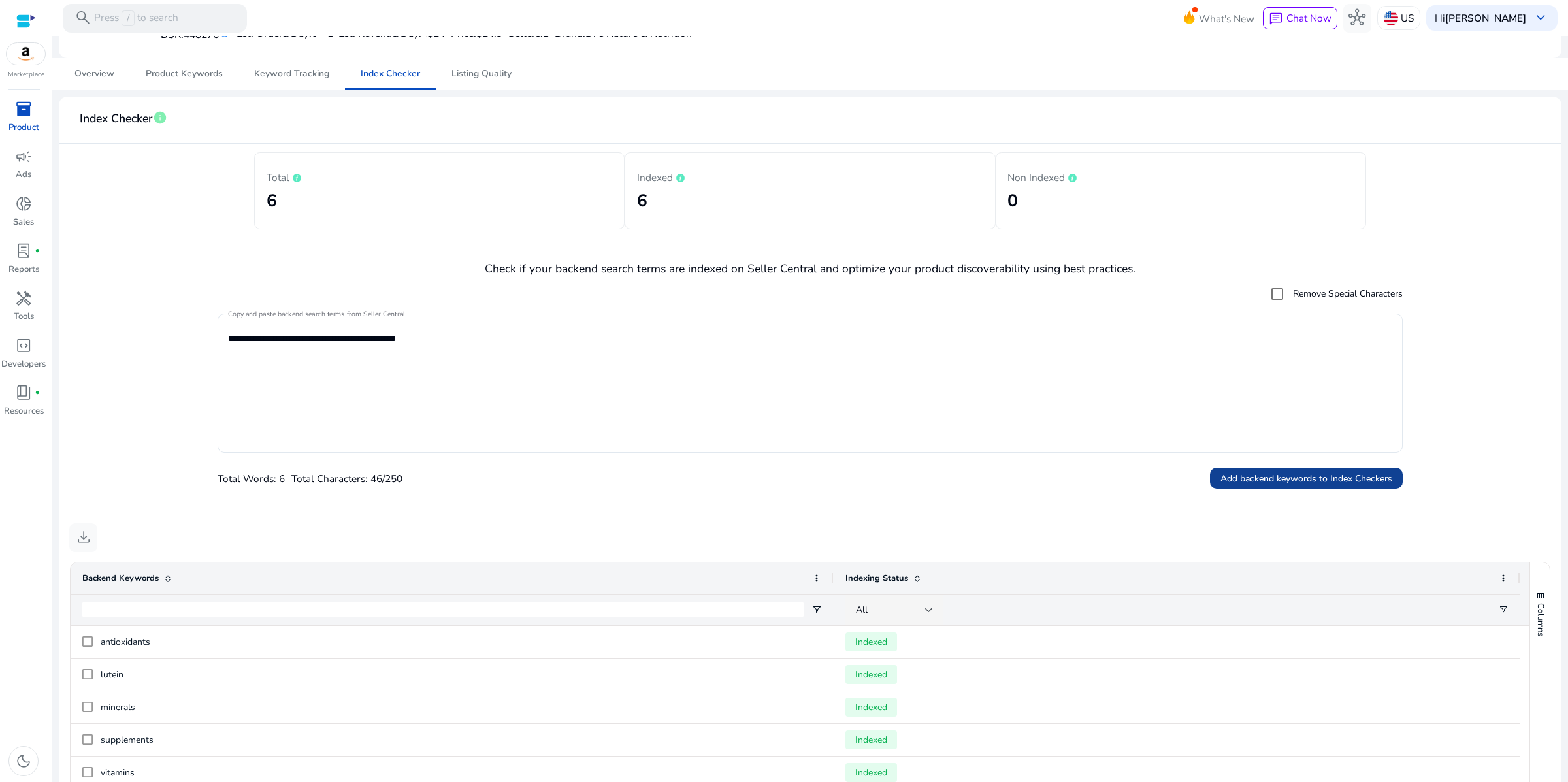
click at [1286, 485] on span "Add backend keywords to Index Checkers" at bounding box center [1307, 478] width 172 height 14
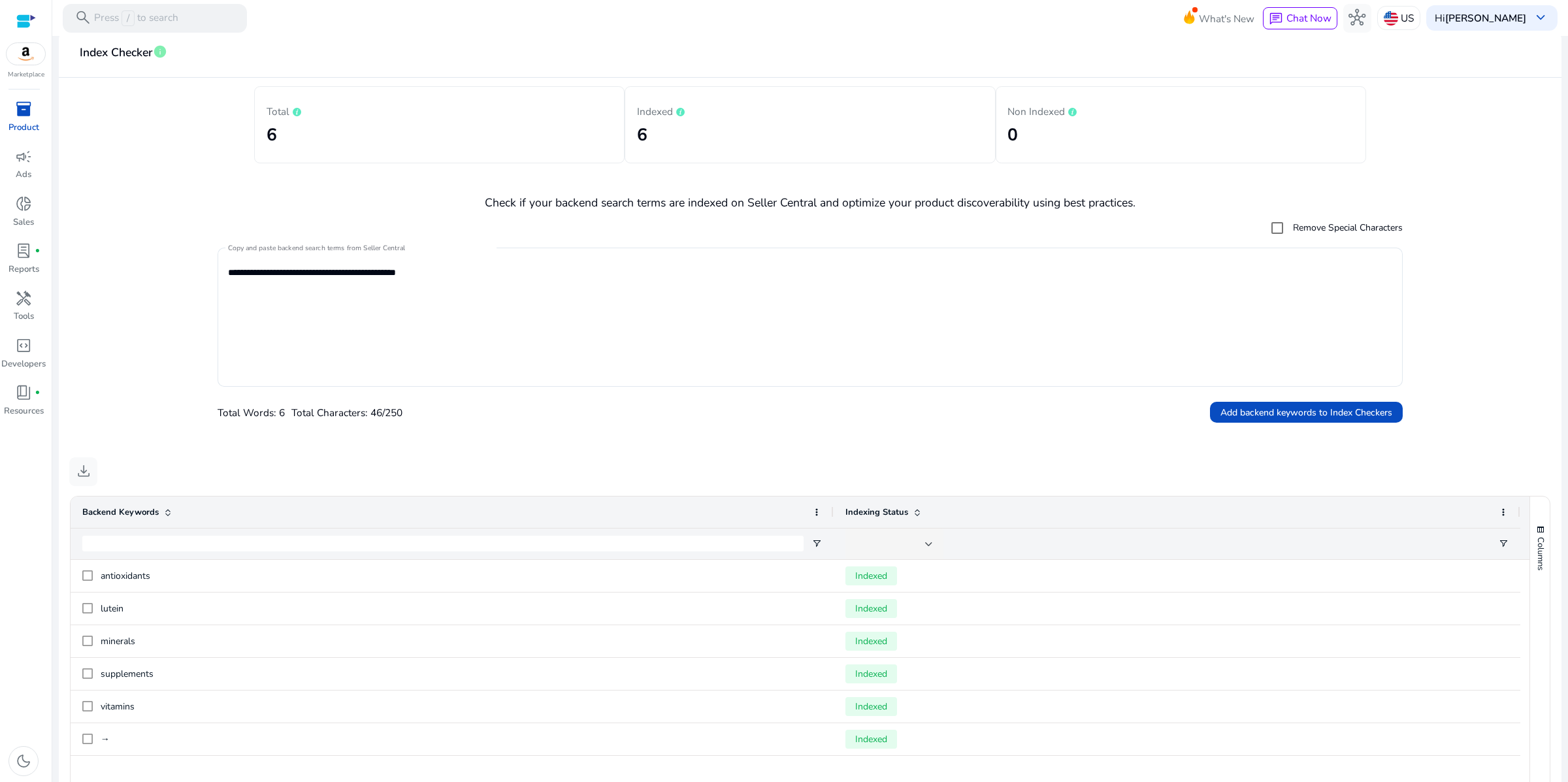
scroll to position [141, 0]
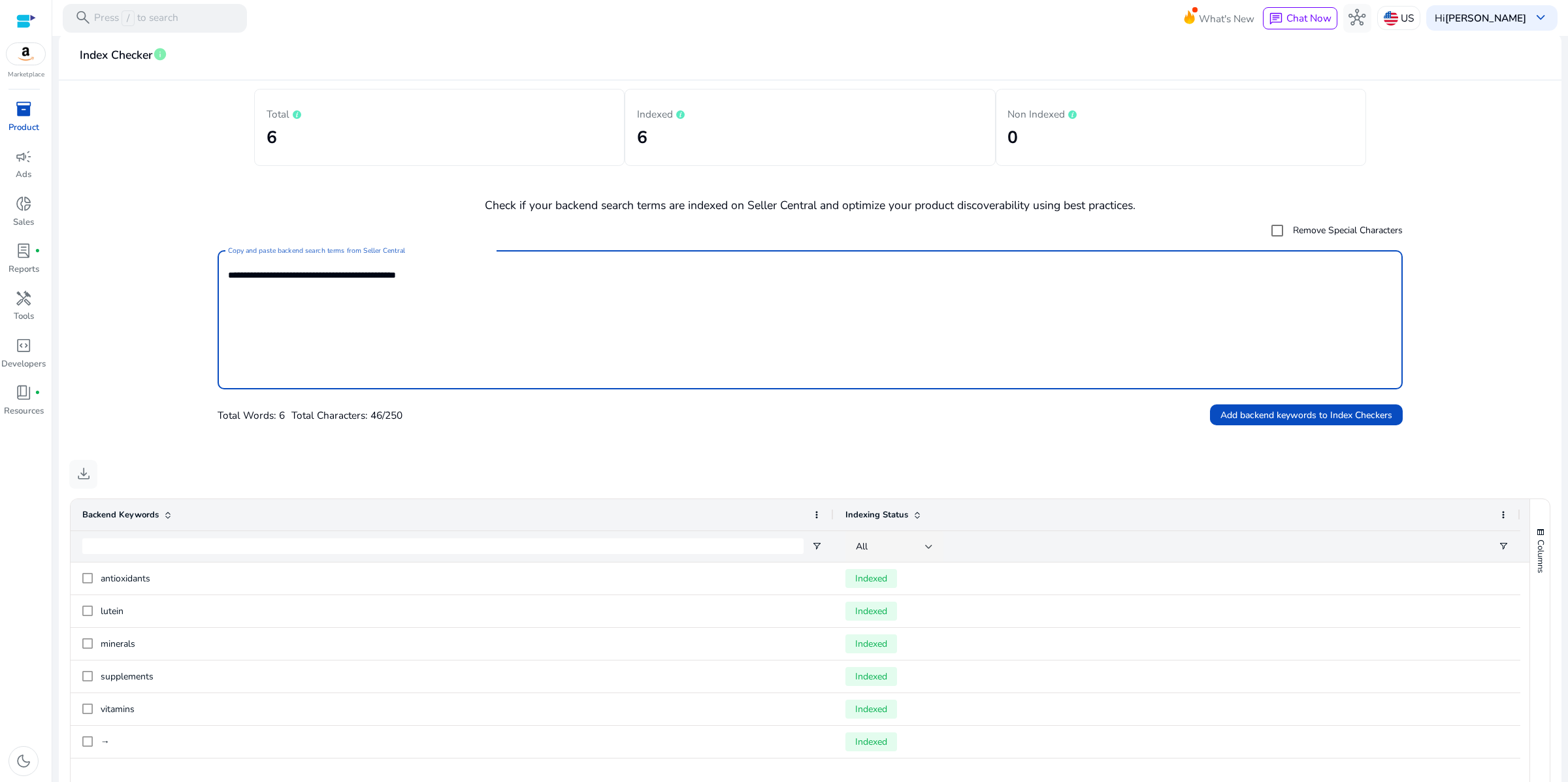
click at [463, 362] on textarea "**********" at bounding box center [811, 320] width 1165 height 126
type textarea "**********"
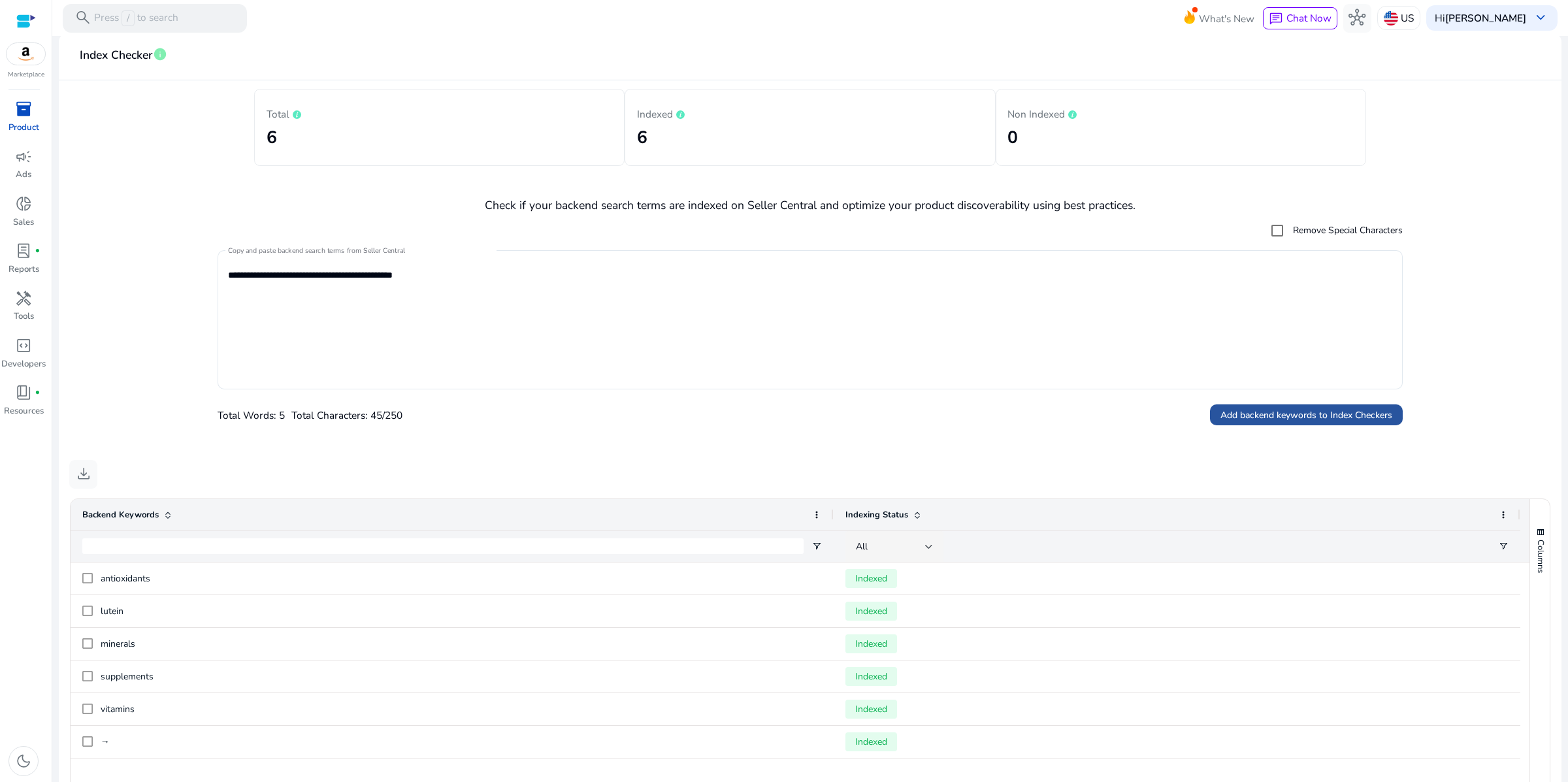
click at [1263, 422] on span "Add backend keywords to Index Checkers" at bounding box center [1307, 415] width 172 height 14
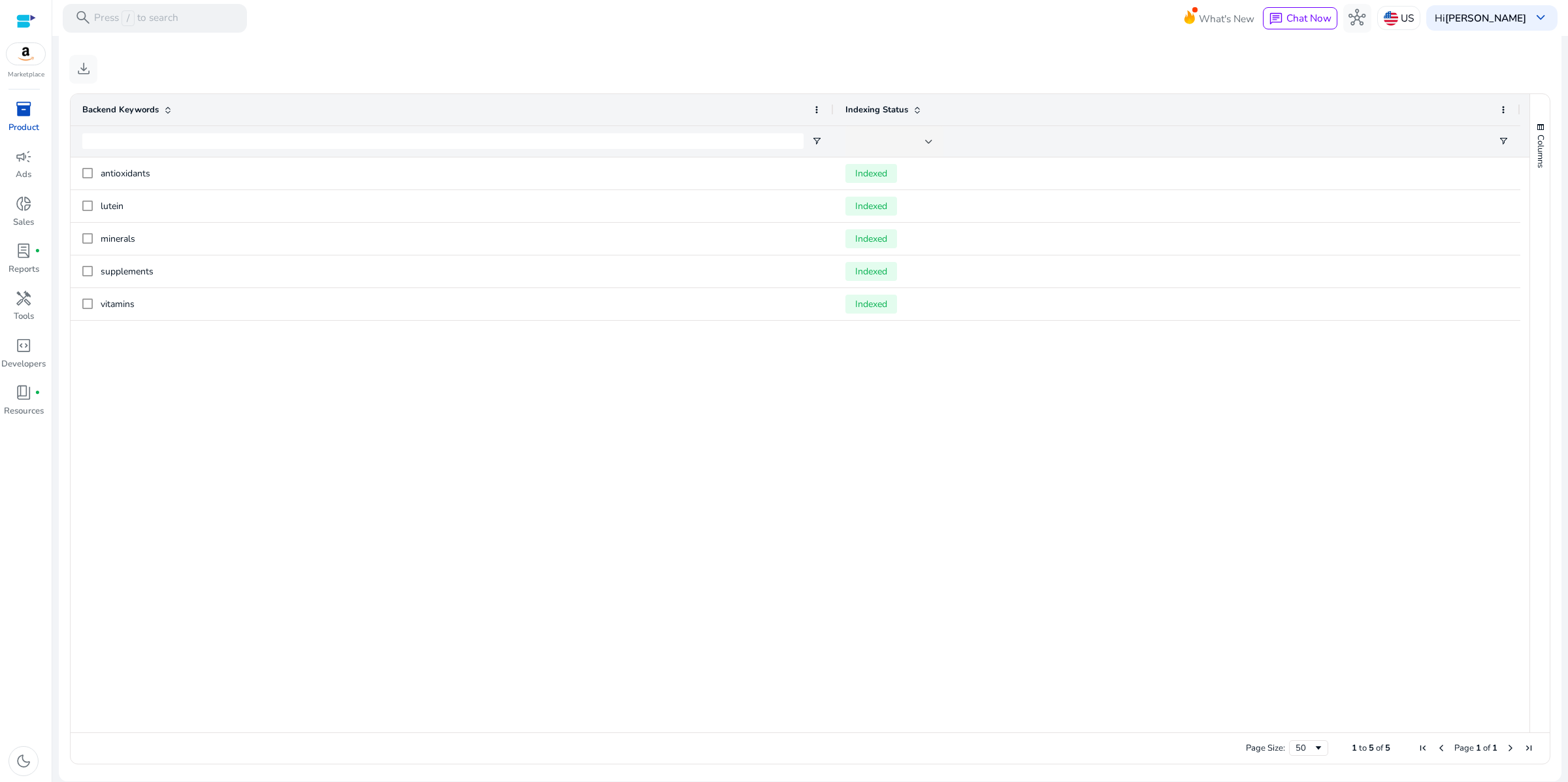
scroll to position [643, 0]
click at [785, 536] on div "antioxidants Indexed lutein Indexed minerals Indexed supplements Indexed vitami…" at bounding box center [800, 445] width 1459 height 575
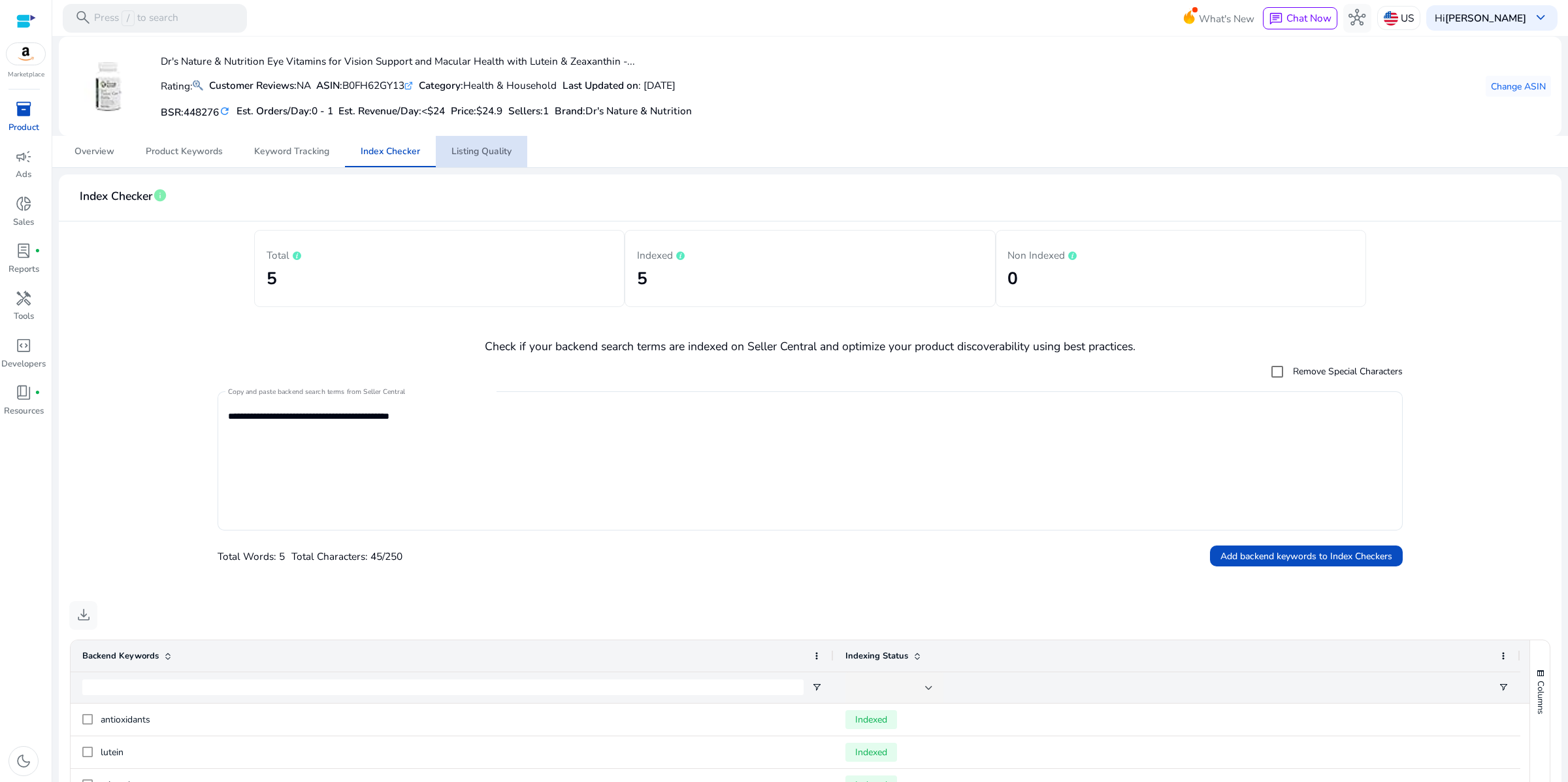
click at [487, 156] on span "Listing Quality" at bounding box center [481, 152] width 60 height 9
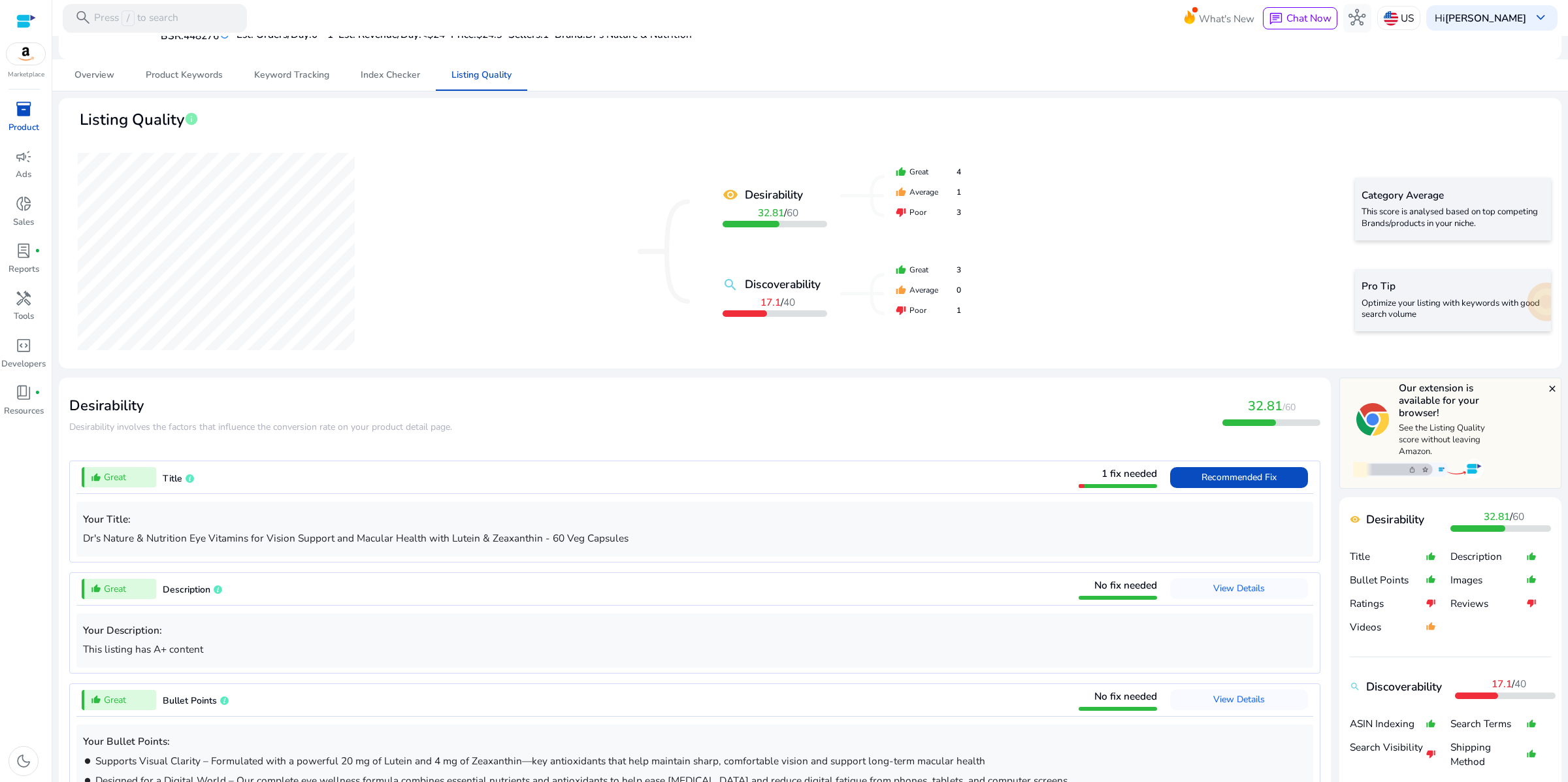
scroll to position [82, 0]
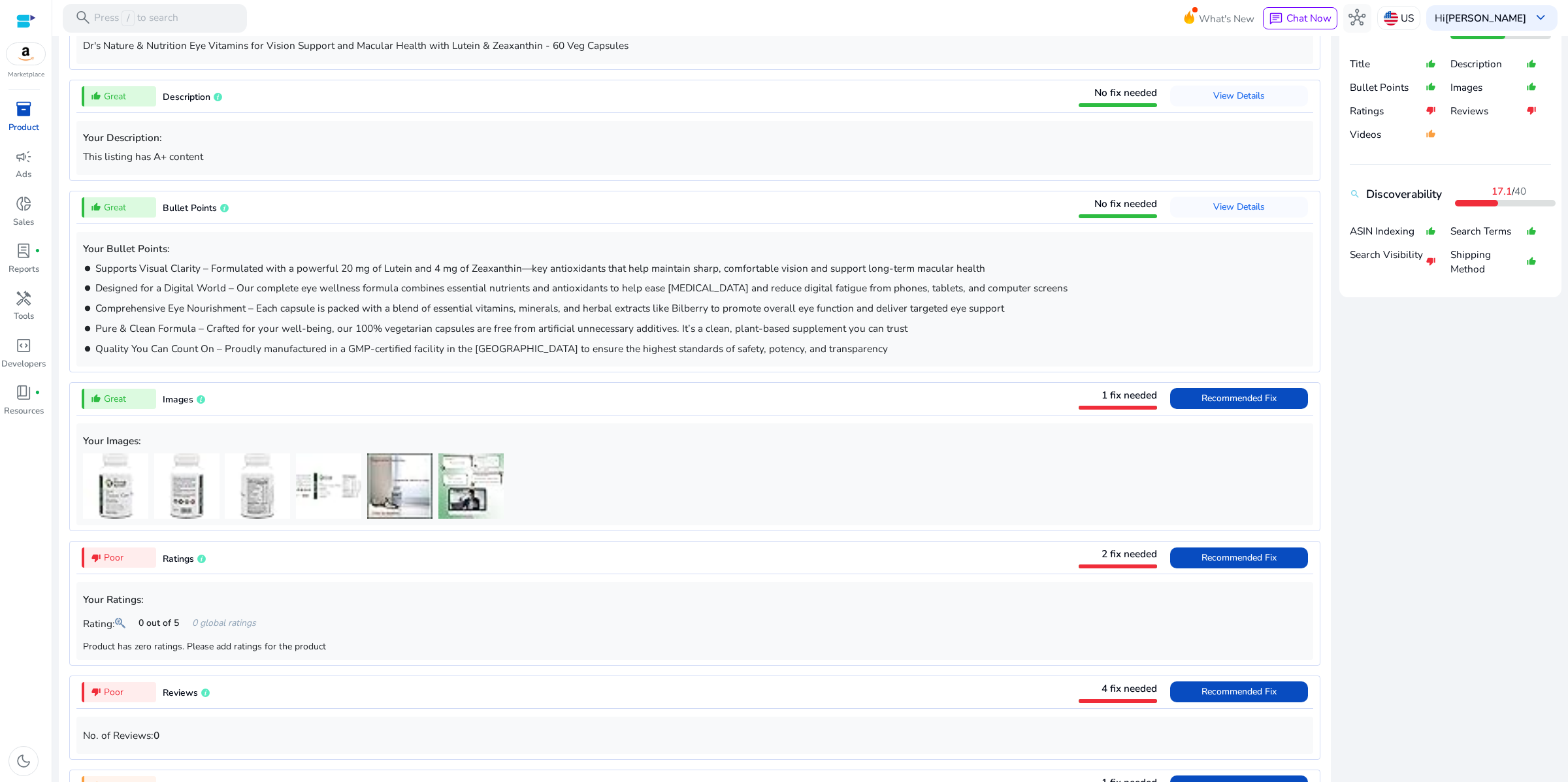
scroll to position [648, 0]
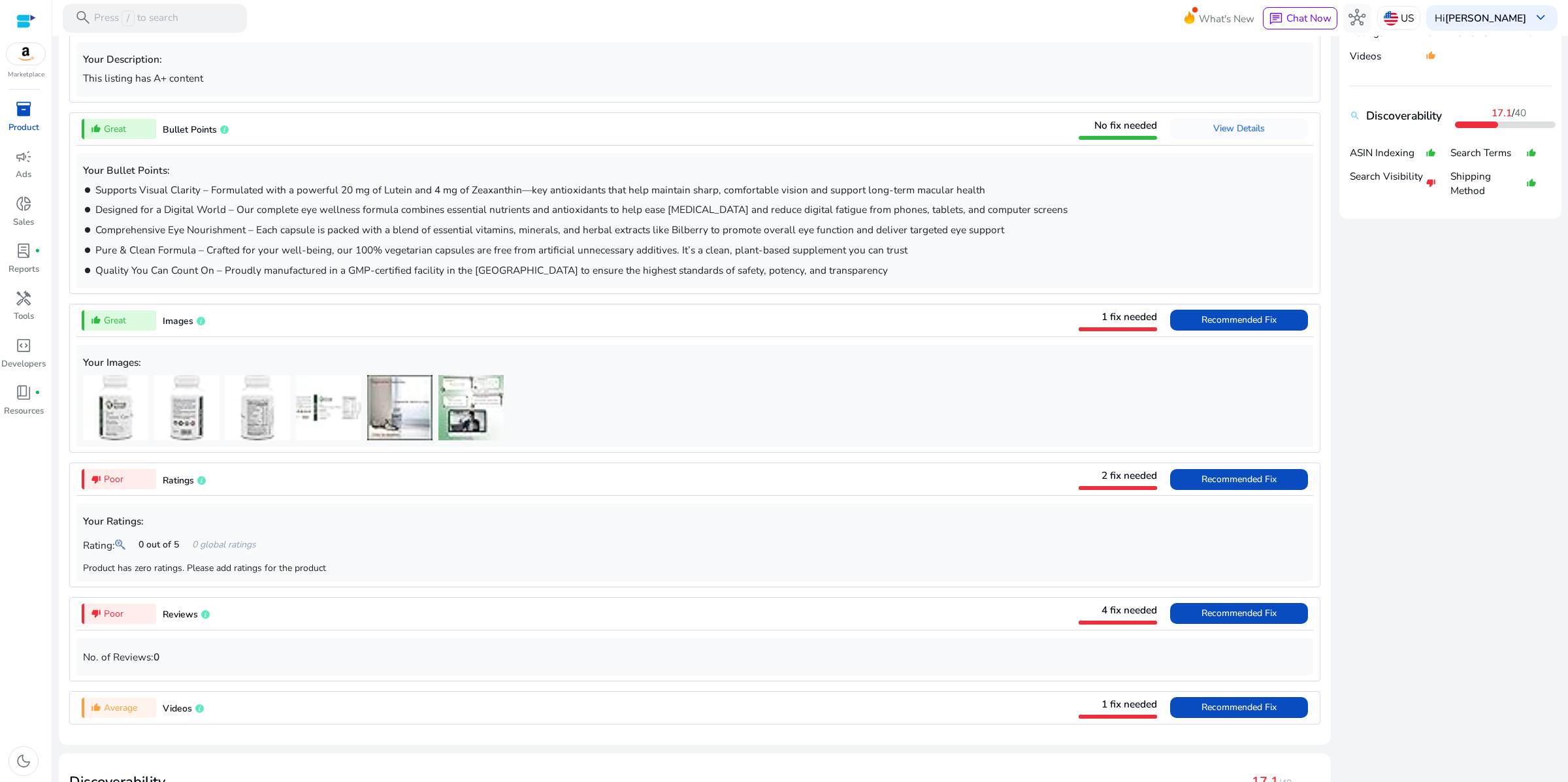
click at [1360, 198] on p "Search Visibility" at bounding box center [1388, 183] width 76 height 29
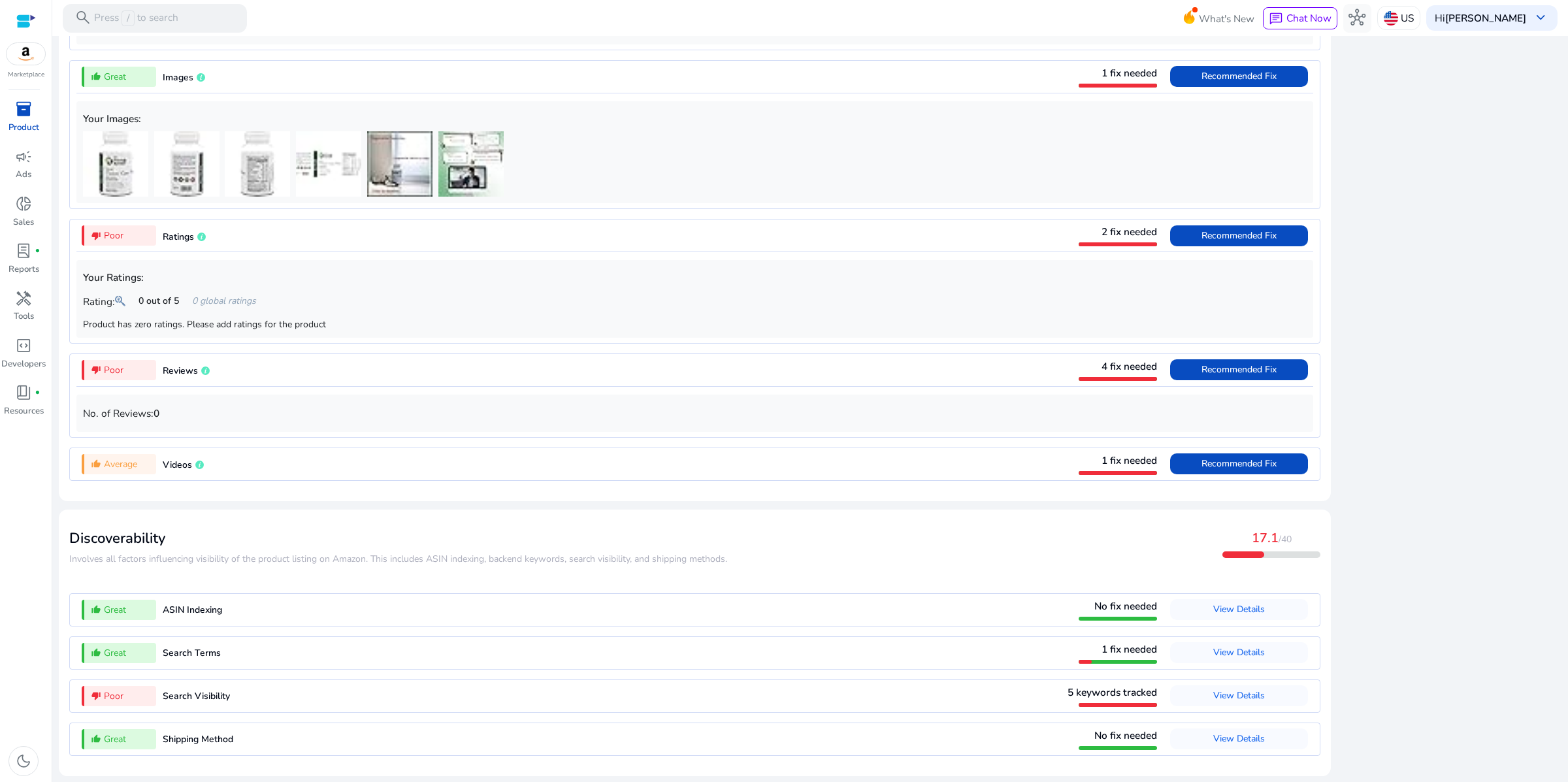
click at [1362, 492] on div "close Our extension is available for your browser! See the Listing Quality scor…" at bounding box center [1450, 173] width 222 height 1220
click at [1214, 690] on span "View Details" at bounding box center [1239, 695] width 51 height 12
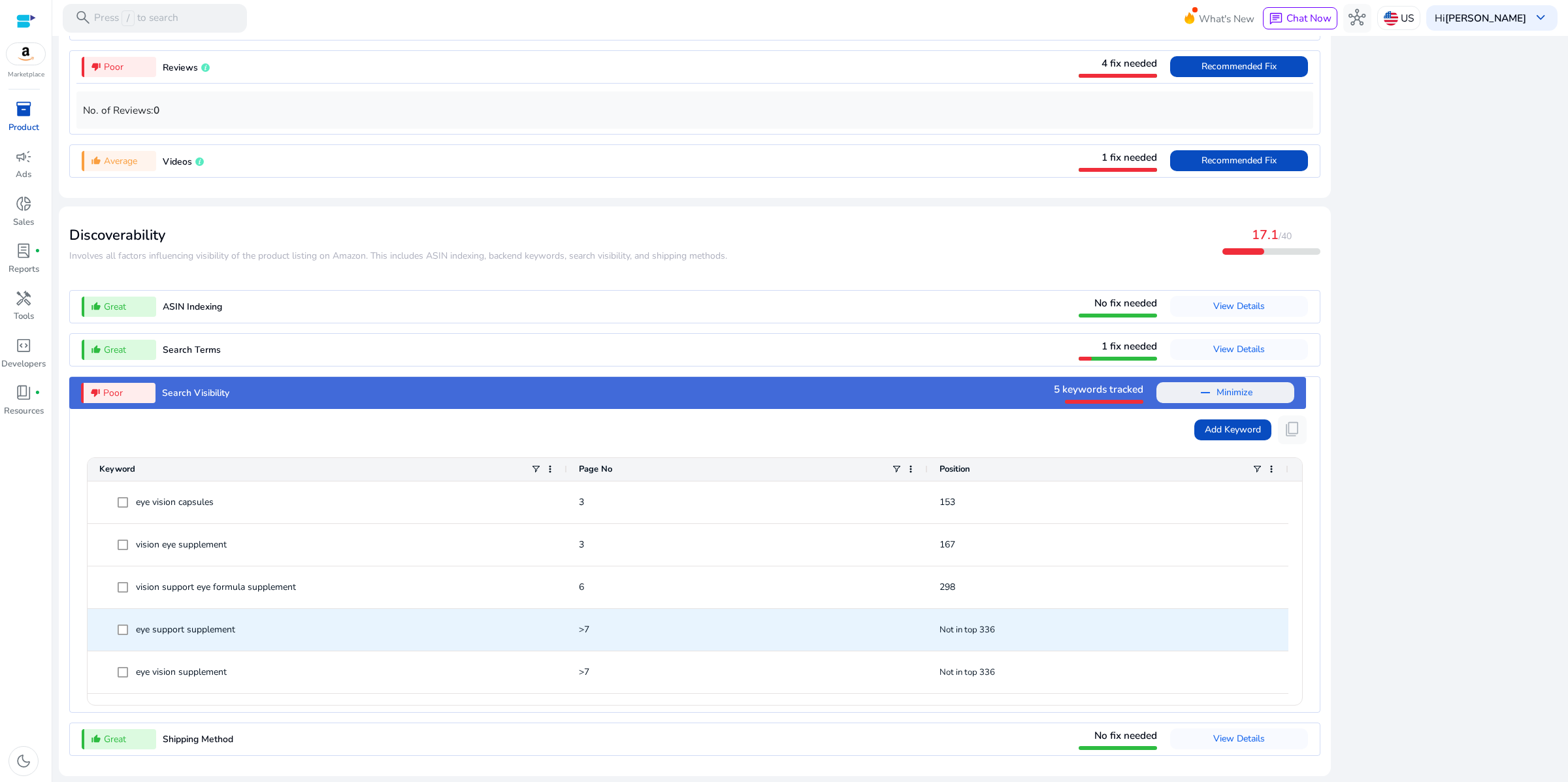
scroll to position [1637, 0]
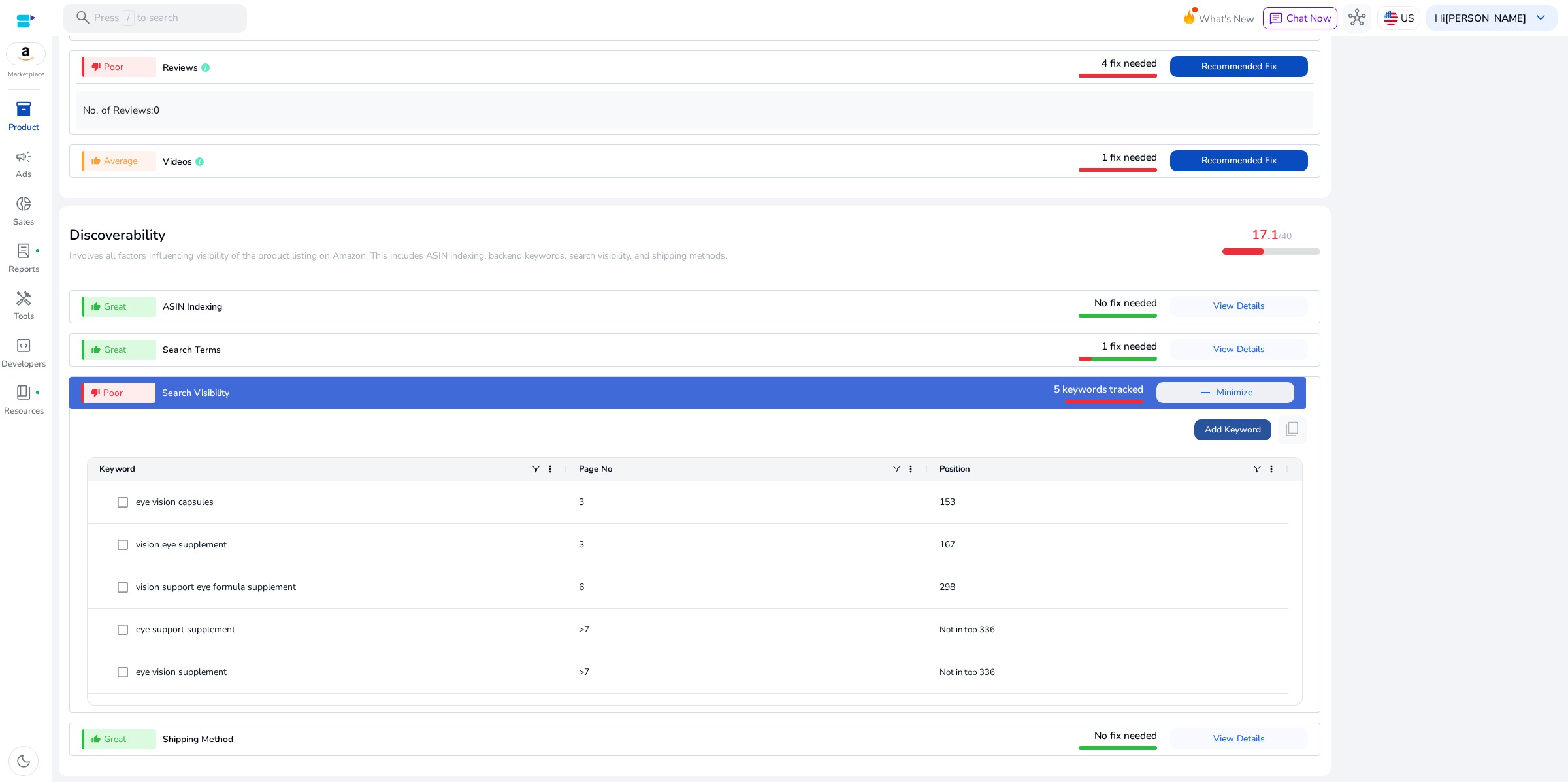
click at [1218, 423] on span "Add Keyword" at bounding box center [1233, 430] width 56 height 14
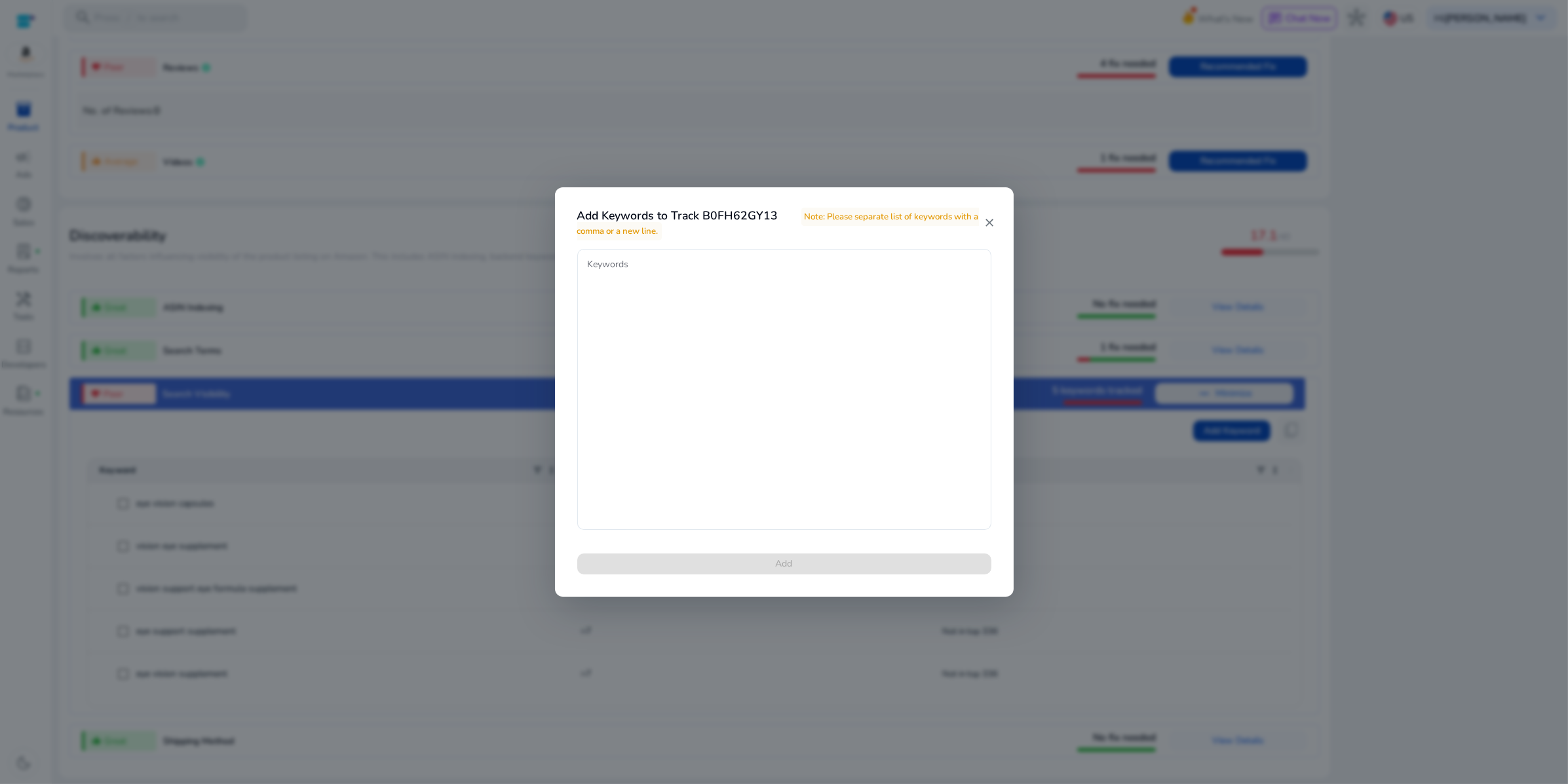
click at [987, 219] on mat-icon "close" at bounding box center [988, 223] width 11 height 13
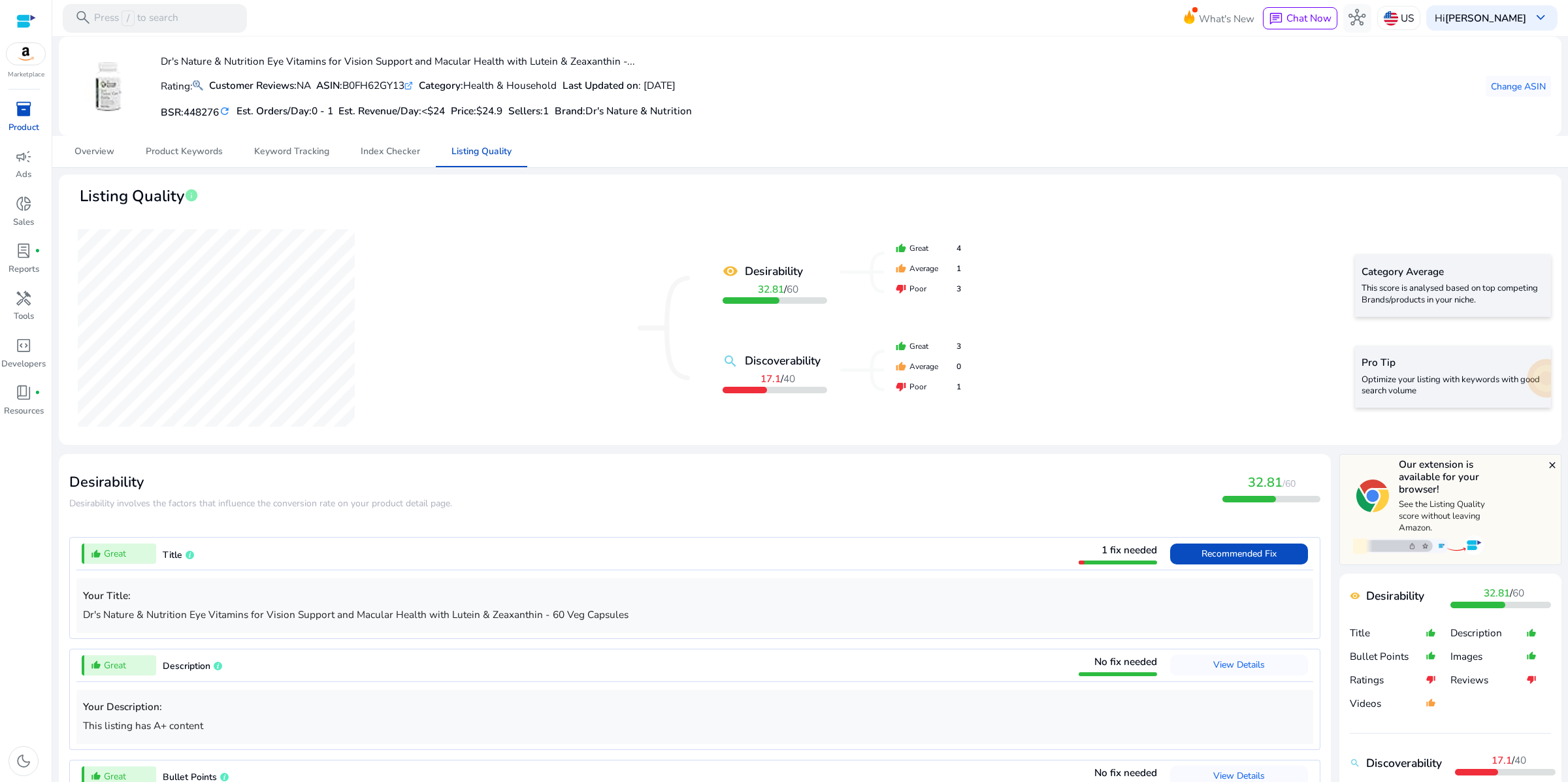
scroll to position [0, 0]
click at [24, 165] on span "campaign" at bounding box center [24, 157] width 17 height 17
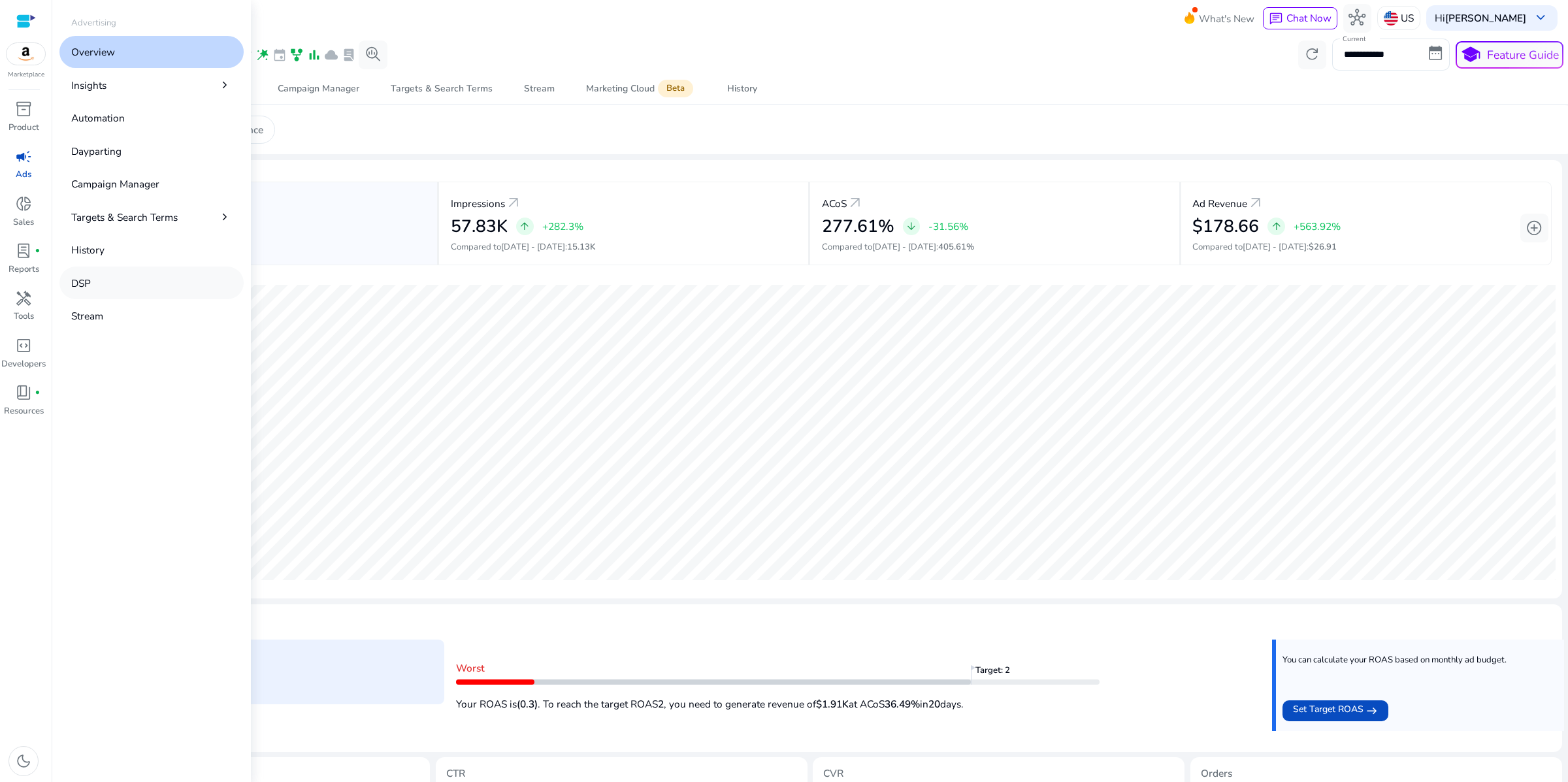
click at [121, 299] on link "DSP" at bounding box center [151, 282] width 184 height 32
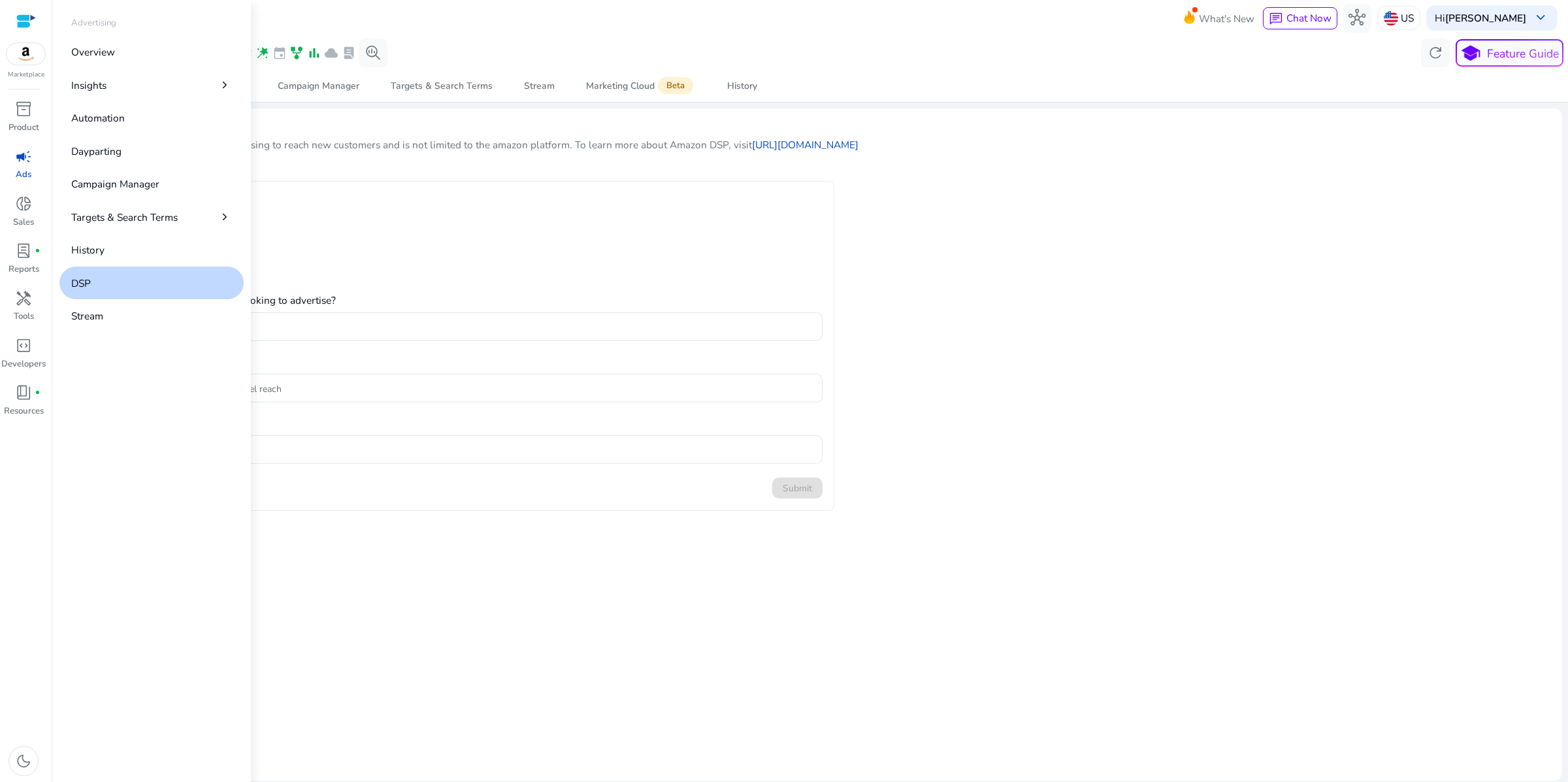
click at [23, 165] on span "campaign" at bounding box center [24, 157] width 17 height 17
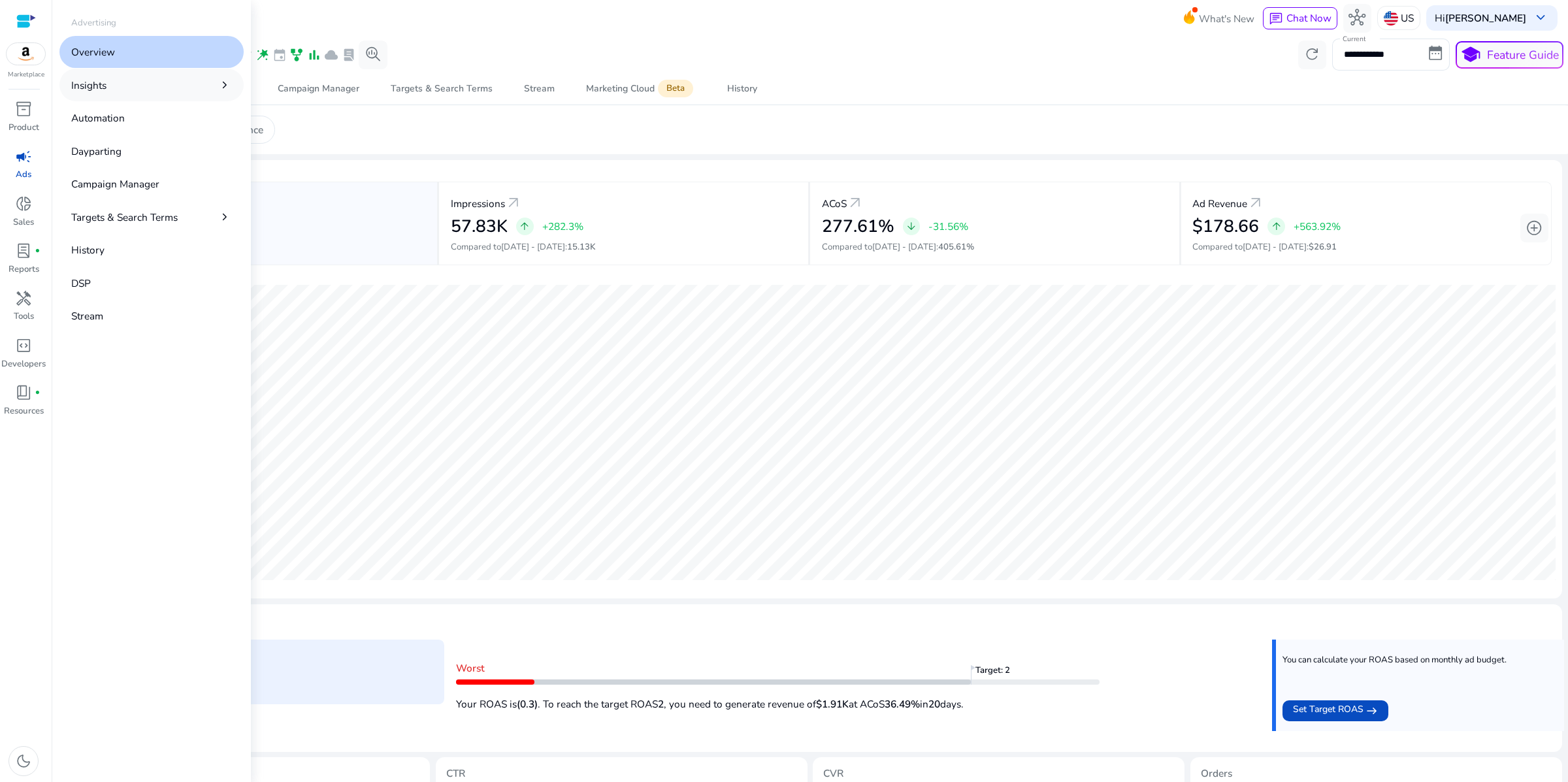
click at [107, 93] on p "Insights" at bounding box center [89, 85] width 35 height 15
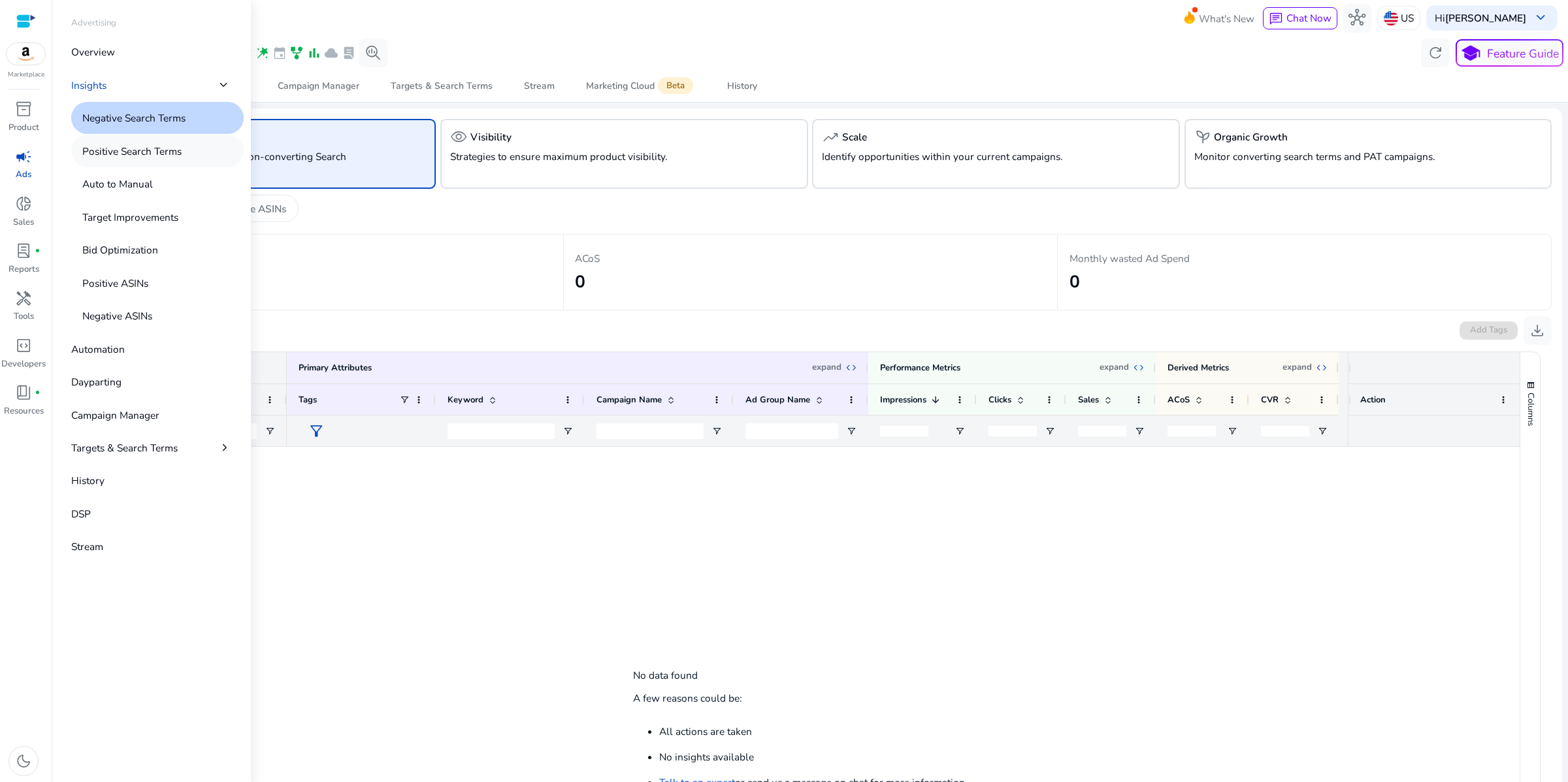
click at [182, 159] on p "Positive Search Terms" at bounding box center [132, 151] width 100 height 15
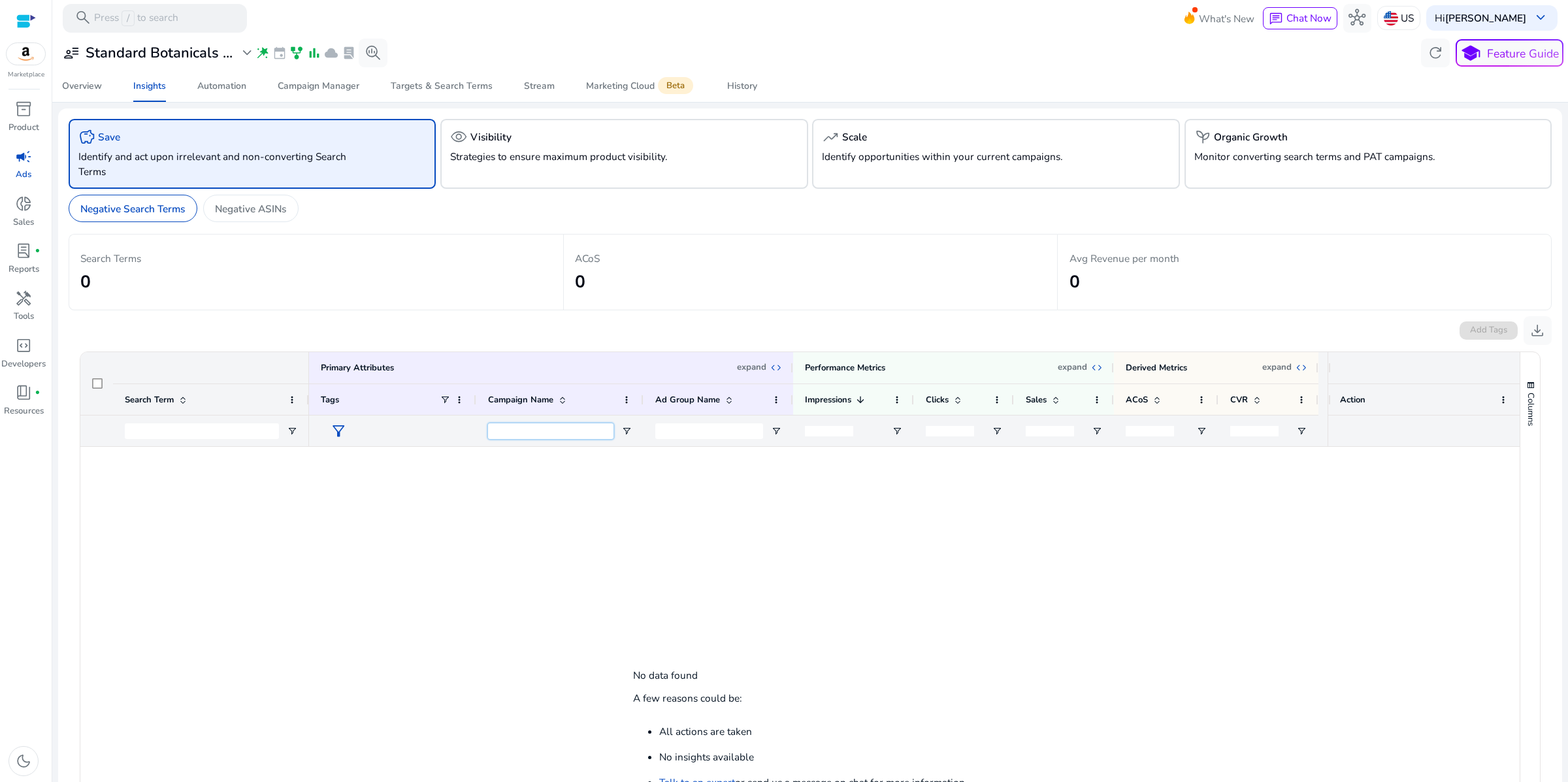
click at [540, 439] on input "Campaign Name Filter Input" at bounding box center [551, 431] width 126 height 16
click at [1249, 164] on p "Monitor converting search terms and PAT campaigns." at bounding box center [1339, 156] width 290 height 15
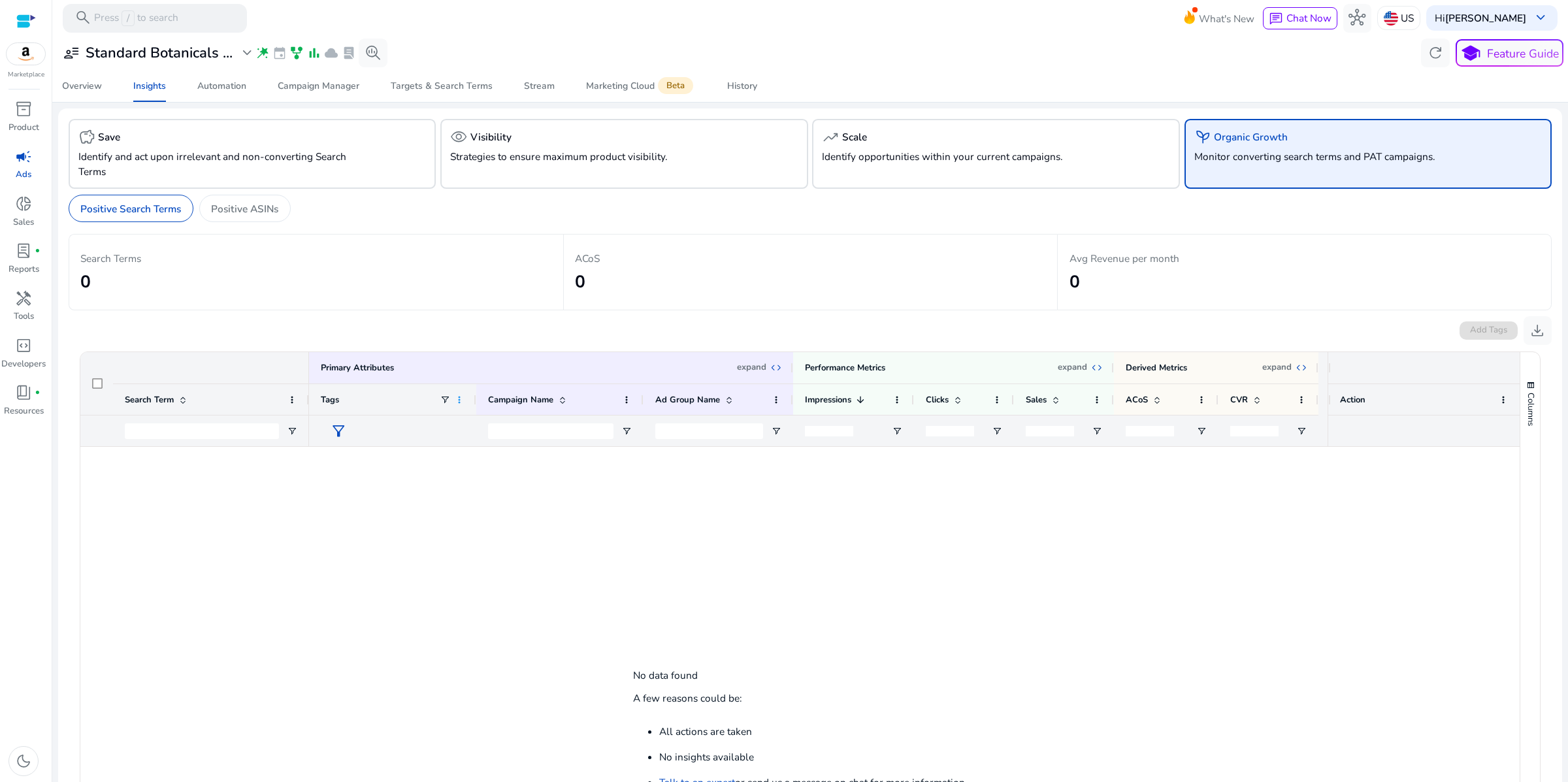
click at [461, 405] on span at bounding box center [459, 400] width 10 height 10
click at [357, 292] on h2 "0" at bounding box center [315, 282] width 471 height 21
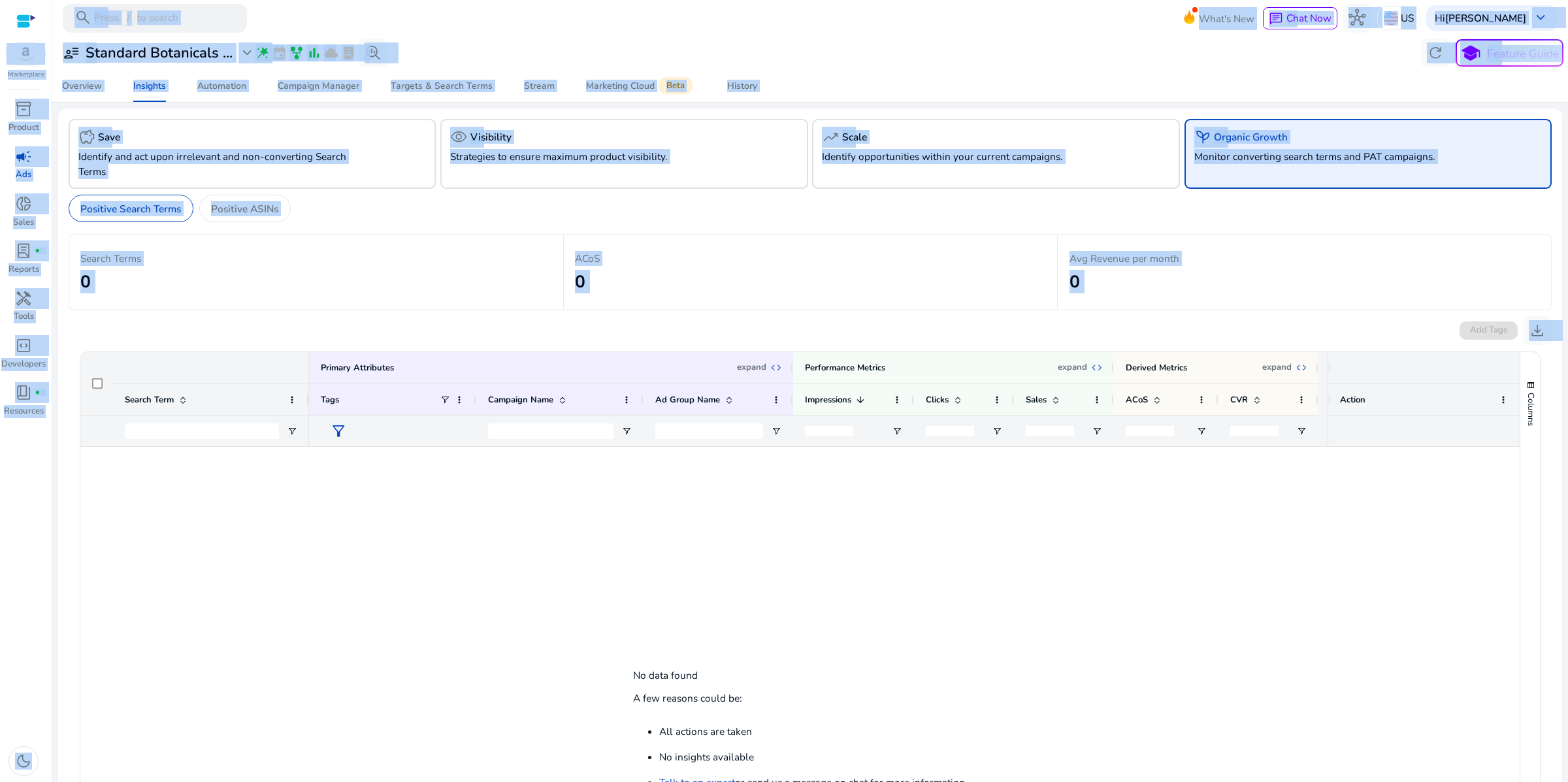
drag, startPoint x: 40, startPoint y: 45, endPoint x: 1496, endPoint y: 609, distance: 1561.4
click at [1496, 609] on mat-sidenav-container "Marketplace inventory_2 Product campaign Ads donut_small Sales lab_profile fibe…" at bounding box center [784, 391] width 1568 height 782
click at [1346, 266] on p "Avg Revenue per month" at bounding box center [1305, 259] width 471 height 15
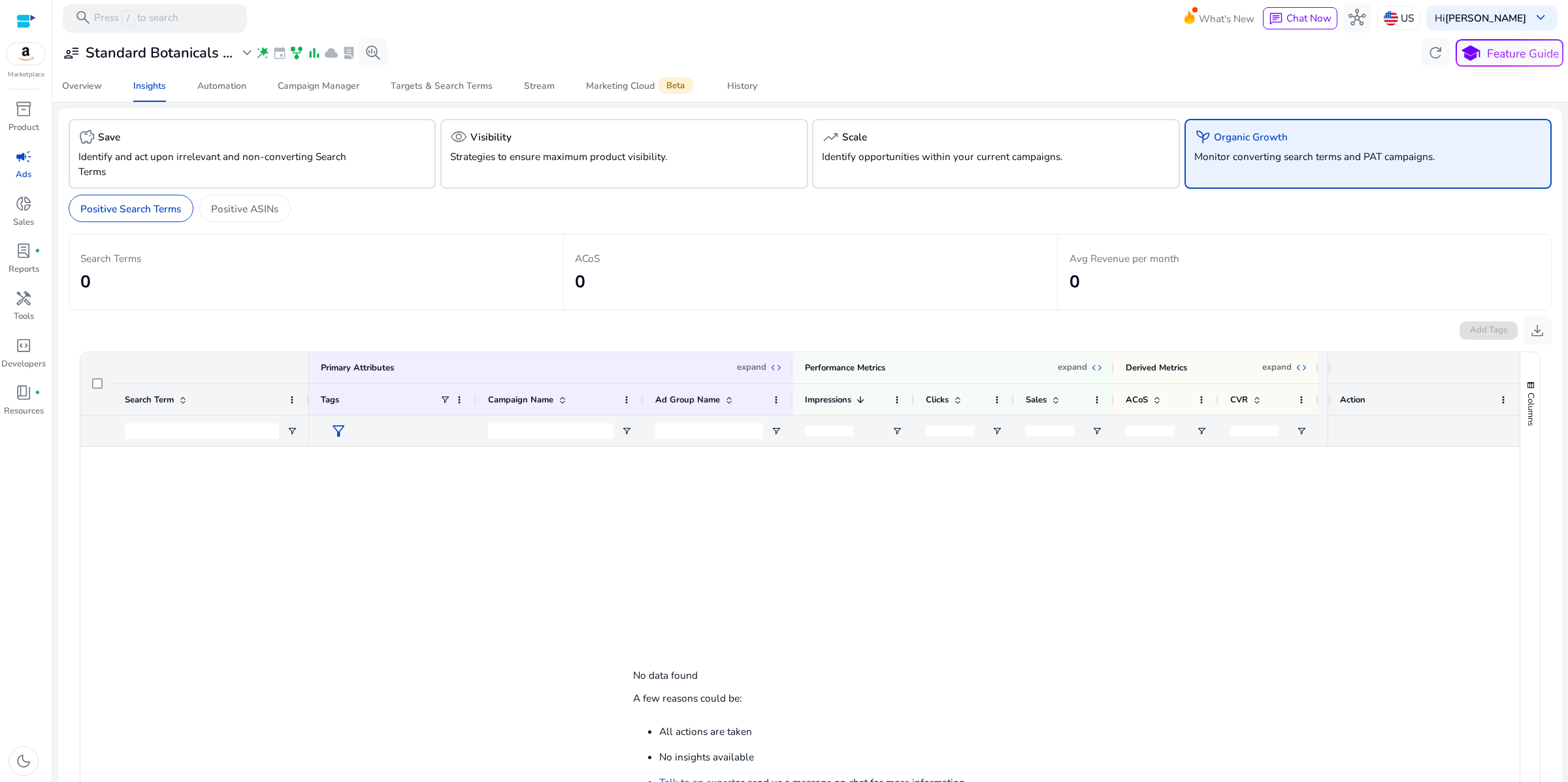
click at [1281, 164] on p "Monitor converting search terms and PAT campaigns." at bounding box center [1339, 156] width 290 height 15
click at [32, 307] on span "handyman" at bounding box center [24, 299] width 17 height 17
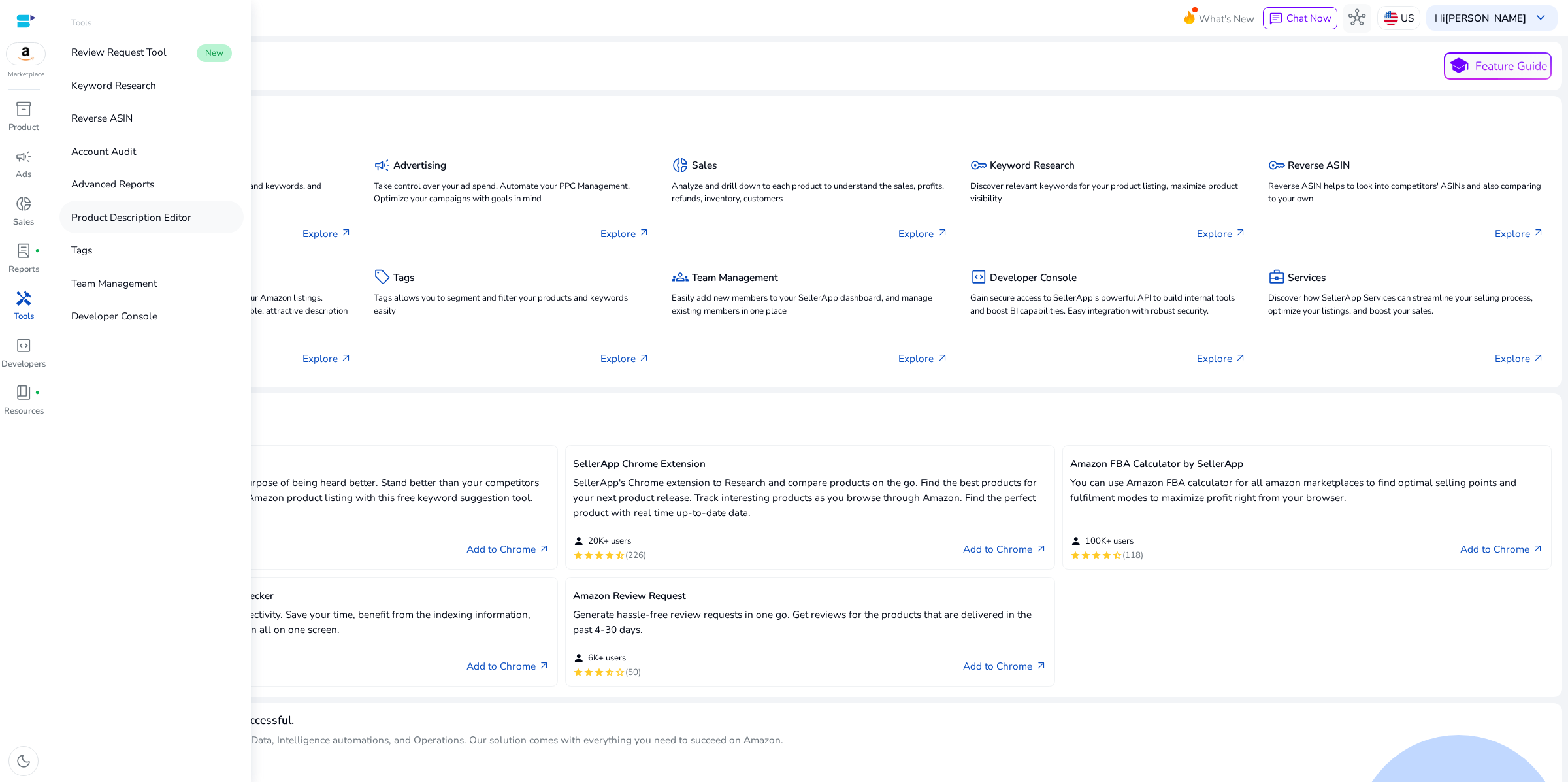
click at [191, 225] on p "Product Description Editor" at bounding box center [131, 217] width 121 height 15
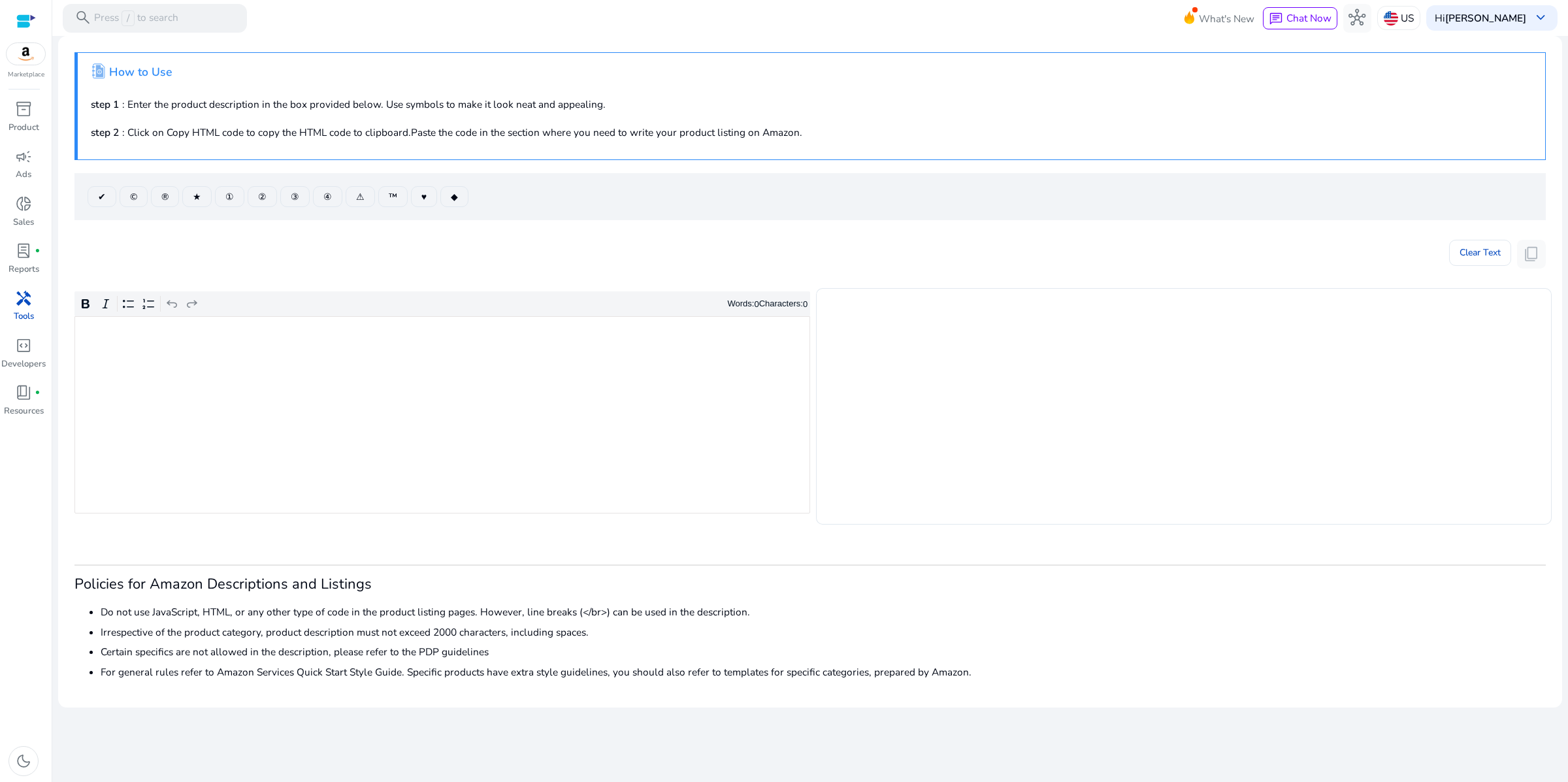
click at [283, 269] on div "Clear Text content_copy" at bounding box center [810, 251] width 1471 height 35
click at [229, 424] on div "Rich Text Editor. Editing area: main. Press ⌥0 for help." at bounding box center [442, 414] width 736 height 197
click at [97, 79] on icon ".st1{fill:#2c8af8}.st2{fill:#fcfeff}" at bounding box center [99, 71] width 16 height 16
click at [172, 79] on h4 "How to Use" at bounding box center [140, 72] width 63 height 14
click at [139, 11] on p "Press / to search" at bounding box center [136, 18] width 84 height 16
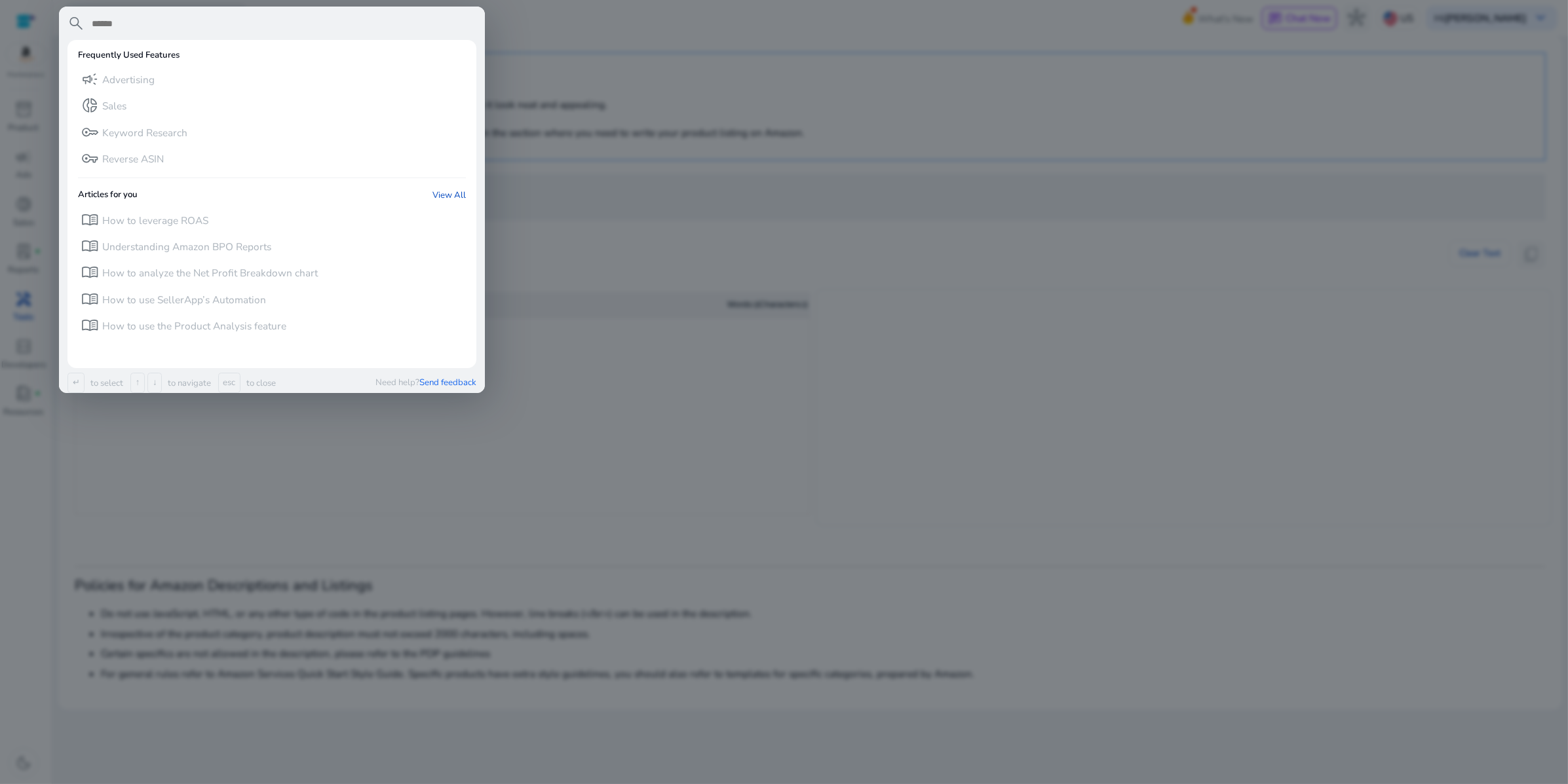
click at [761, 269] on div at bounding box center [784, 392] width 1568 height 784
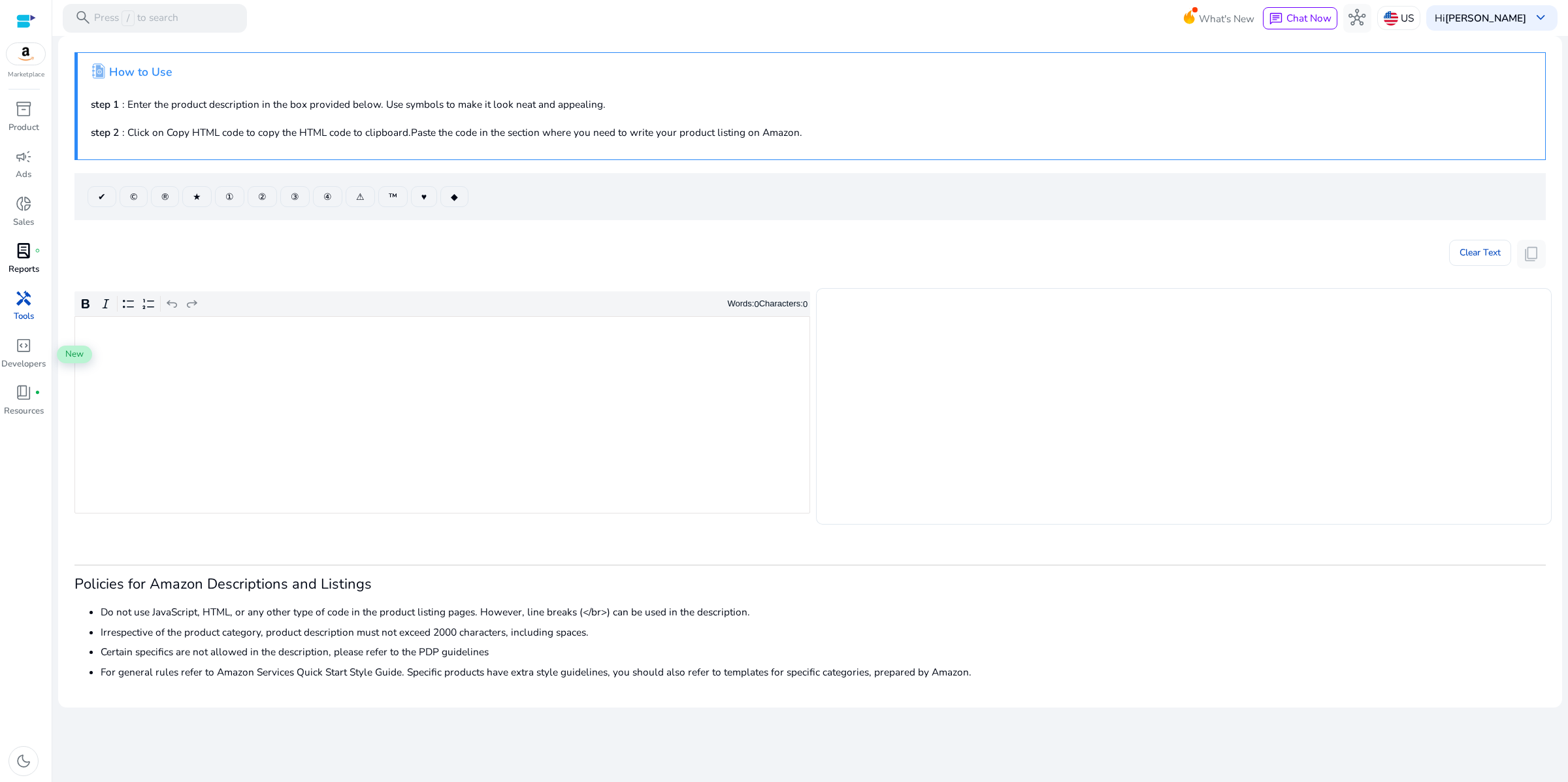
click at [24, 259] on span "lab_profile" at bounding box center [24, 251] width 17 height 17
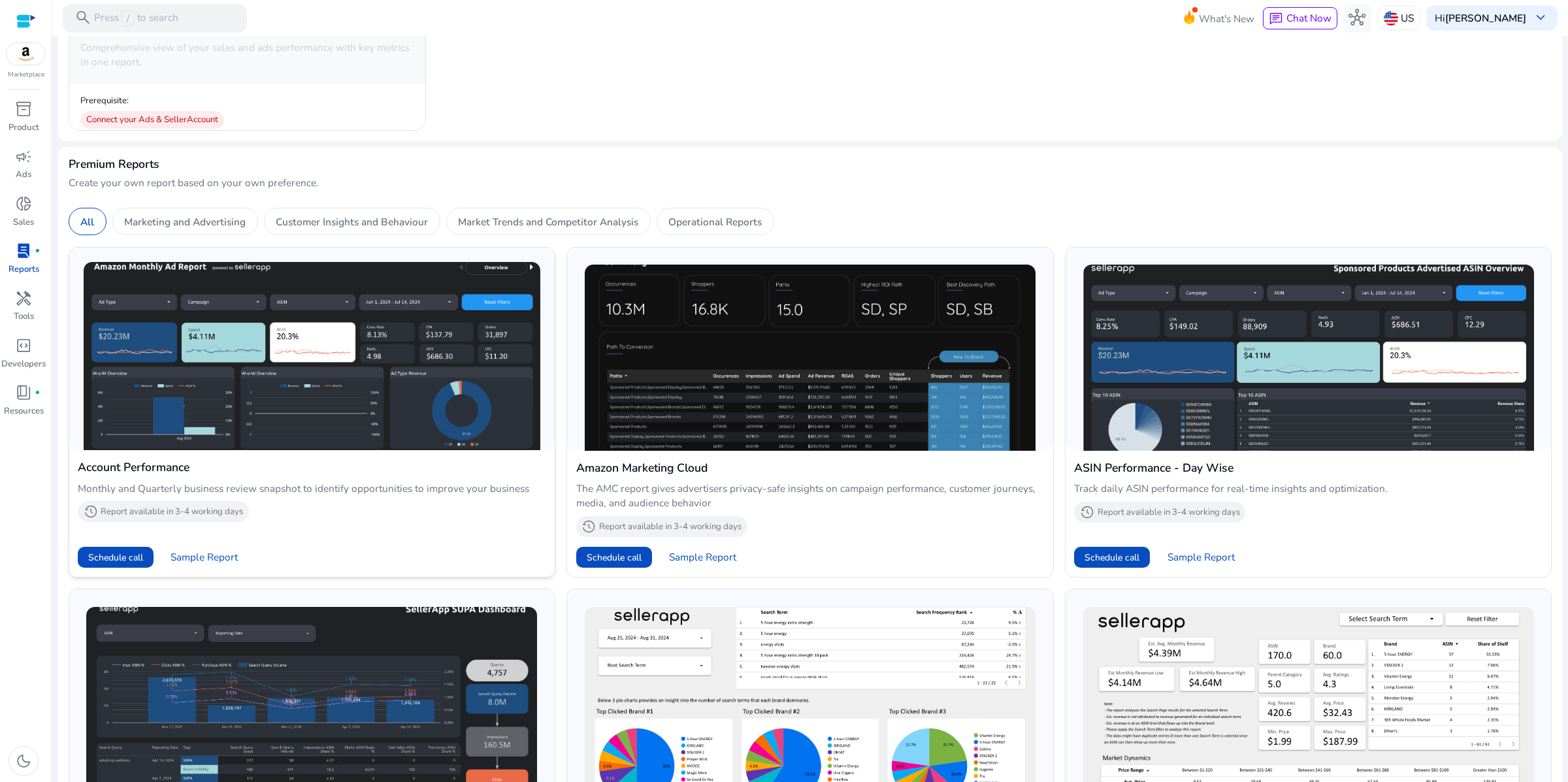
scroll to position [308, 0]
click at [222, 424] on img at bounding box center [312, 355] width 457 height 188
click at [263, 450] on img at bounding box center [312, 355] width 457 height 188
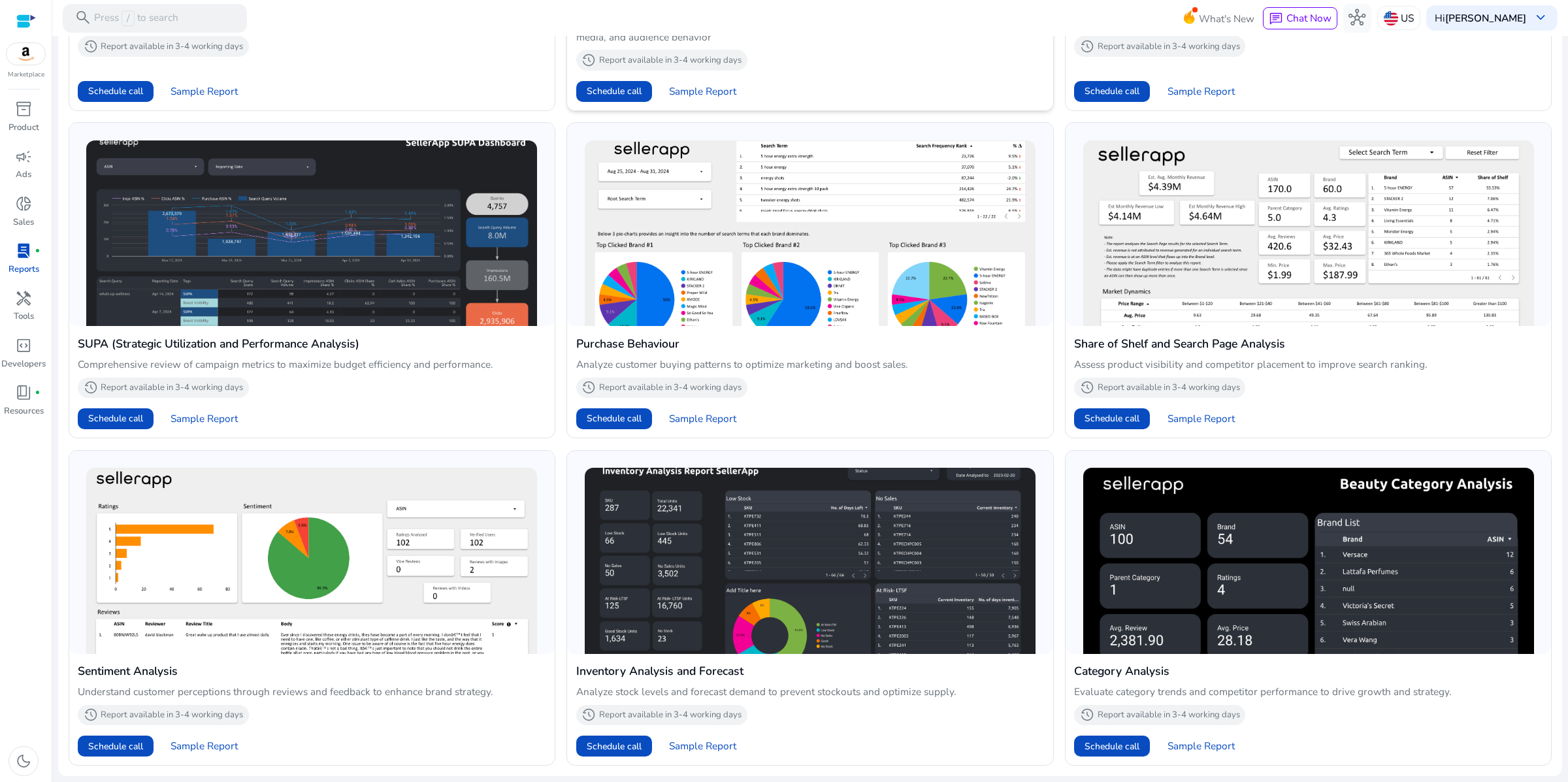
scroll to position [1077, 0]
click at [288, 499] on img at bounding box center [312, 558] width 457 height 188
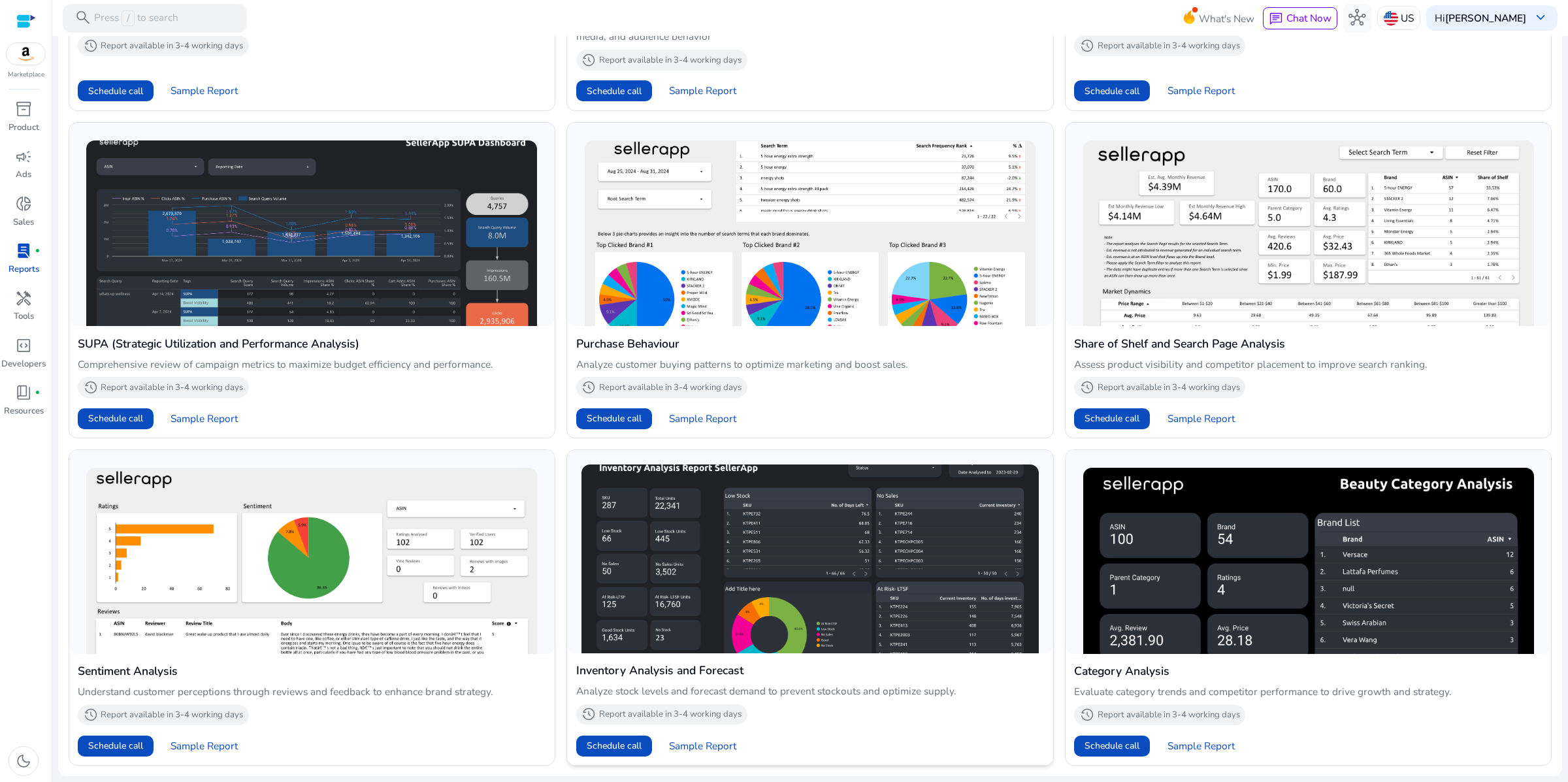
click at [741, 481] on img at bounding box center [809, 558] width 457 height 188
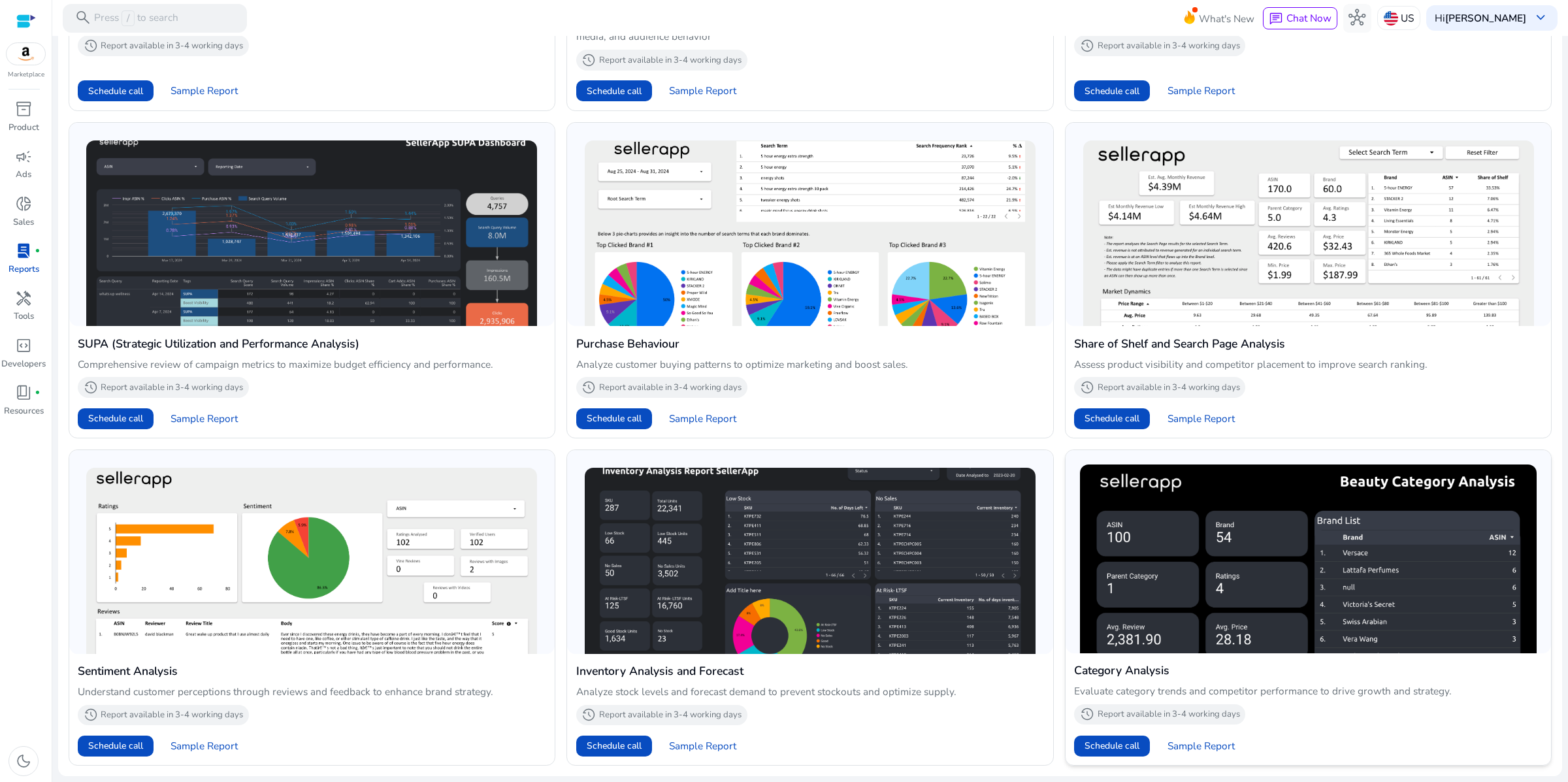
click at [1175, 486] on img at bounding box center [1308, 558] width 457 height 188
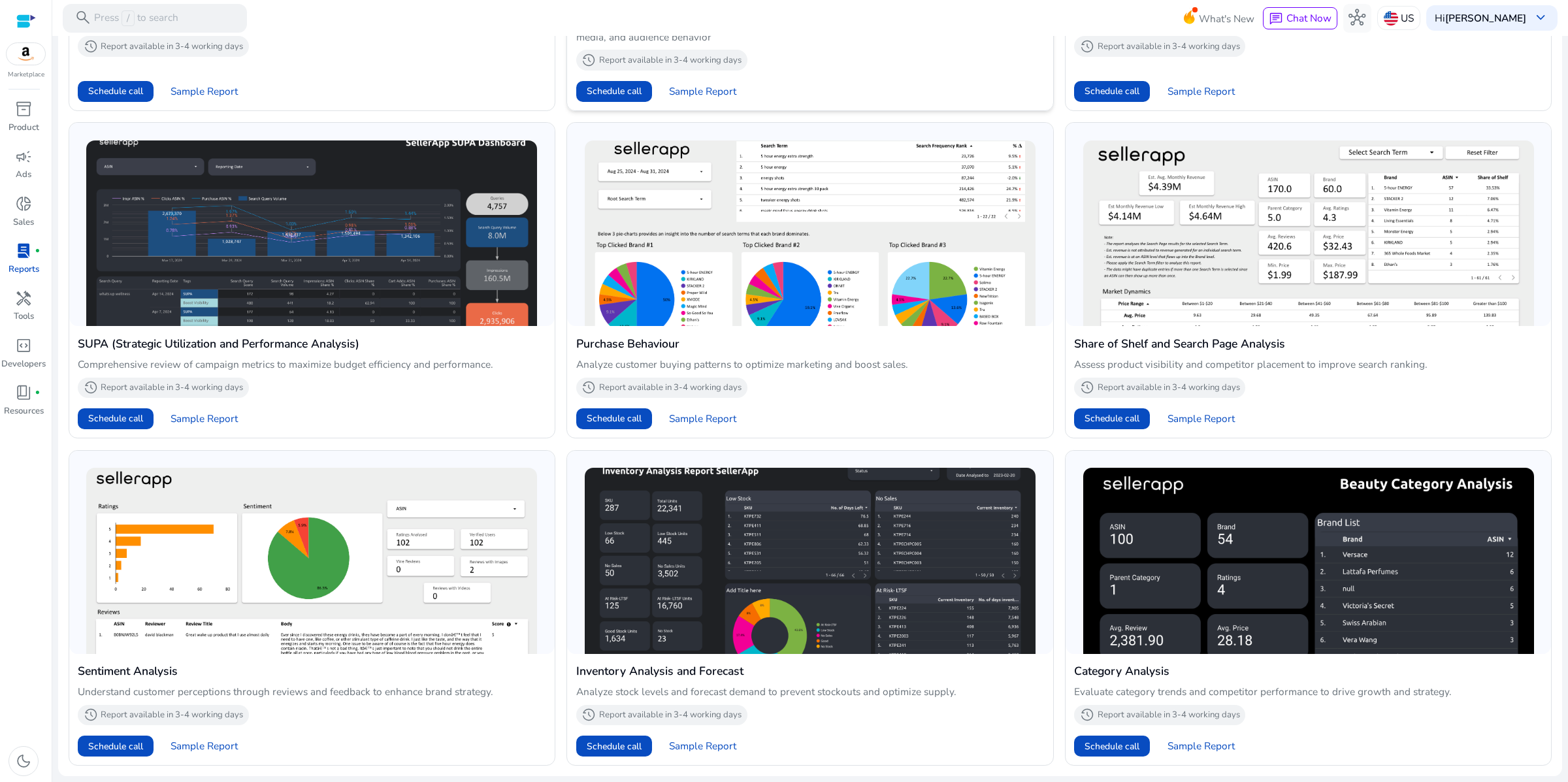
scroll to position [549, 0]
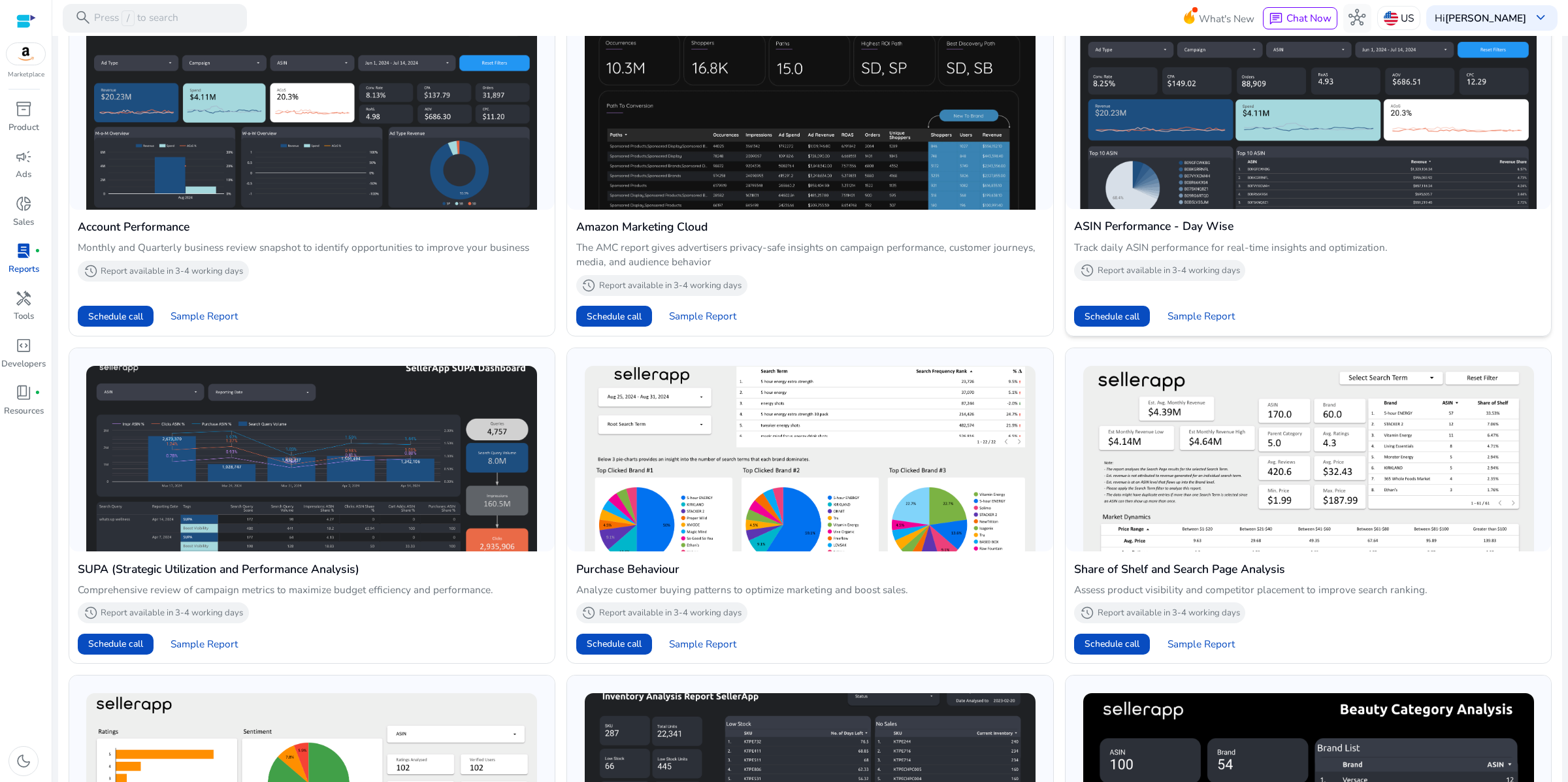
click at [1273, 191] on img at bounding box center [1308, 115] width 457 height 188
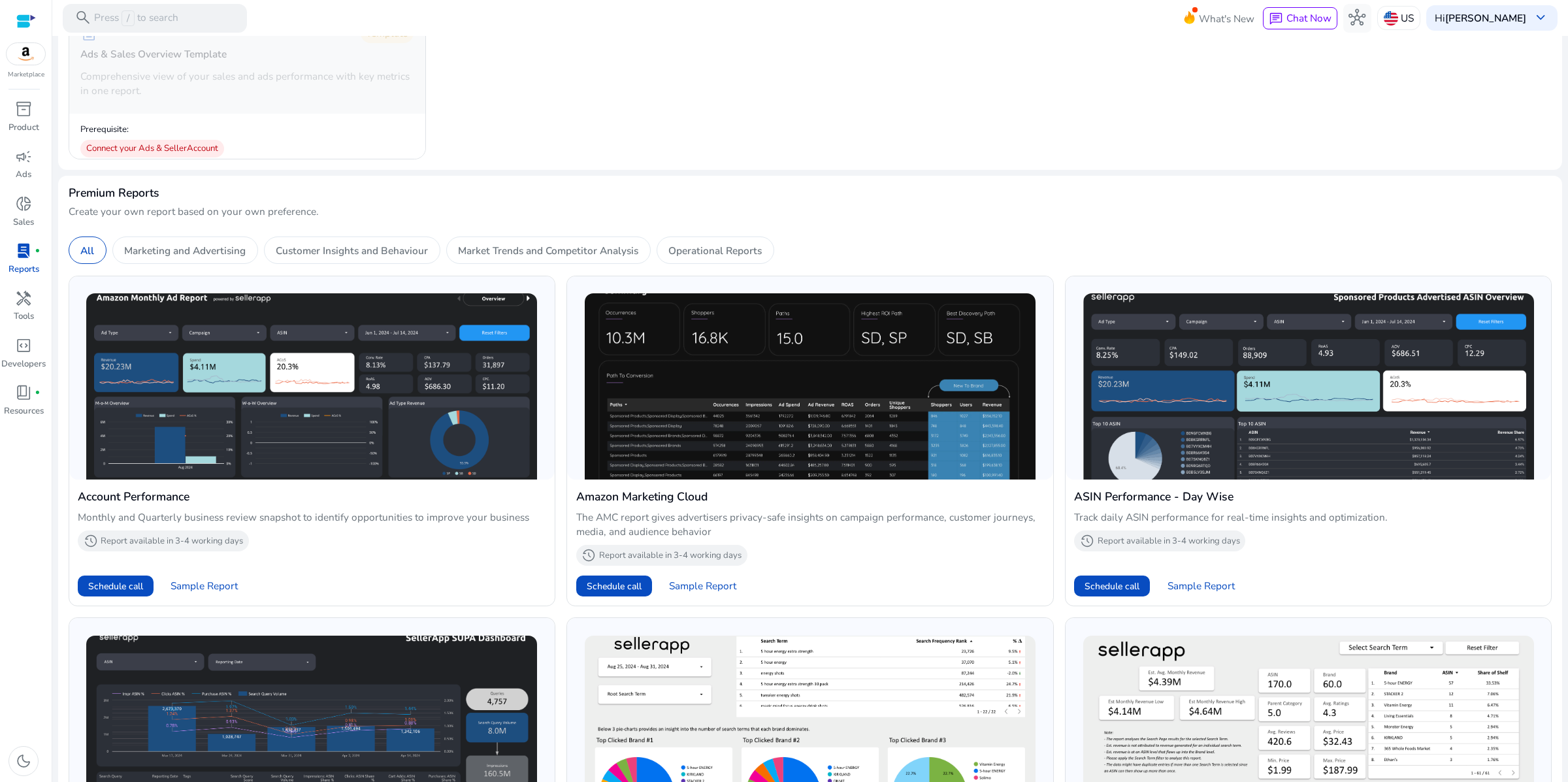
scroll to position [0, 0]
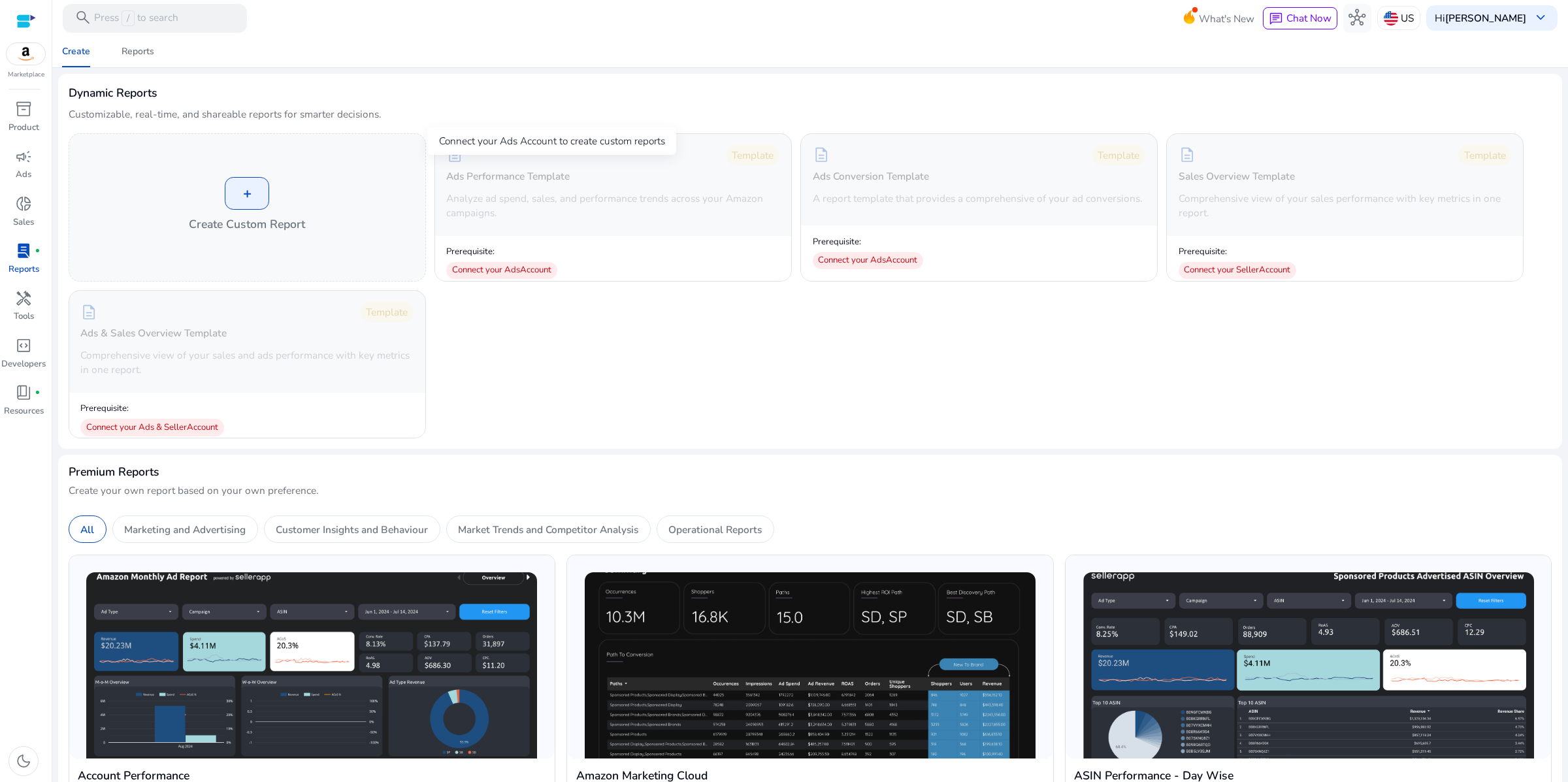
click at [570, 182] on h5 "Ads Performance Template" at bounding box center [508, 176] width 123 height 12
click at [929, 182] on h5 "Ads Conversion Template" at bounding box center [871, 176] width 116 height 12
click at [1295, 182] on h5 "Sales Overview Template" at bounding box center [1237, 176] width 116 height 12
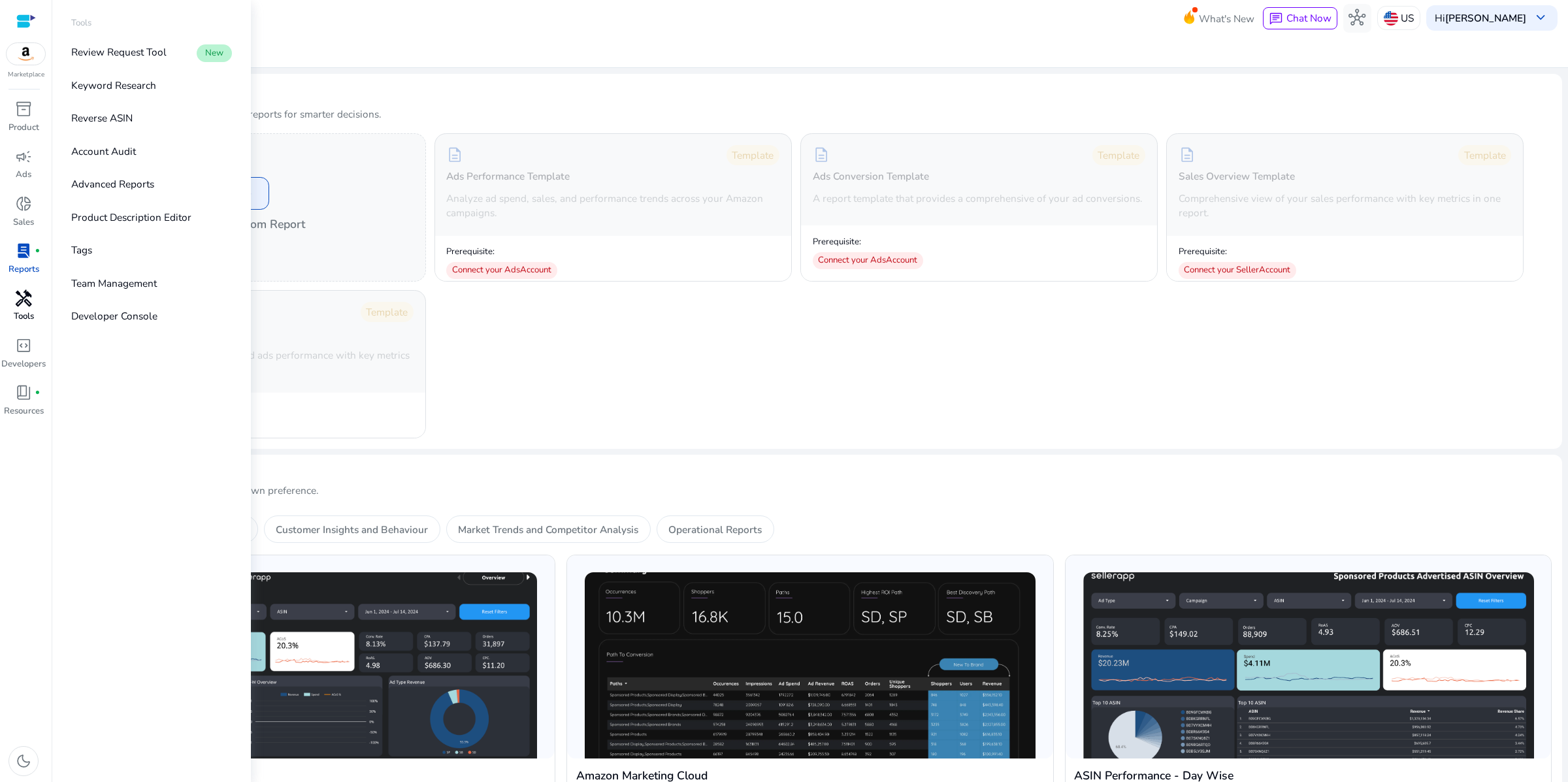
click at [25, 307] on span "handyman" at bounding box center [24, 299] width 17 height 17
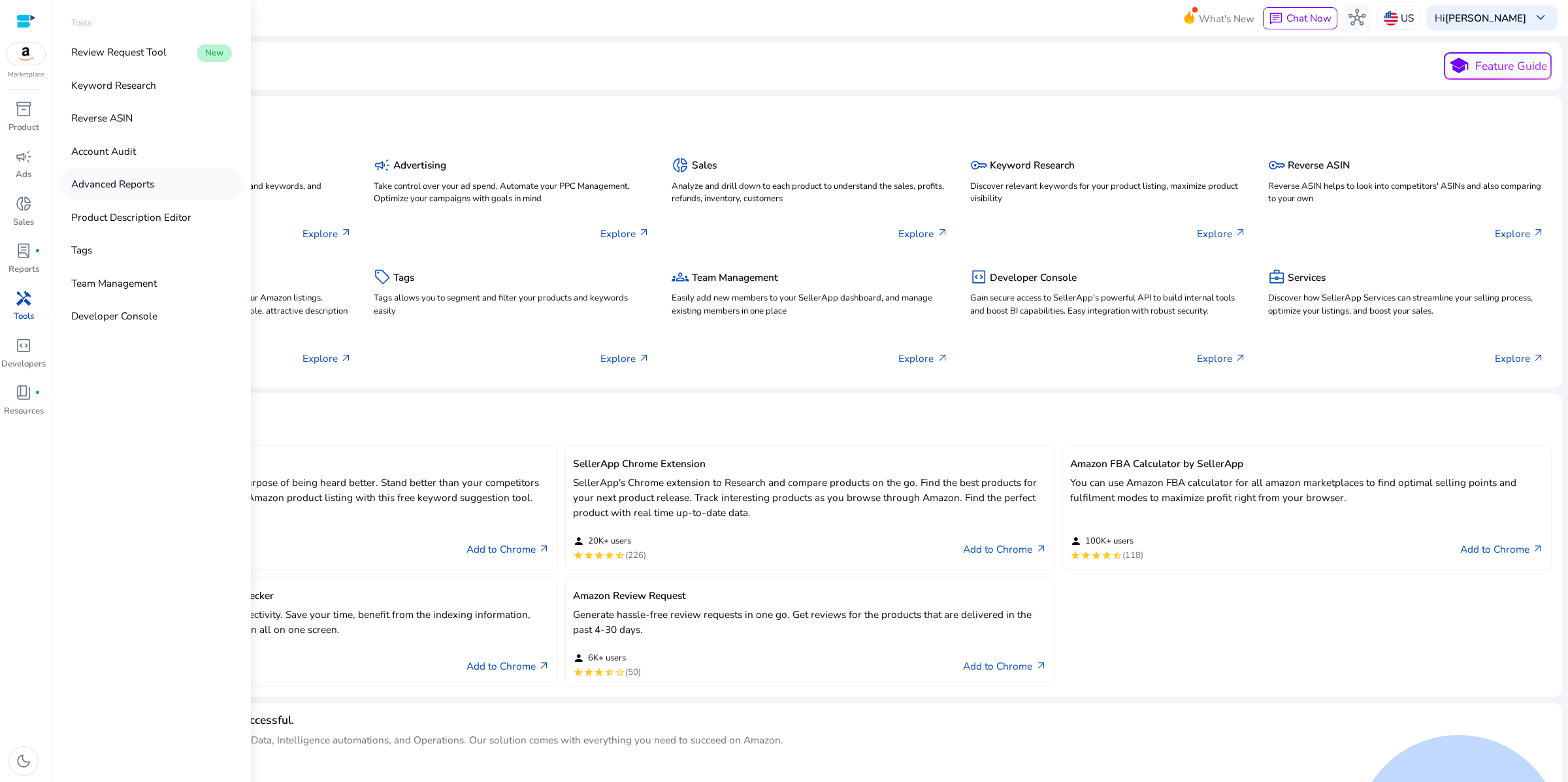
click at [149, 191] on p "Advanced Reports" at bounding box center [113, 183] width 83 height 15
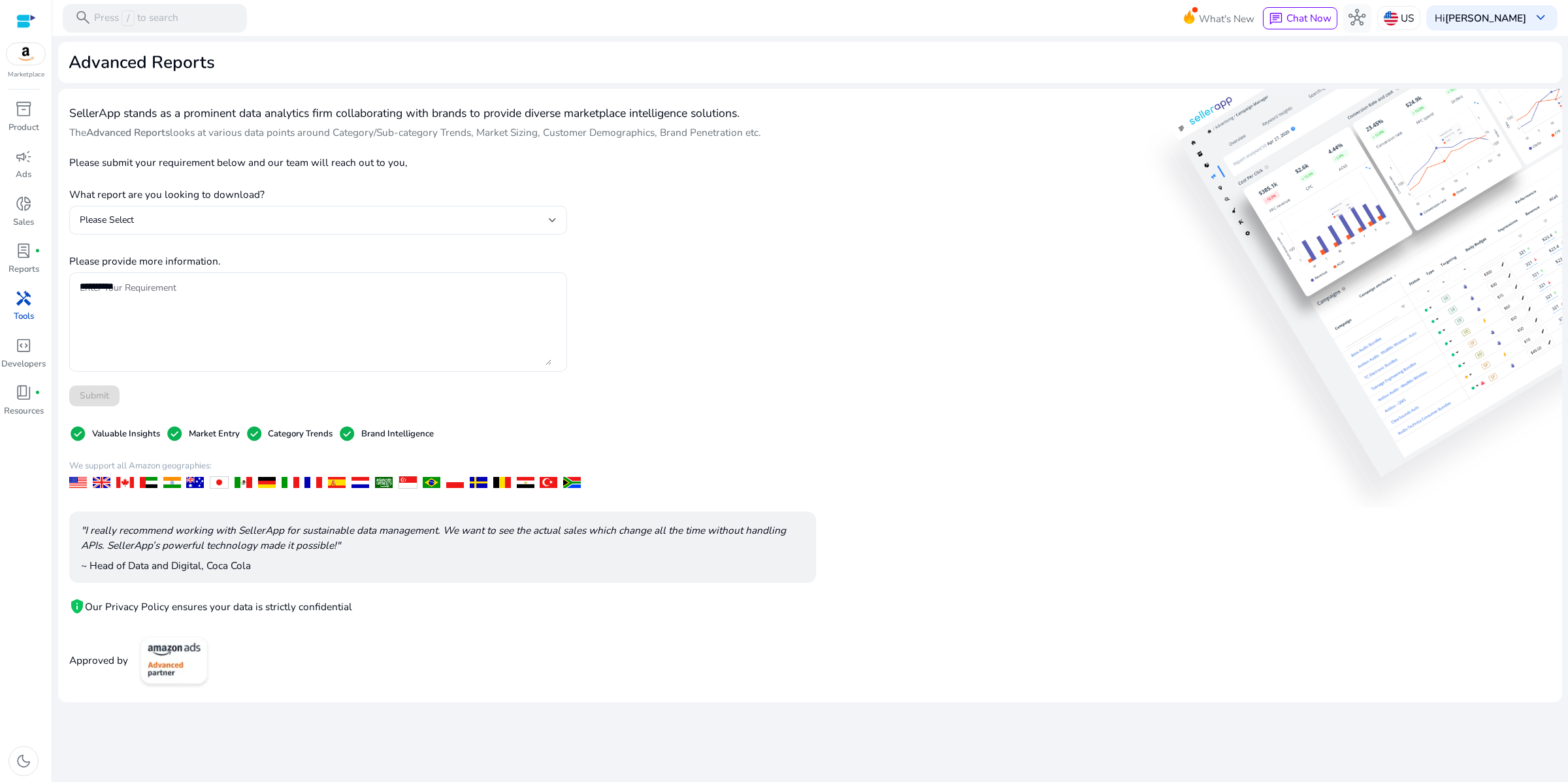
click at [29, 307] on span "handyman" at bounding box center [24, 299] width 17 height 17
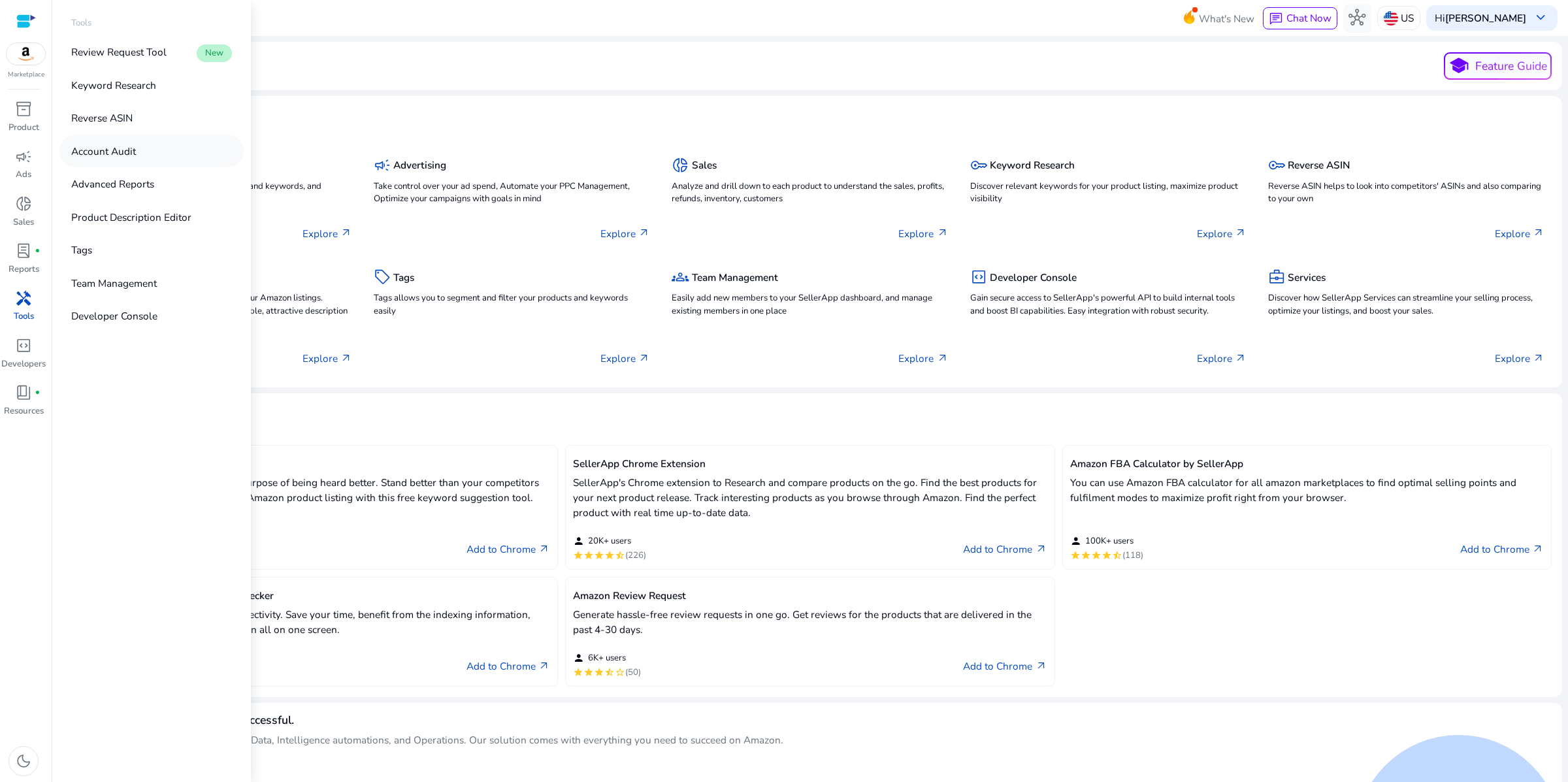
click at [136, 159] on p "Account Audit" at bounding box center [104, 151] width 65 height 15
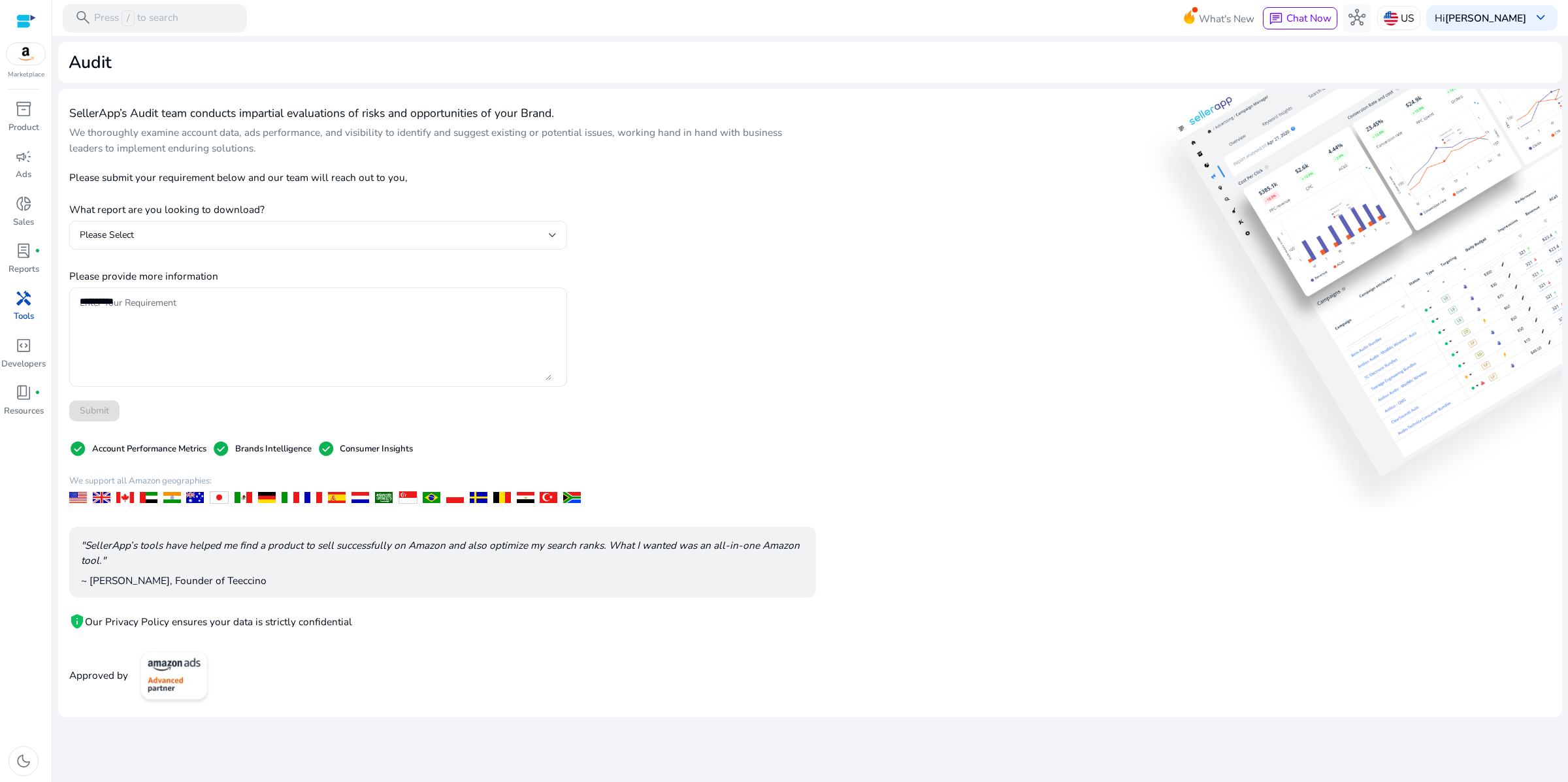
click at [934, 334] on div "SellerApp’s Audit team conducts impartial evaluations of risks and opportunitie…" at bounding box center [810, 403] width 1504 height 629
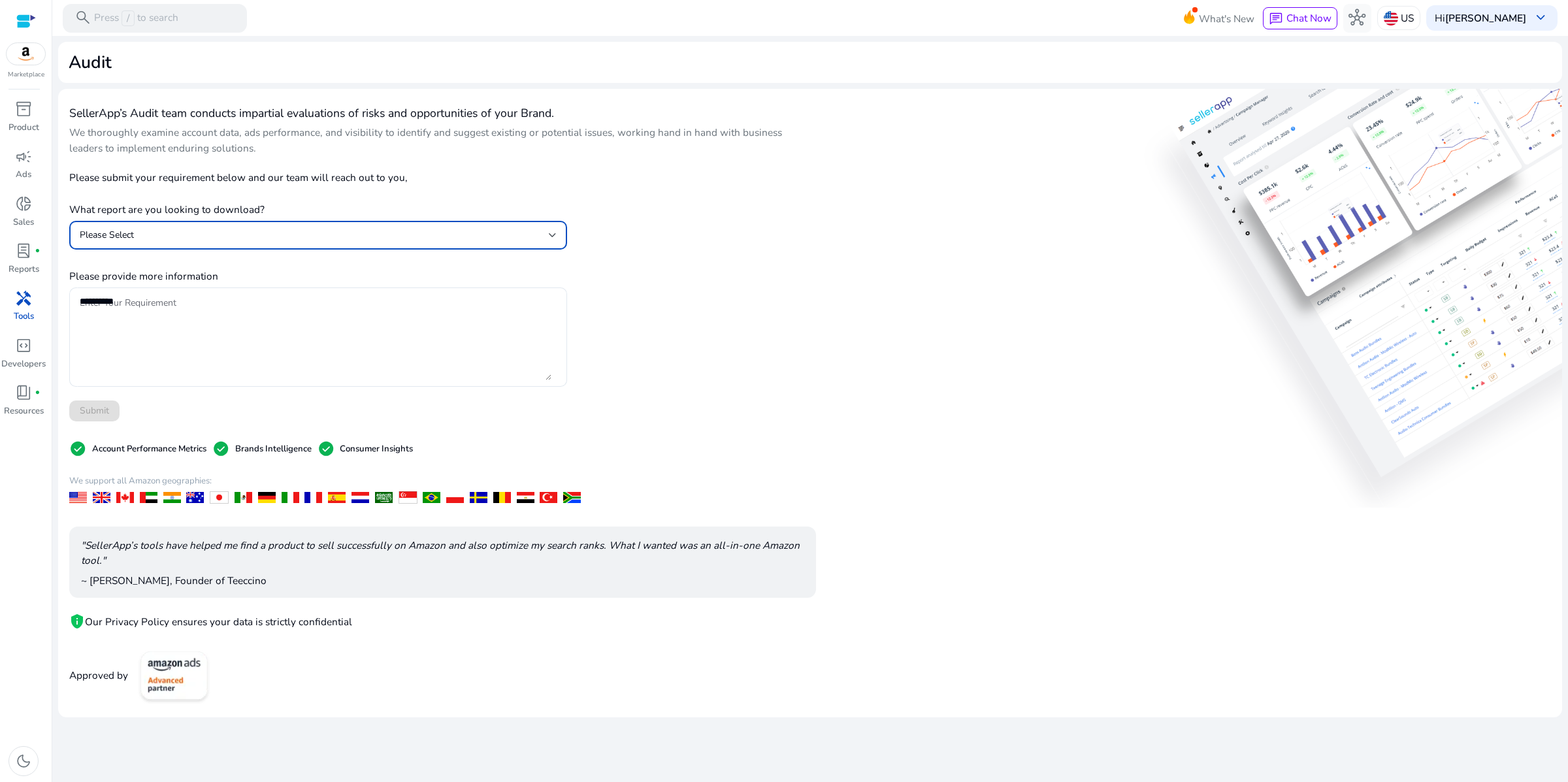
click at [356, 243] on div "Please Select" at bounding box center [314, 235] width 469 height 14
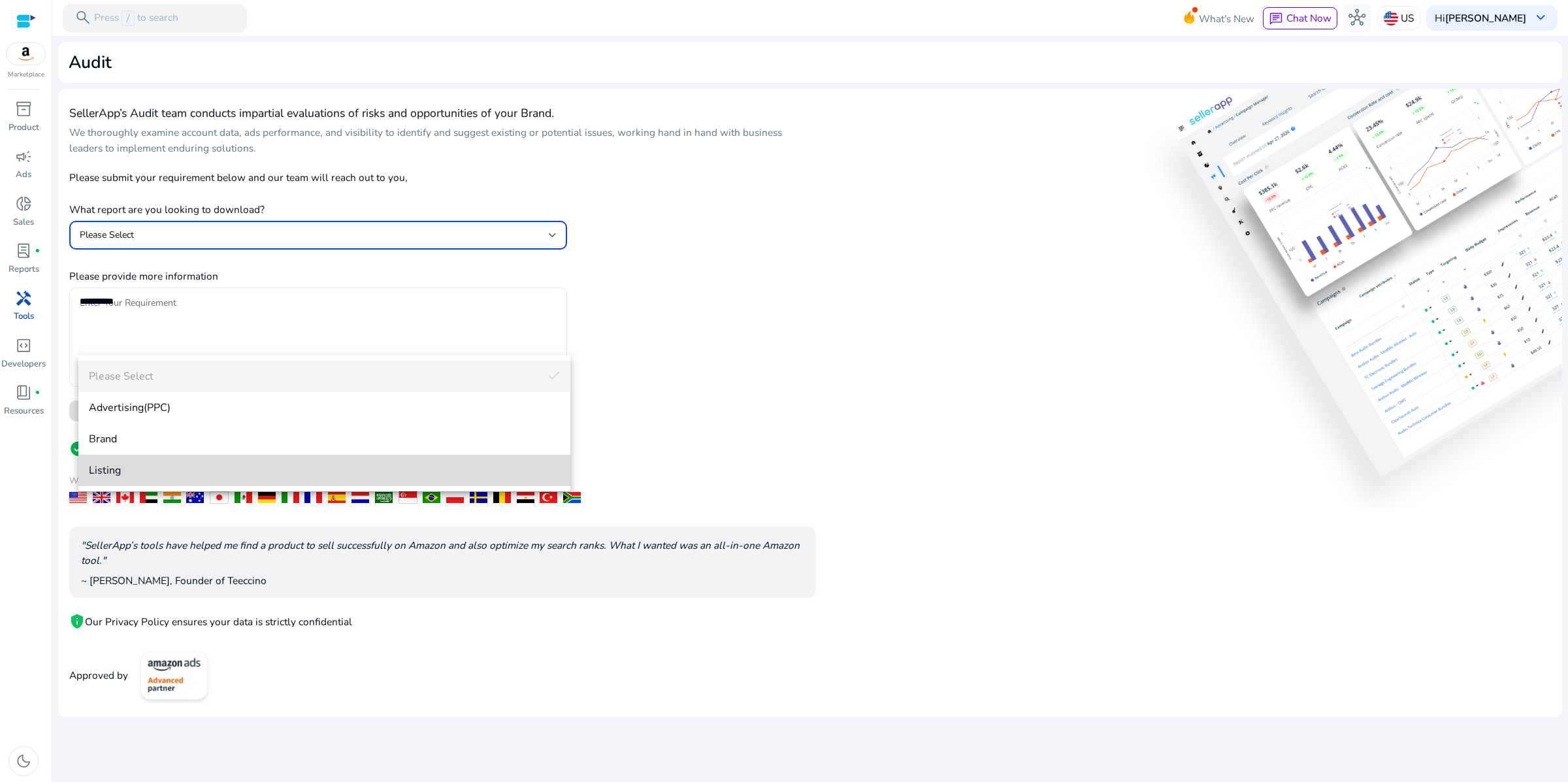
click at [304, 480] on mat-option "Listing" at bounding box center [324, 470] width 492 height 31
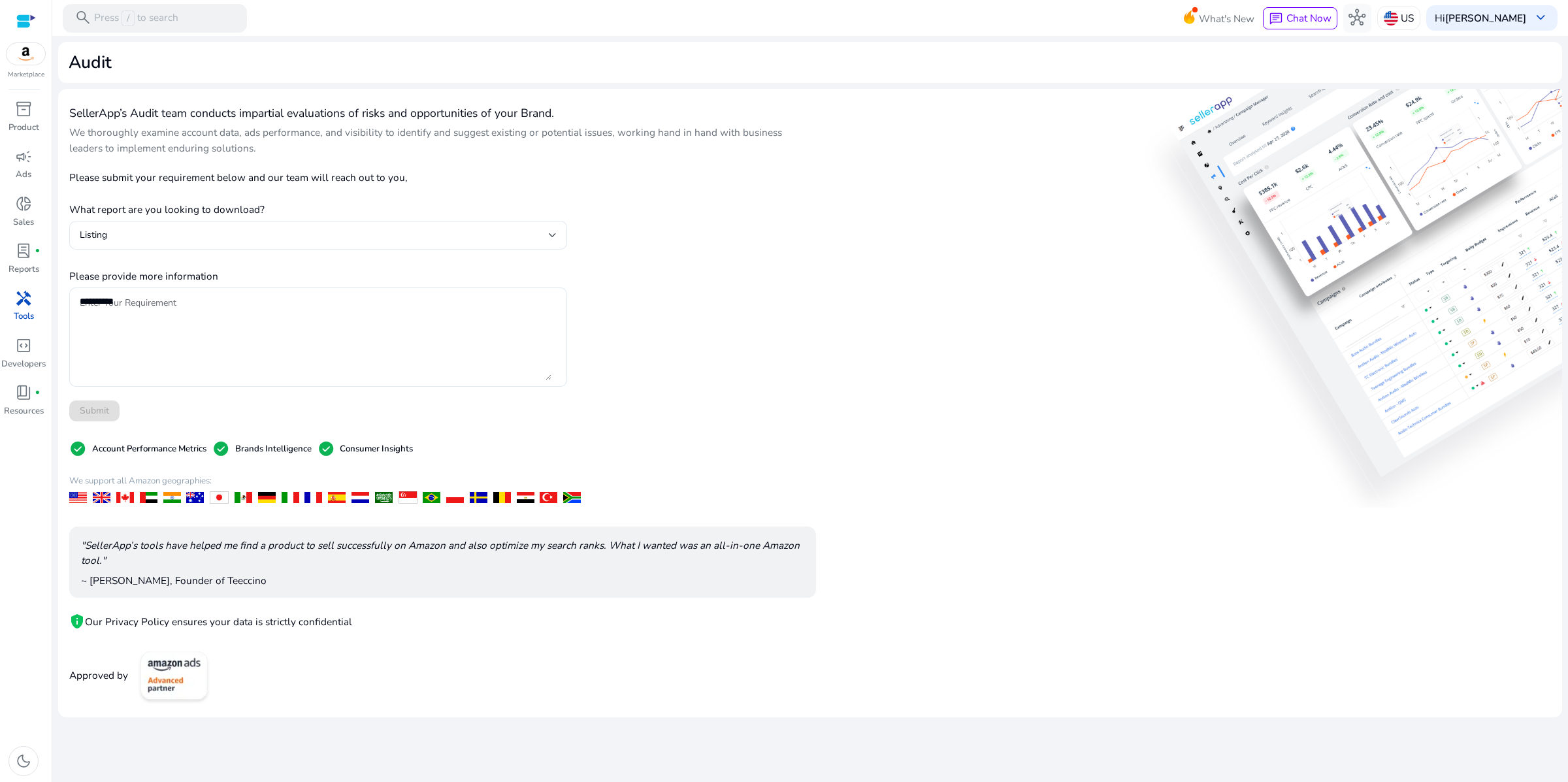
click at [902, 442] on div "SellerApp’s Audit team conducts impartial evaluations of risks and opportunitie…" at bounding box center [810, 403] width 1504 height 629
click at [272, 381] on textarea "Enter Your Requirement" at bounding box center [315, 336] width 471 height 86
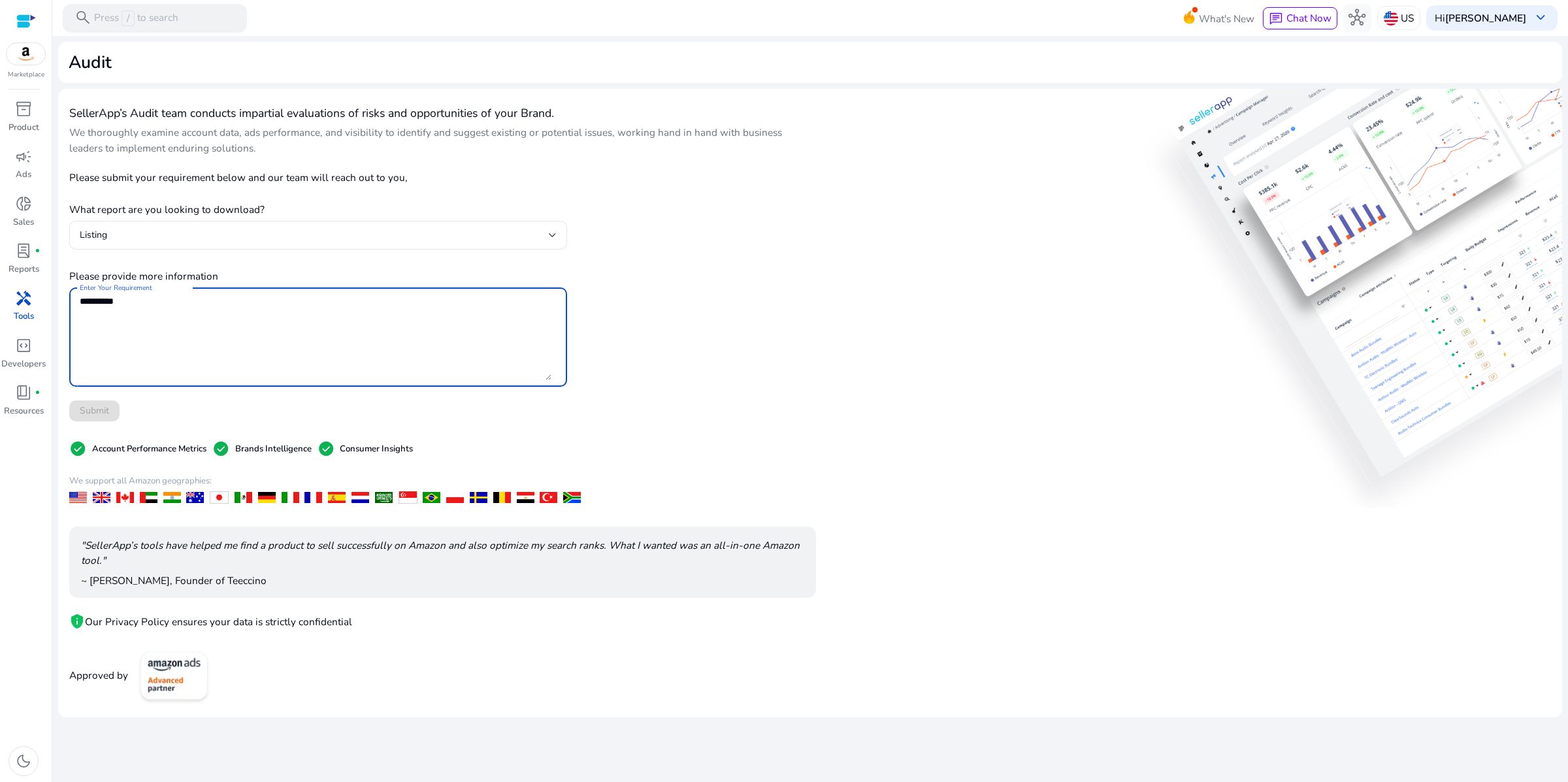
click at [269, 381] on textarea "Enter Your Requirement" at bounding box center [315, 336] width 471 height 86
type textarea "*"
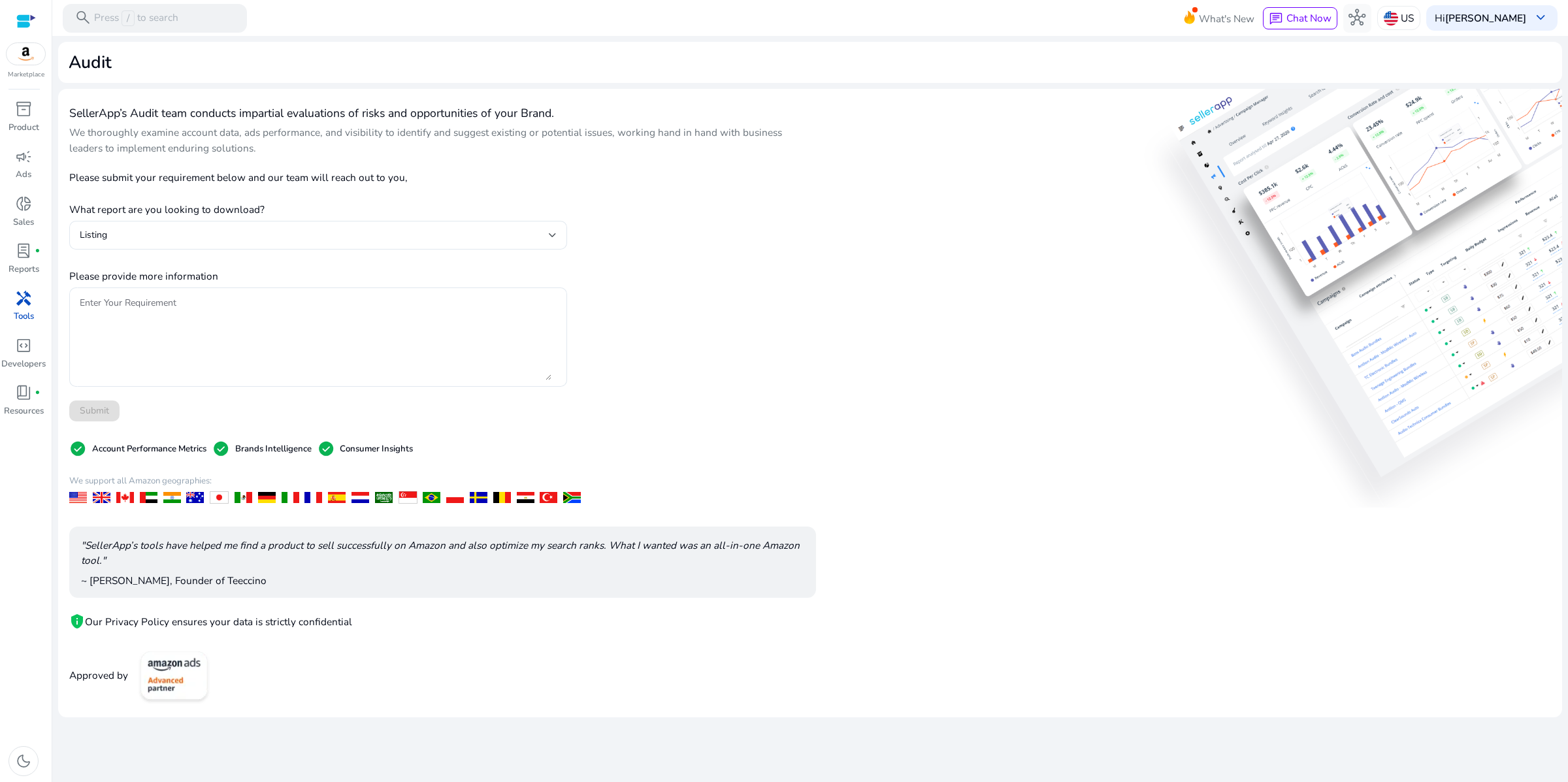
click at [214, 706] on img at bounding box center [174, 675] width 80 height 61
click at [128, 683] on p "Approved by" at bounding box center [98, 675] width 58 height 15
click at [24, 401] on span "book_4" at bounding box center [24, 393] width 17 height 17
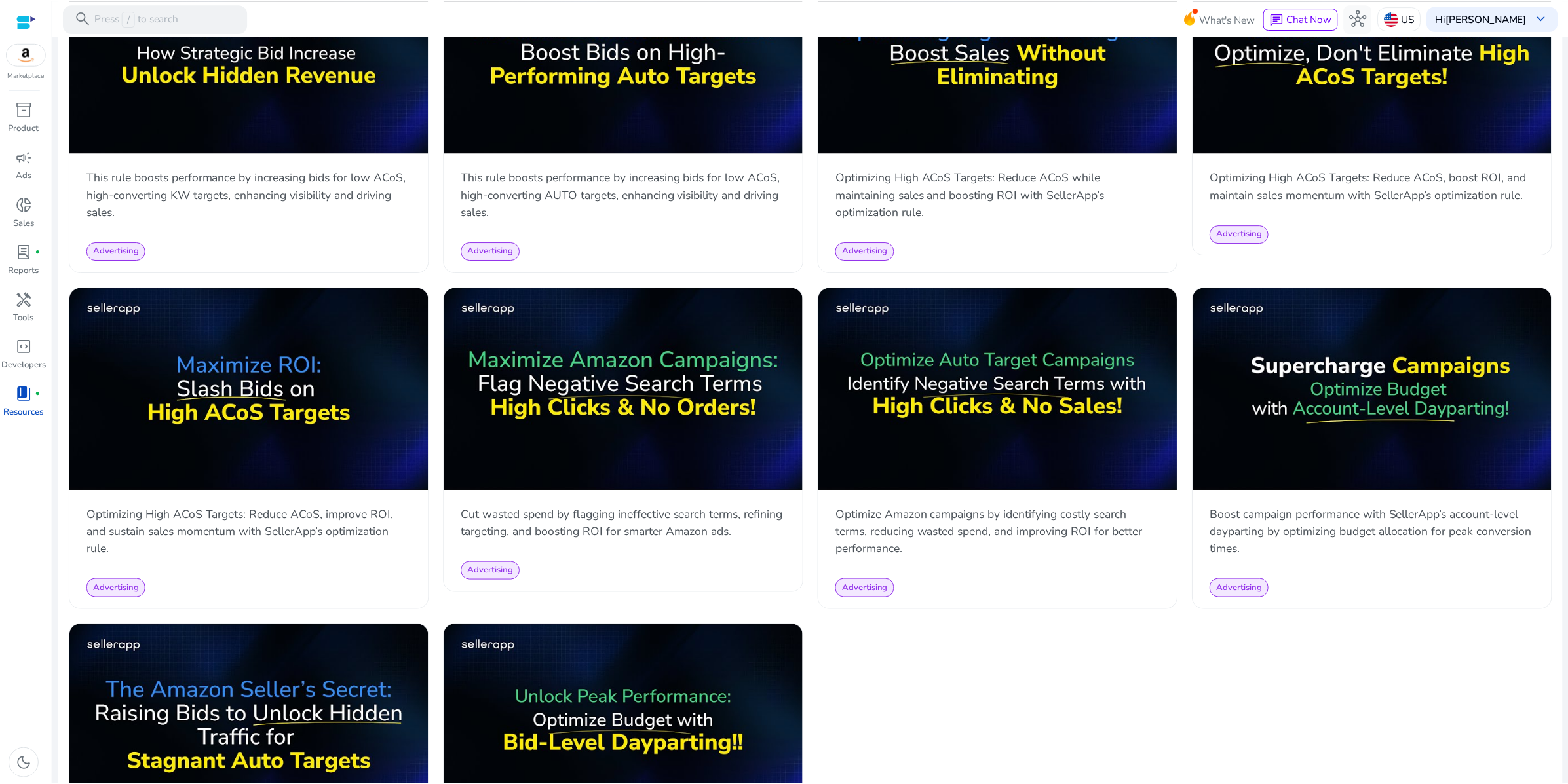
scroll to position [1126, 0]
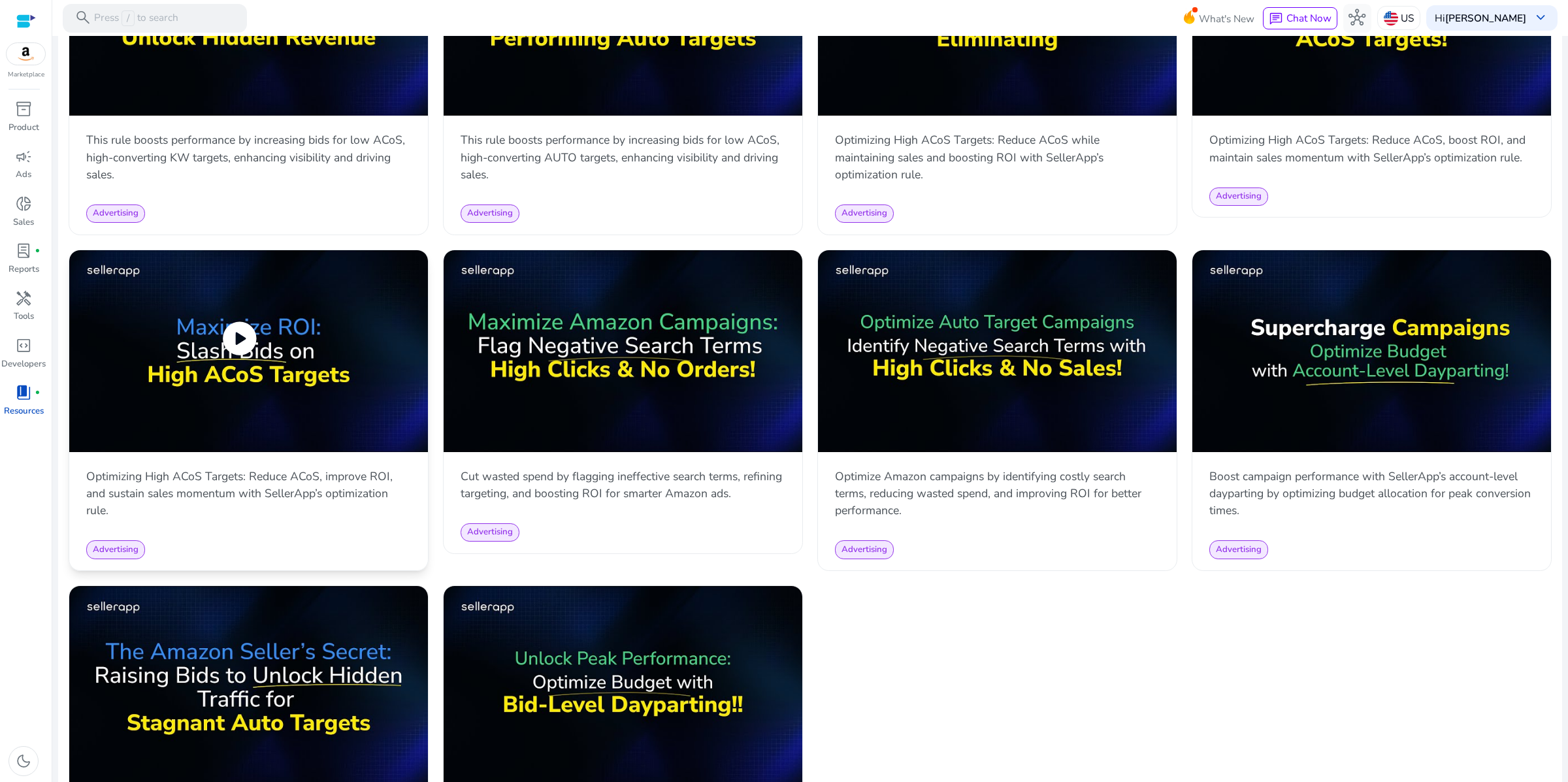
click at [390, 452] on img at bounding box center [248, 352] width 359 height 202
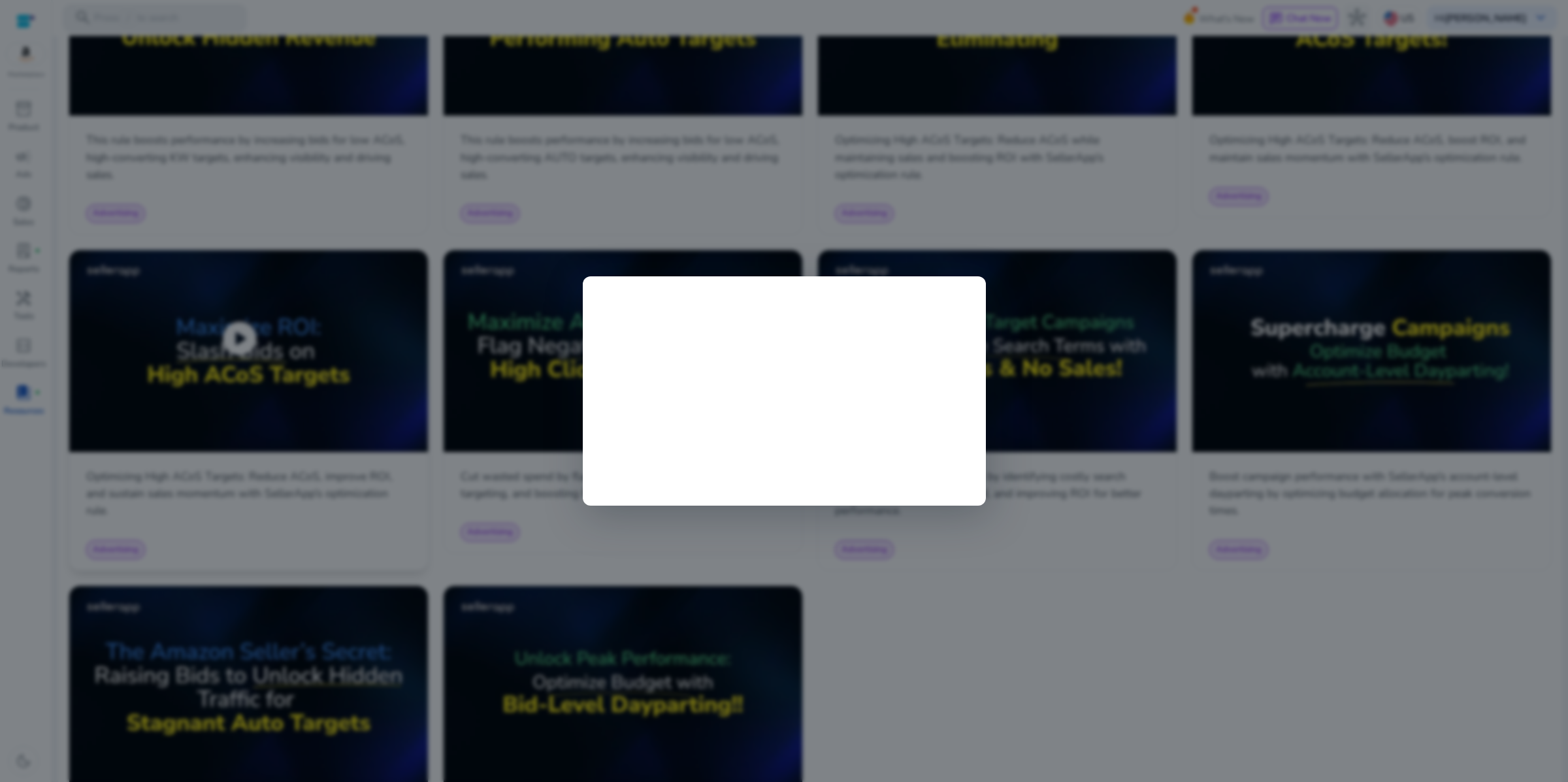
scroll to position [1123, 0]
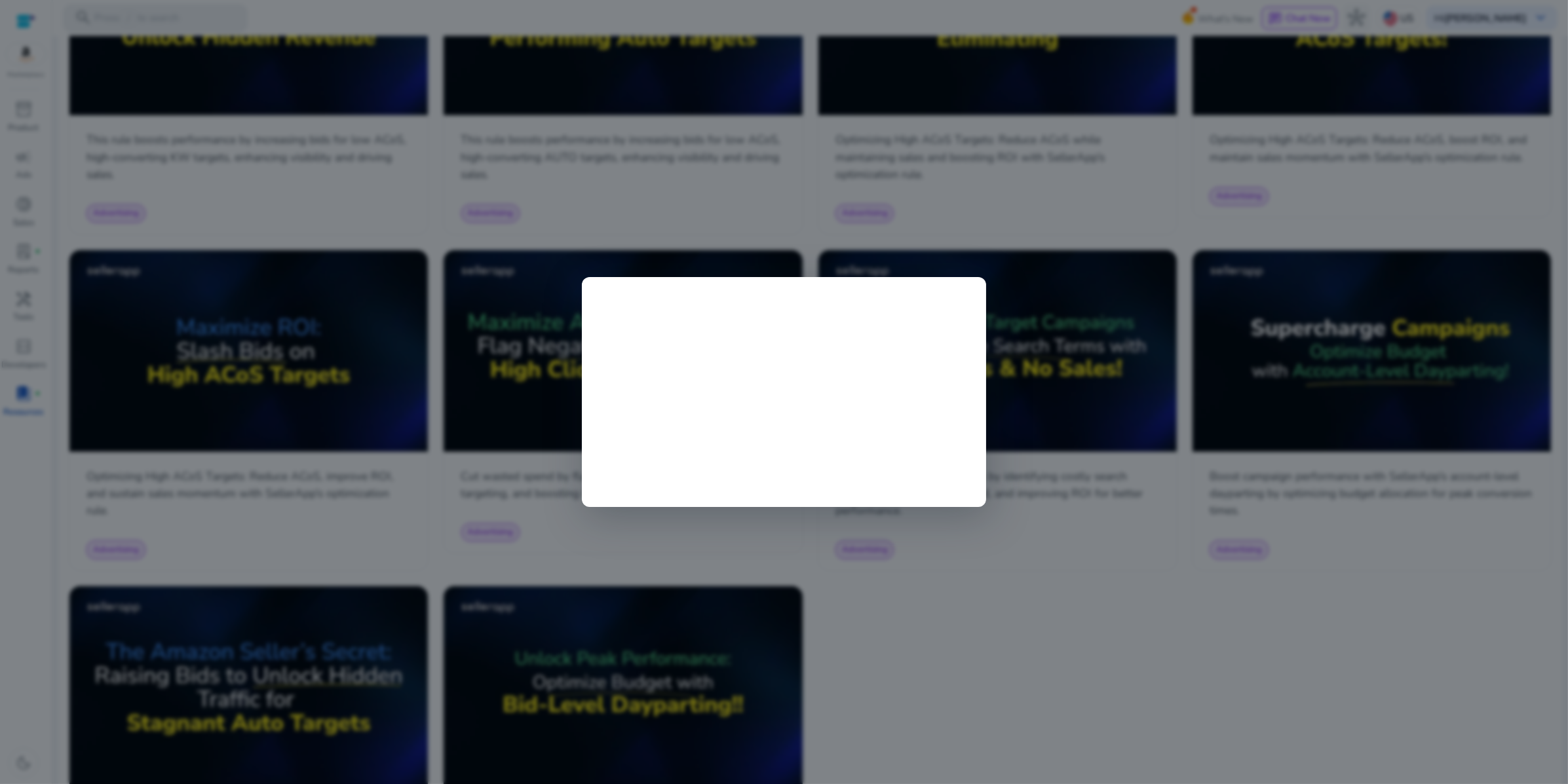
click at [673, 112] on div at bounding box center [784, 392] width 1568 height 784
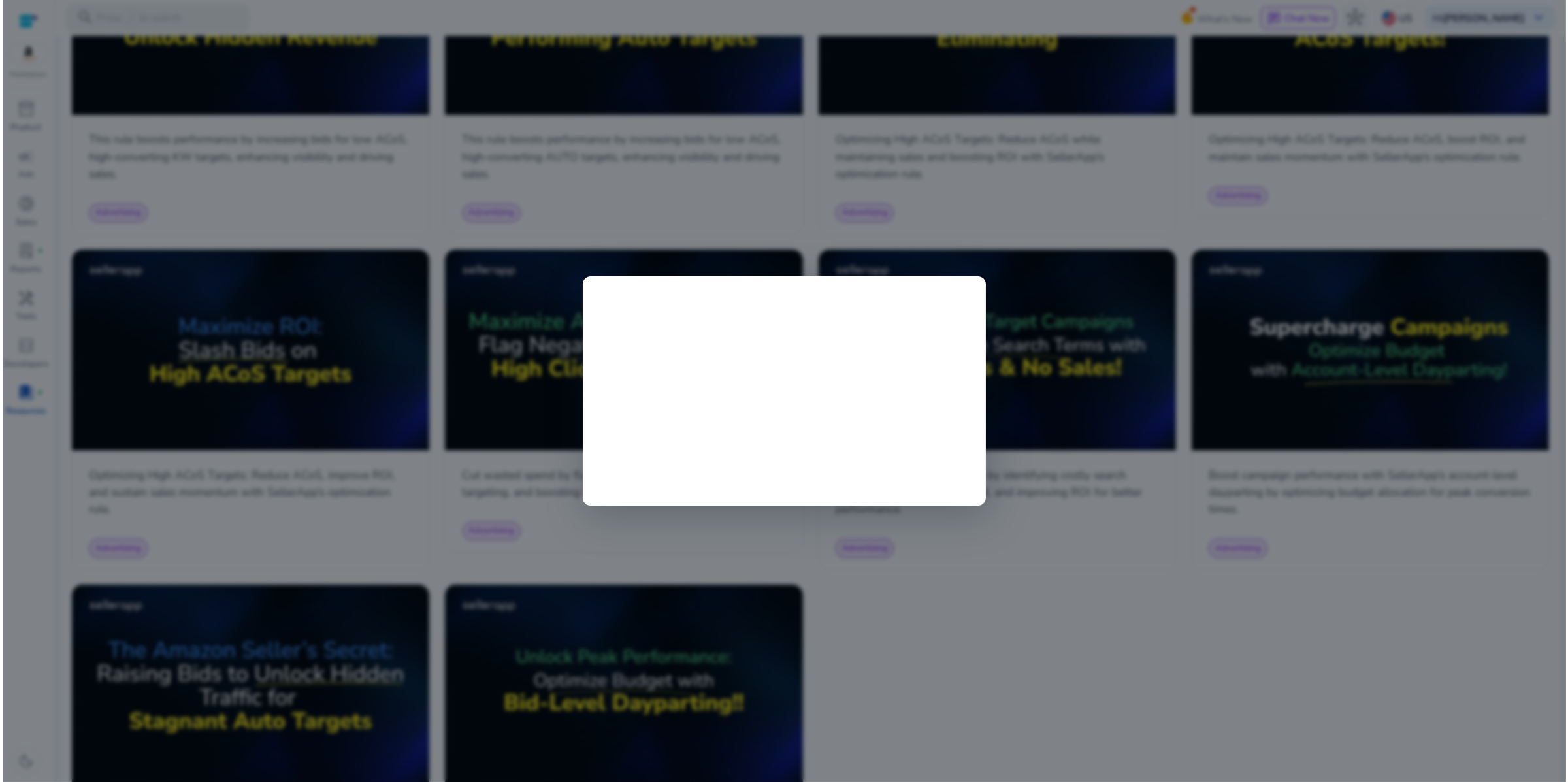
scroll to position [1124, 0]
